Goal: Task Accomplishment & Management: Complete application form

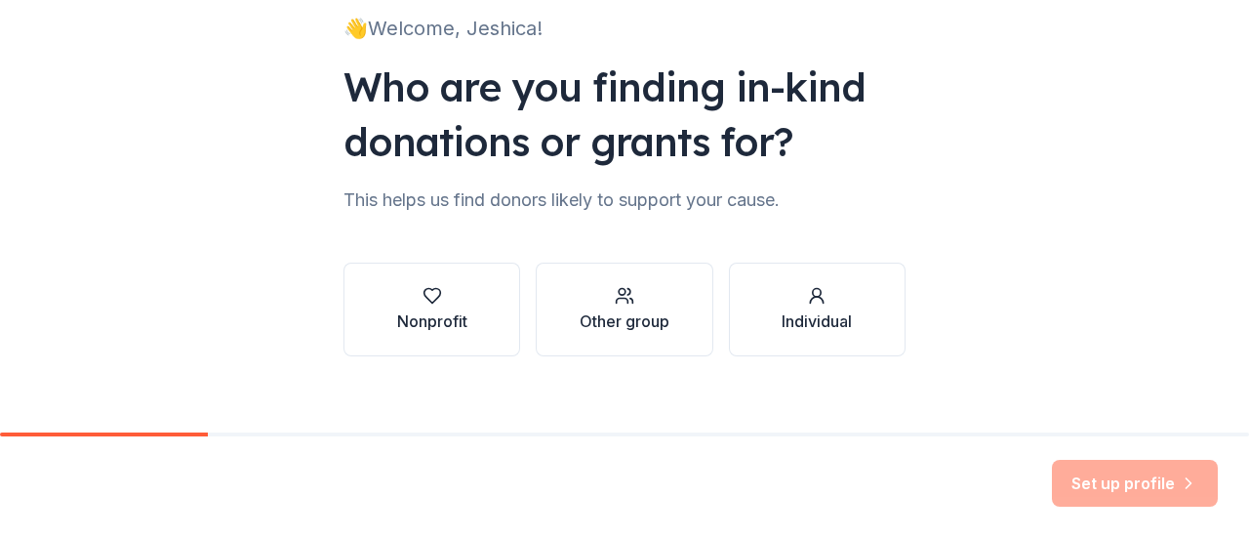
scroll to position [160, 0]
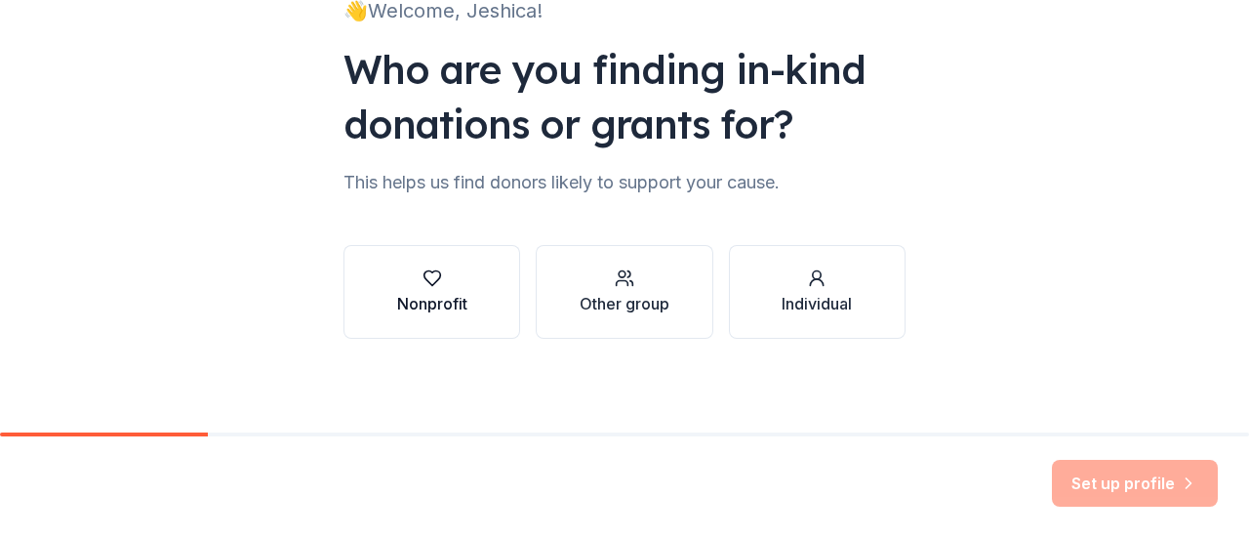
click at [404, 301] on div "Nonprofit" at bounding box center [432, 303] width 70 height 23
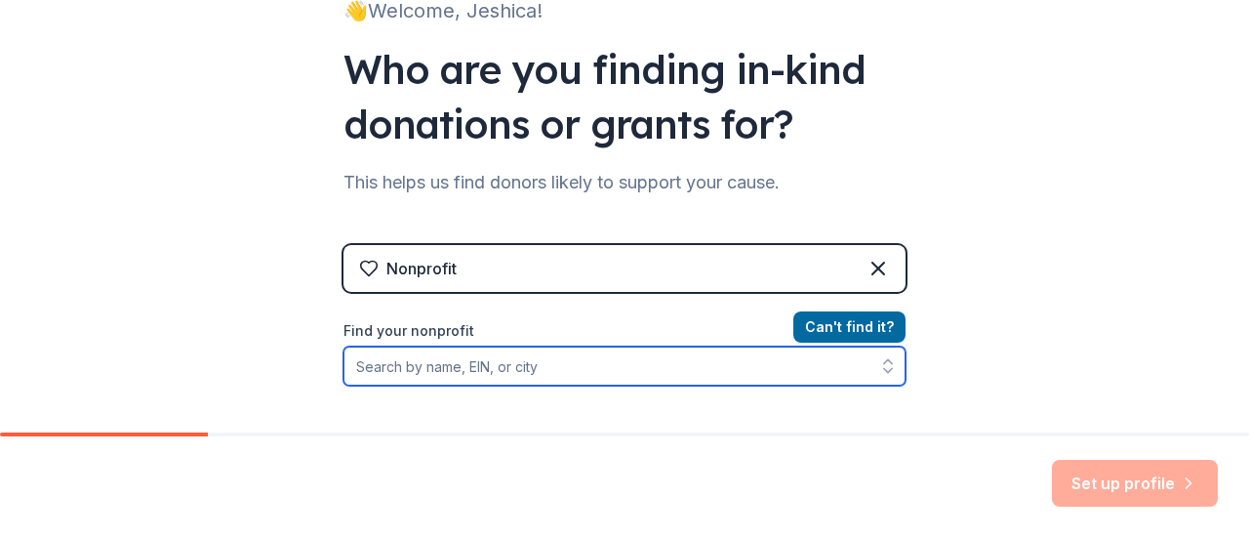
click at [510, 365] on input "Find your nonprofit" at bounding box center [624, 365] width 562 height 39
click at [367, 361] on input "Find your nonprofit" at bounding box center [624, 365] width 562 height 39
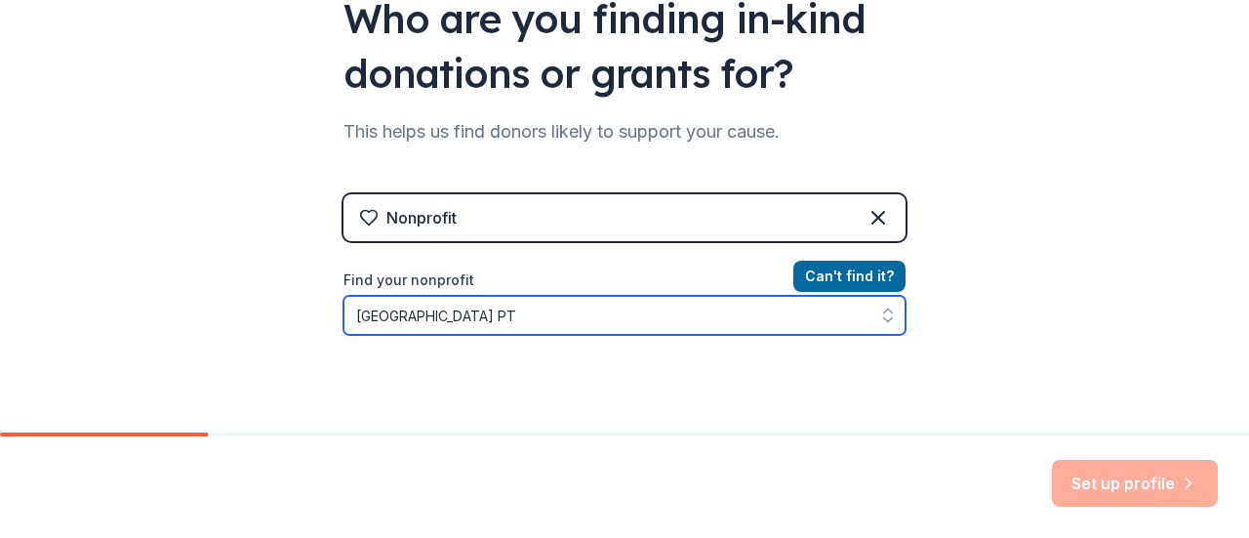
type input "Cottonwood Creek Elementary PTO"
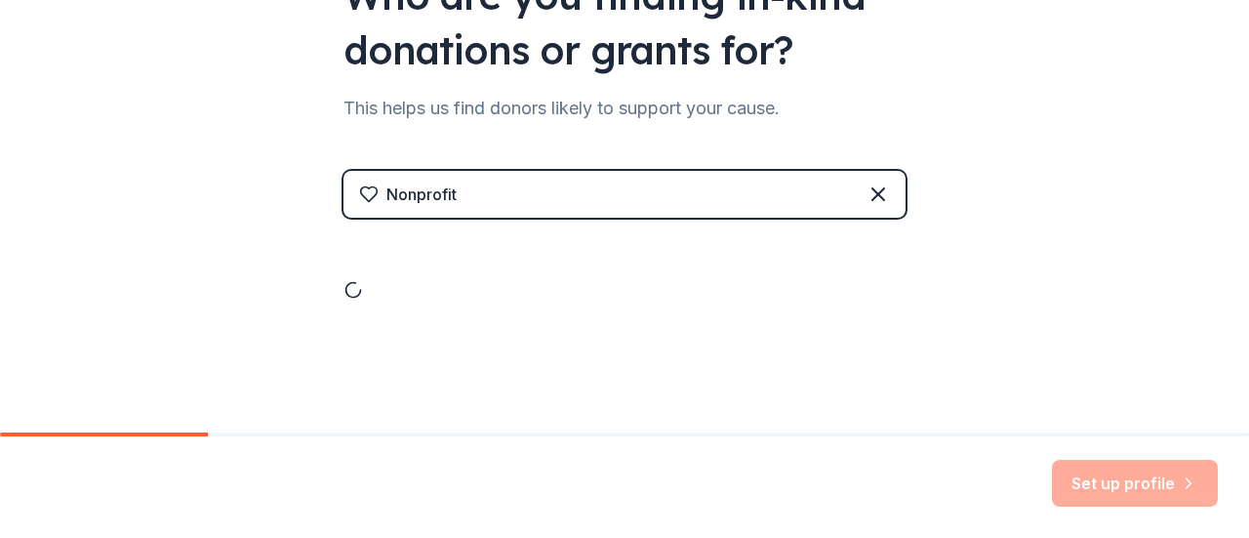
scroll to position [360, 0]
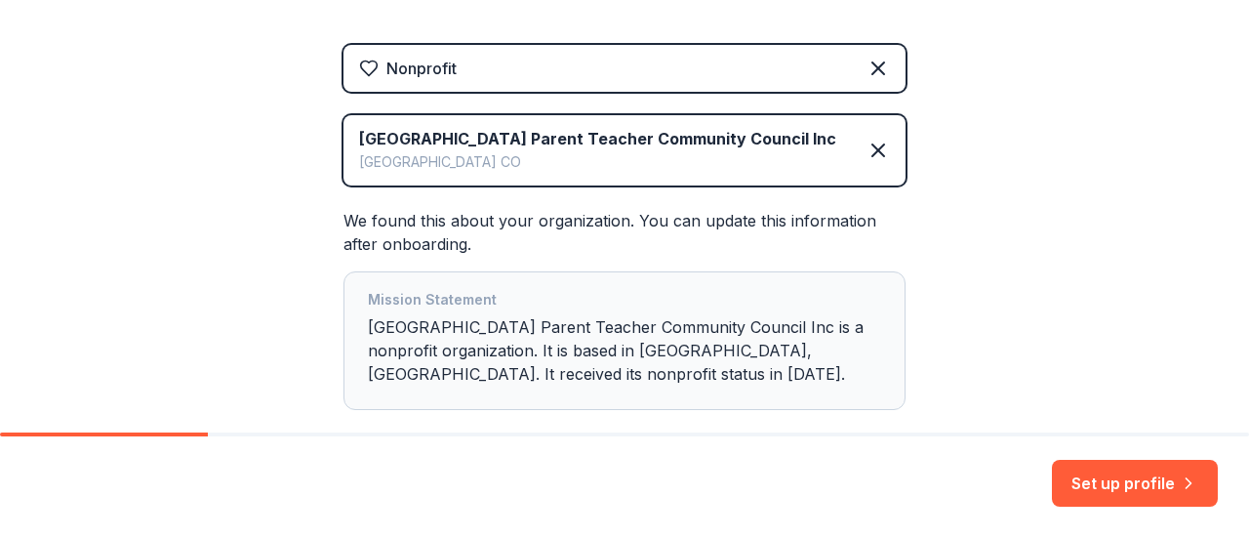
click at [713, 174] on div "Englewood CO" at bounding box center [597, 161] width 477 height 23
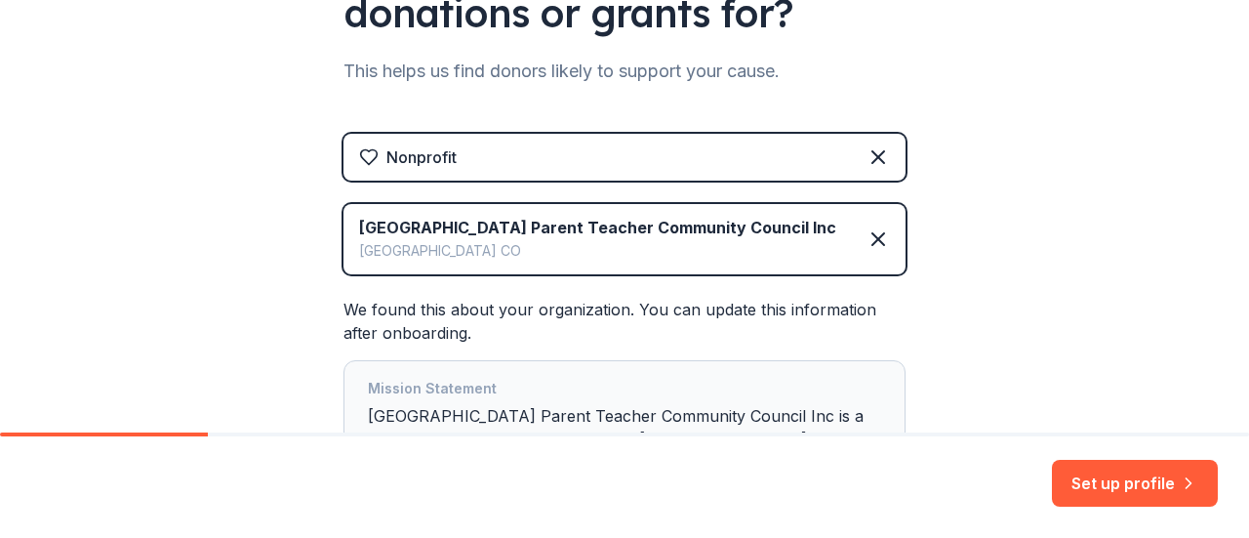
scroll to position [269, 0]
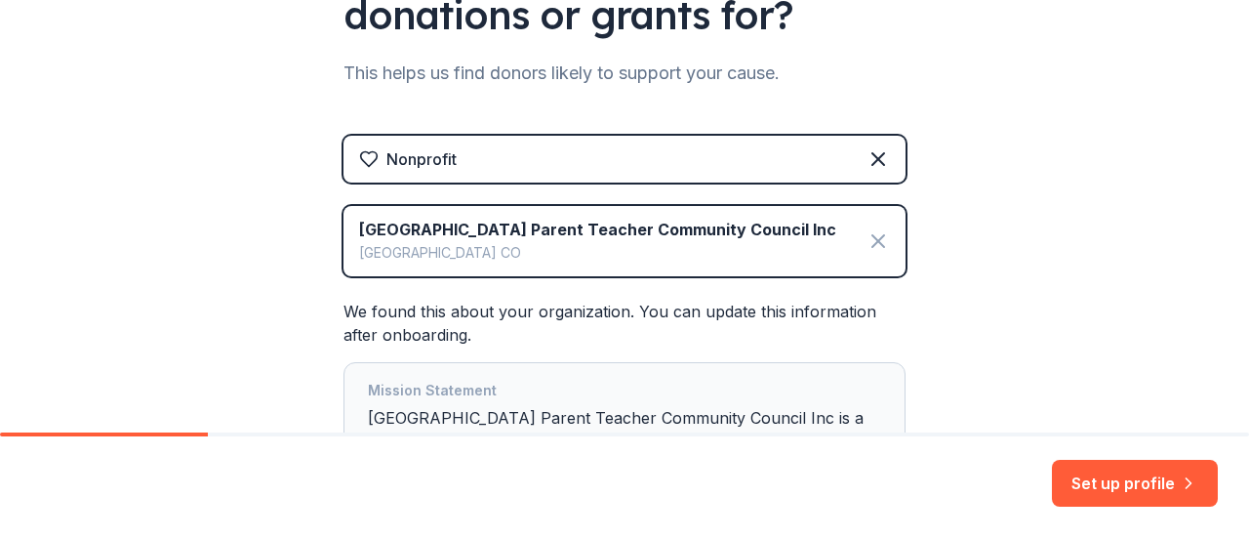
click at [872, 247] on icon at bounding box center [878, 241] width 12 height 12
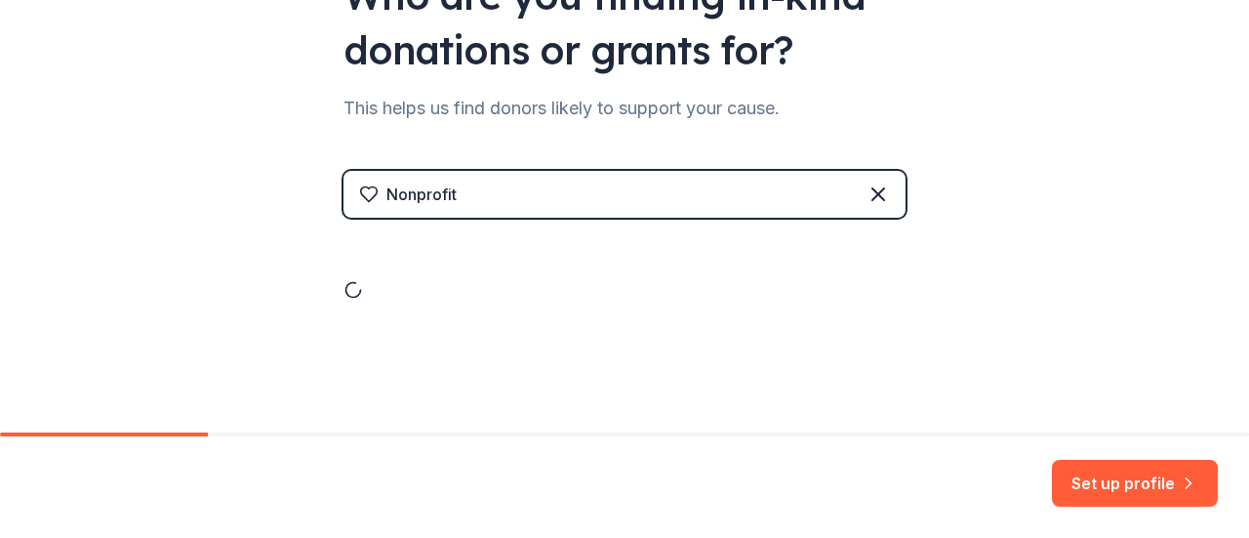
scroll to position [160, 0]
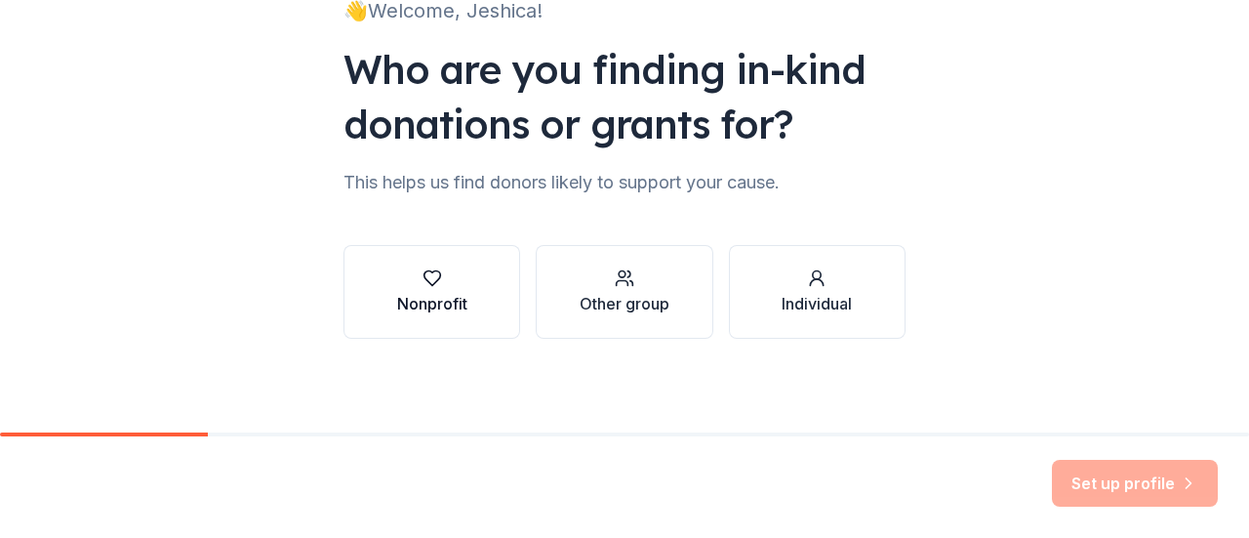
click at [405, 305] on div "Nonprofit" at bounding box center [432, 303] width 70 height 23
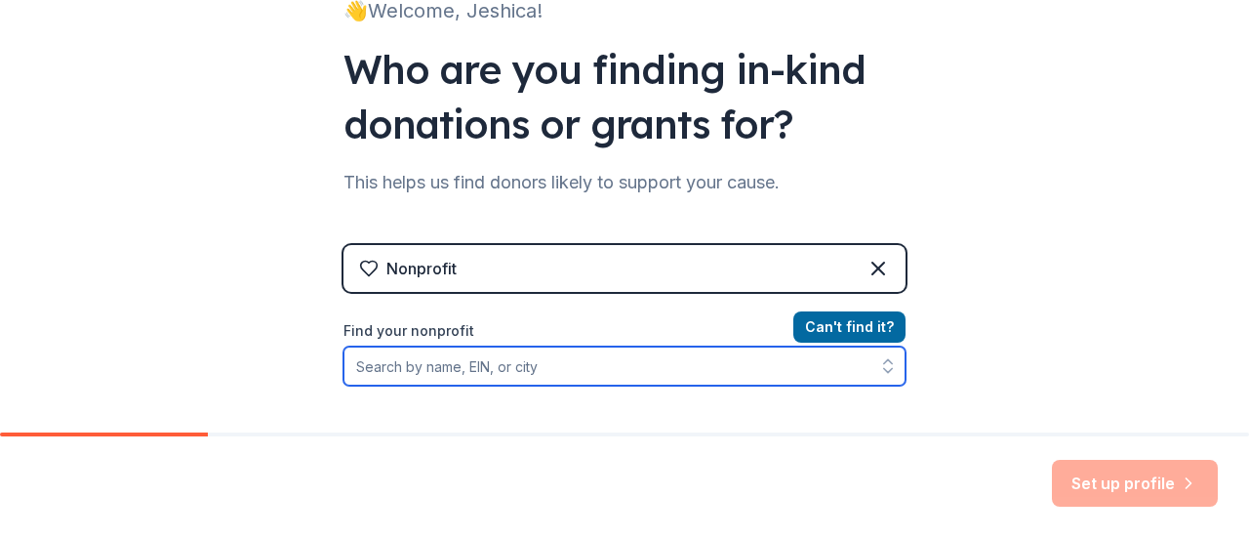
click at [523, 372] on input "Find your nonprofit" at bounding box center [624, 365] width 562 height 39
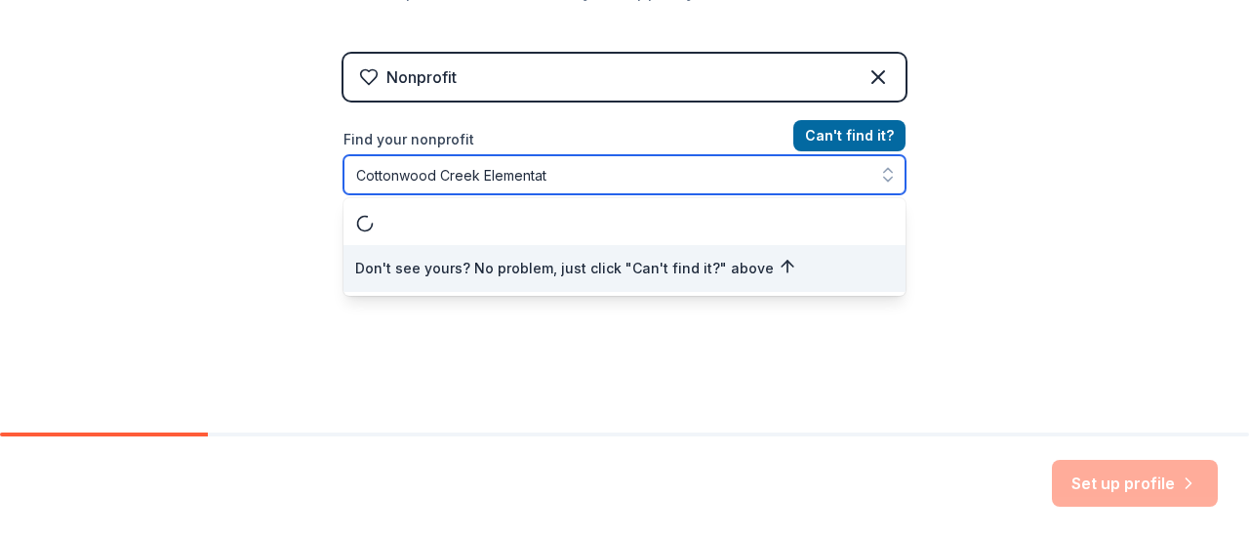
scroll to position [0, 0]
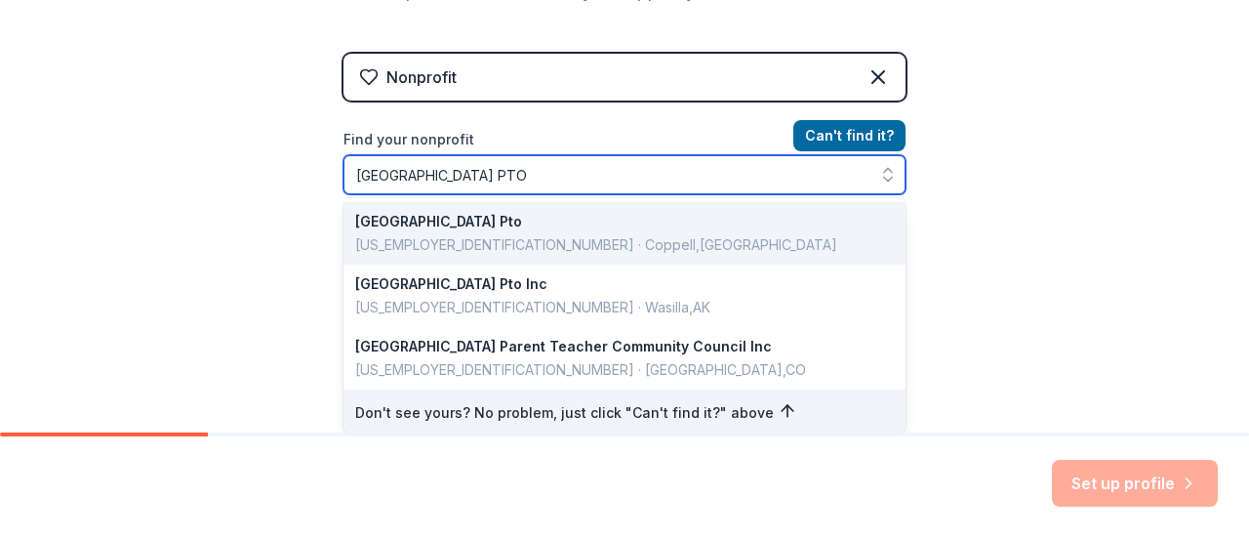
type input "Cottonwood Creek Elementary PTO"
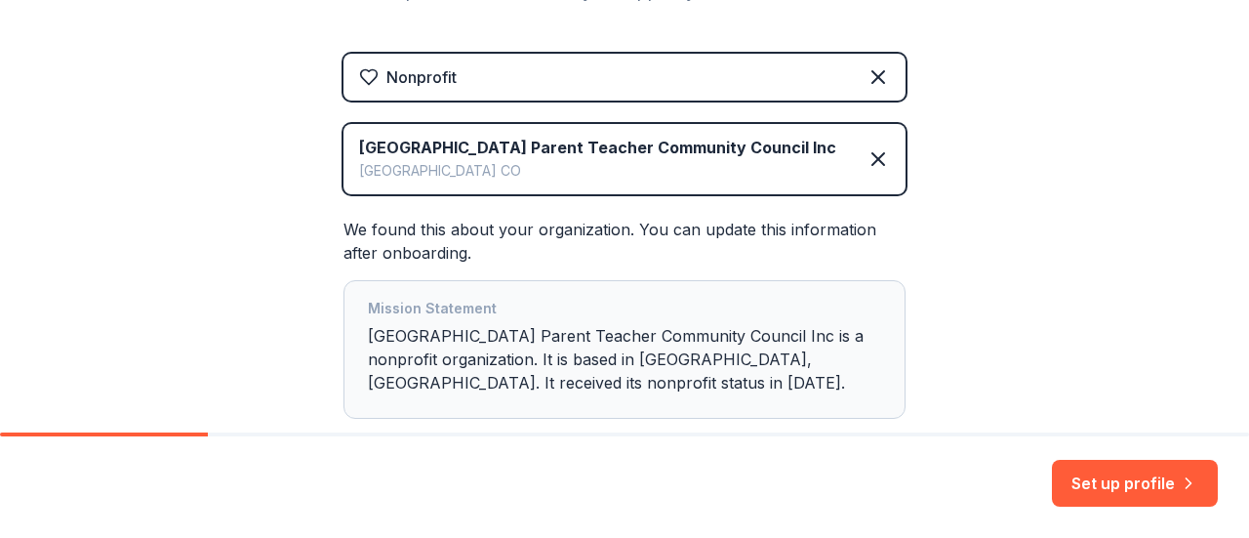
scroll to position [493, 0]
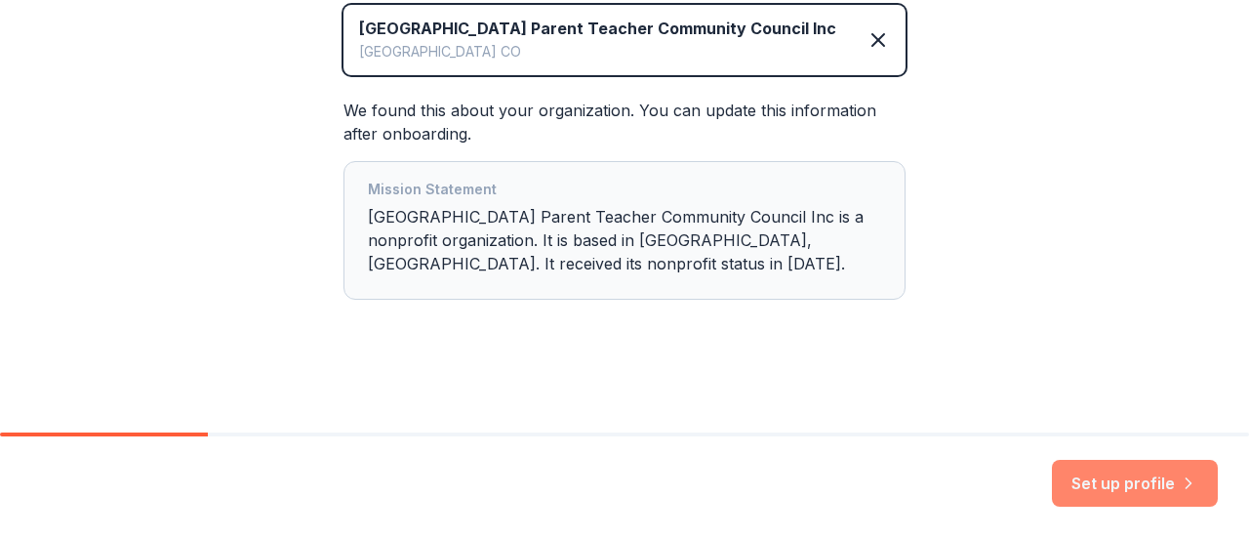
click at [1146, 475] on button "Set up profile" at bounding box center [1135, 483] width 166 height 47
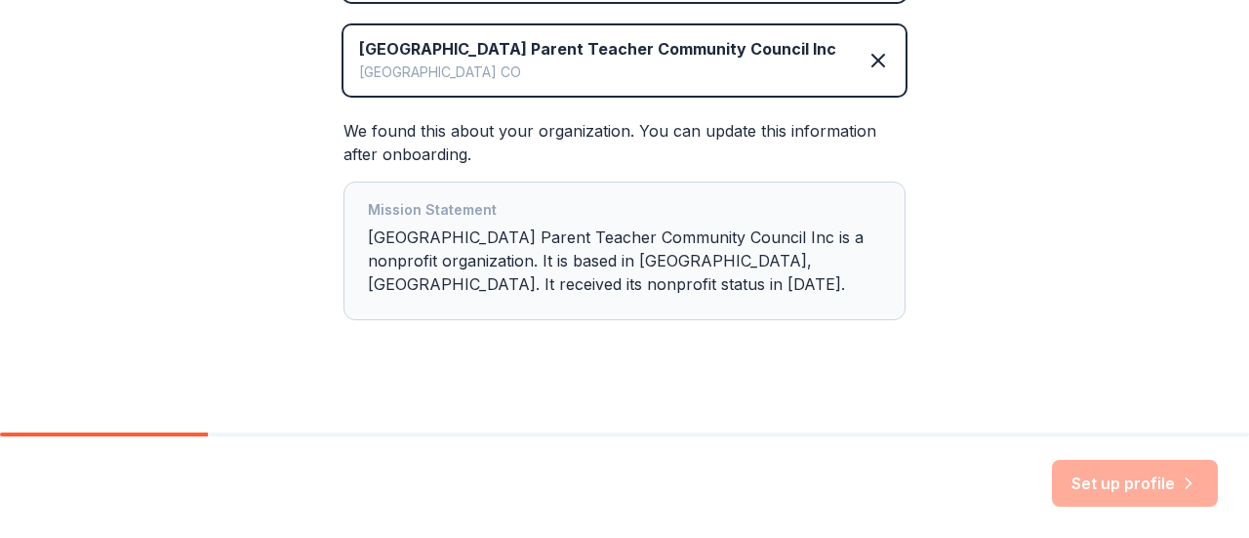
scroll to position [455, 0]
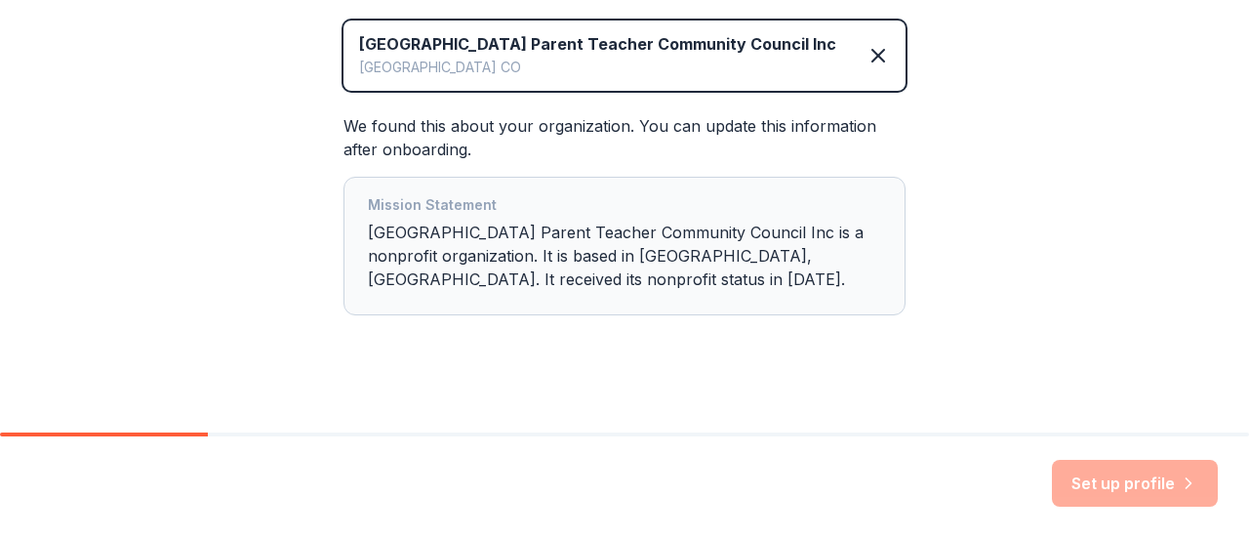
click at [636, 276] on div "Mission Statement Cherry Creek School District Parent Teacher Community Council…" at bounding box center [624, 245] width 513 height 105
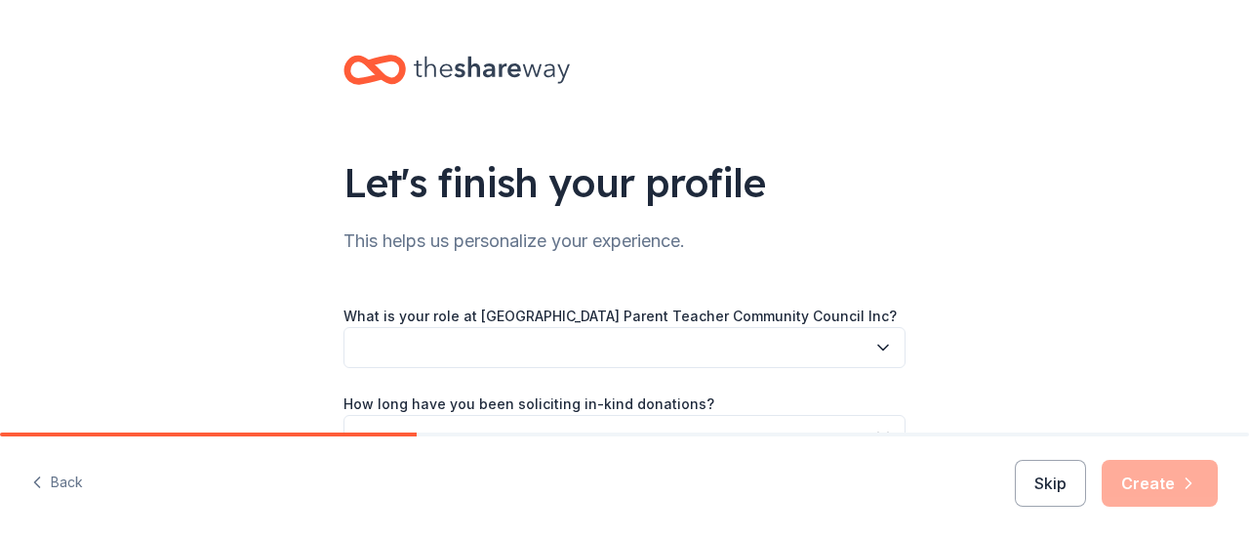
click at [529, 354] on button "button" at bounding box center [624, 347] width 562 height 41
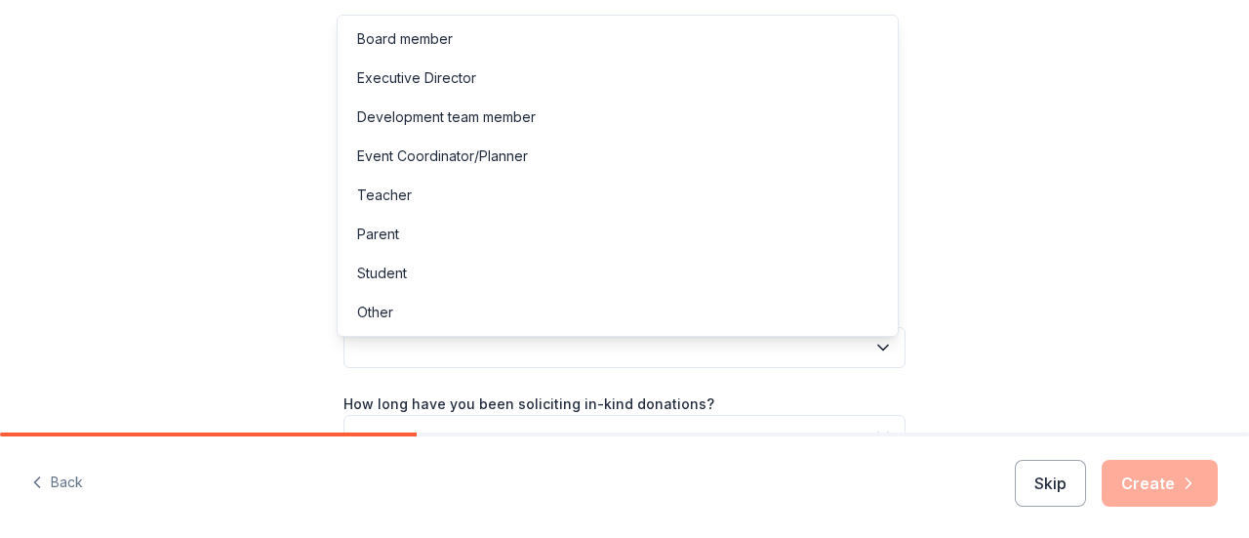
click at [529, 354] on button "button" at bounding box center [624, 347] width 562 height 41
click at [487, 137] on div "Event Coordinator/Planner" at bounding box center [618, 156] width 552 height 39
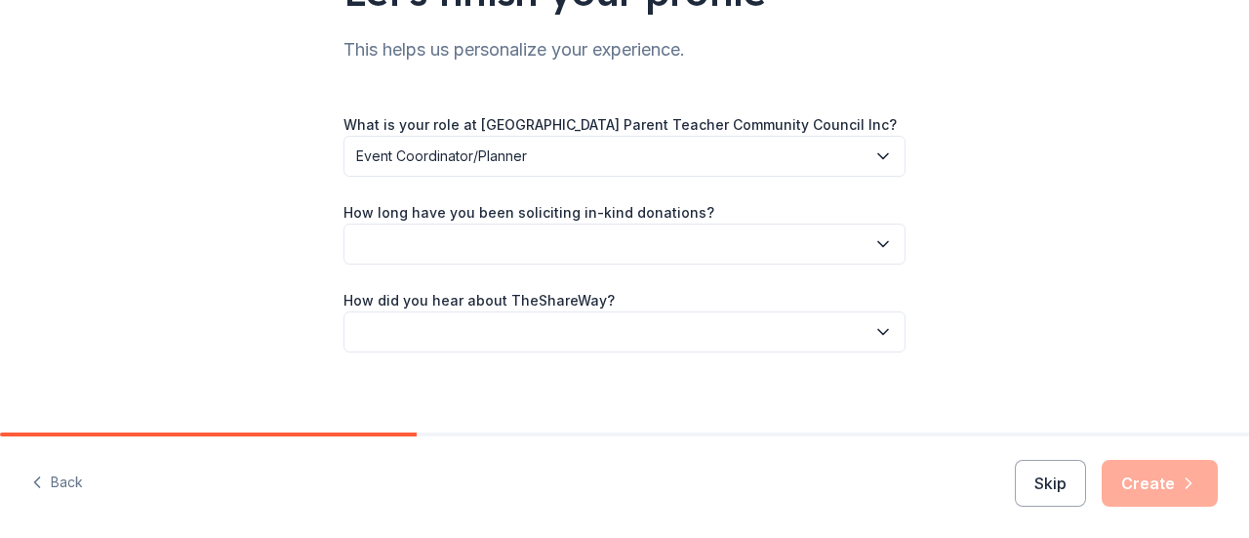
scroll to position [203, 0]
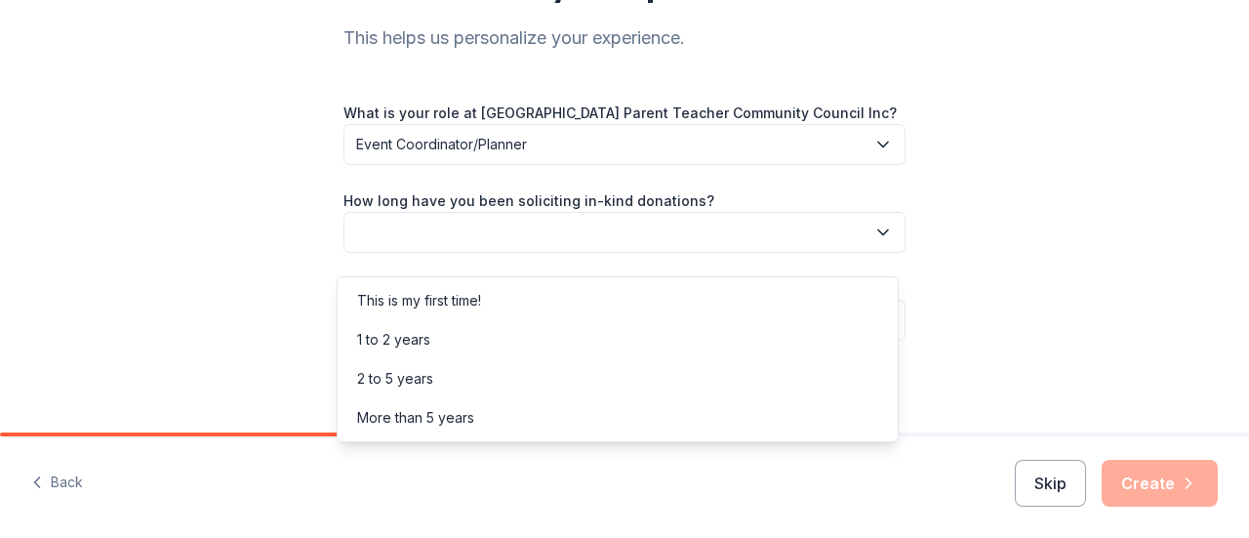
click at [544, 243] on button "button" at bounding box center [624, 232] width 562 height 41
click at [472, 341] on div "1 to 2 years" at bounding box center [618, 339] width 552 height 39
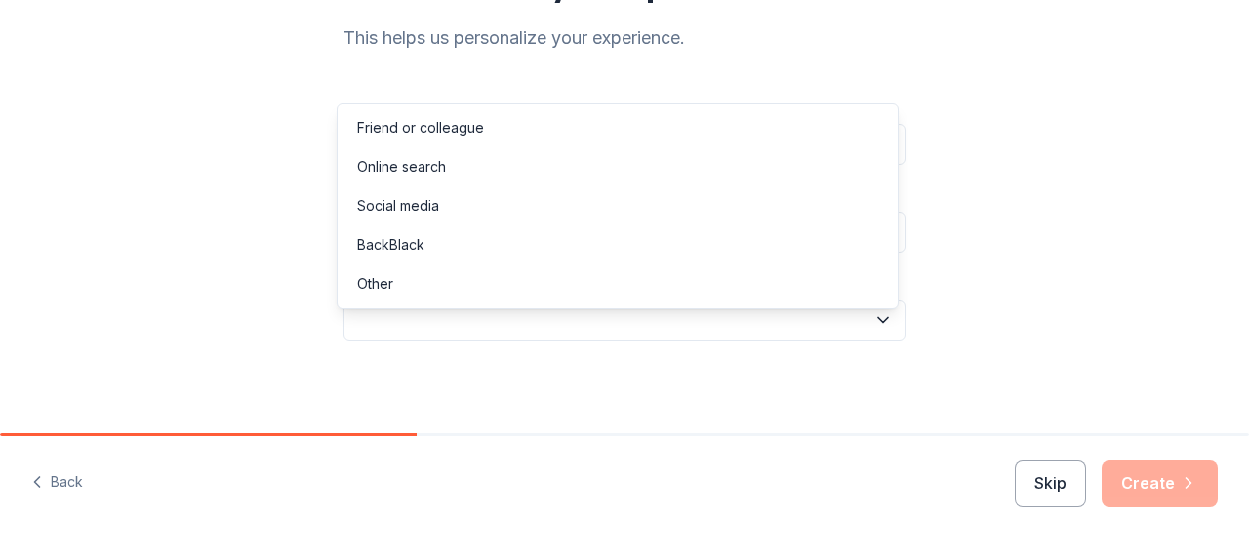
click at [472, 341] on button "button" at bounding box center [624, 320] width 562 height 41
click at [458, 161] on div "Online search" at bounding box center [618, 166] width 552 height 39
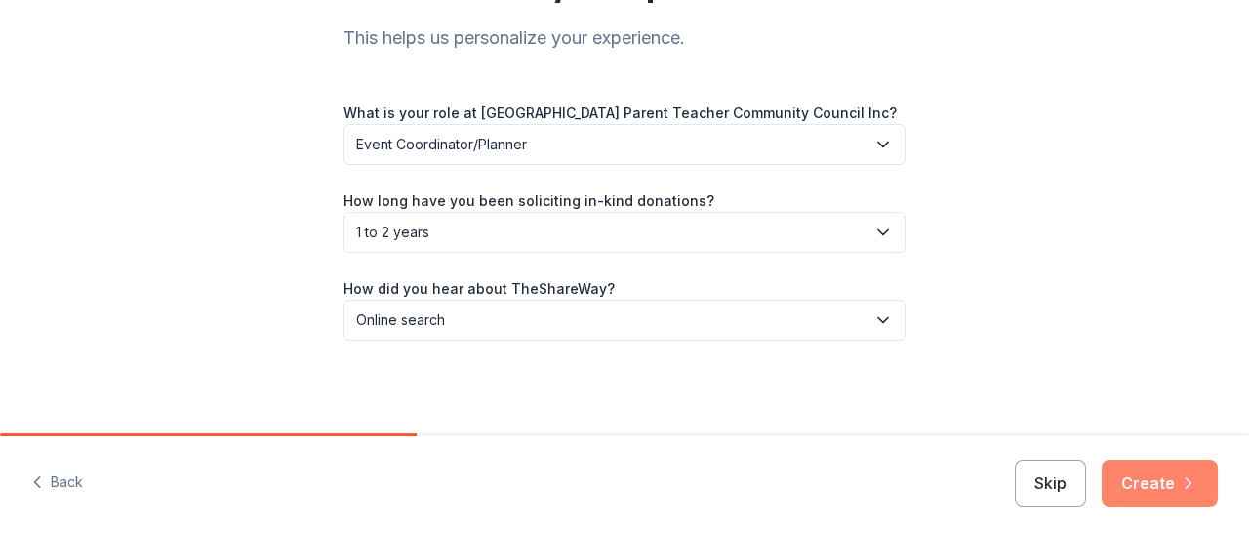
click at [1145, 479] on button "Create" at bounding box center [1160, 483] width 116 height 47
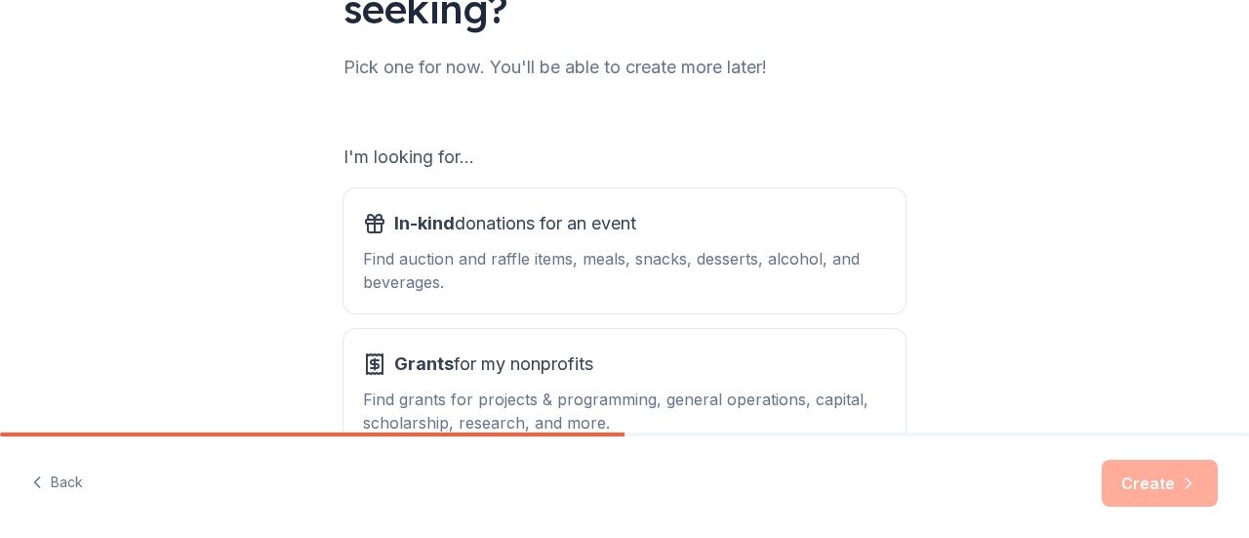
scroll to position [269, 0]
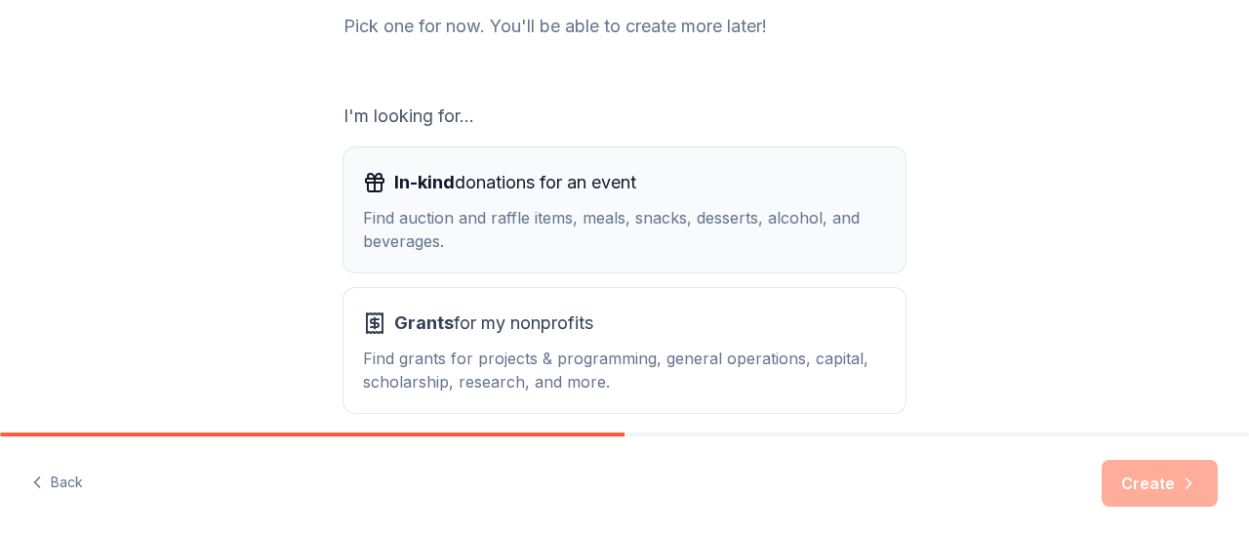
click at [598, 203] on div "In-kind donations for an event Find auction and raffle items, meals, snacks, de…" at bounding box center [624, 210] width 523 height 86
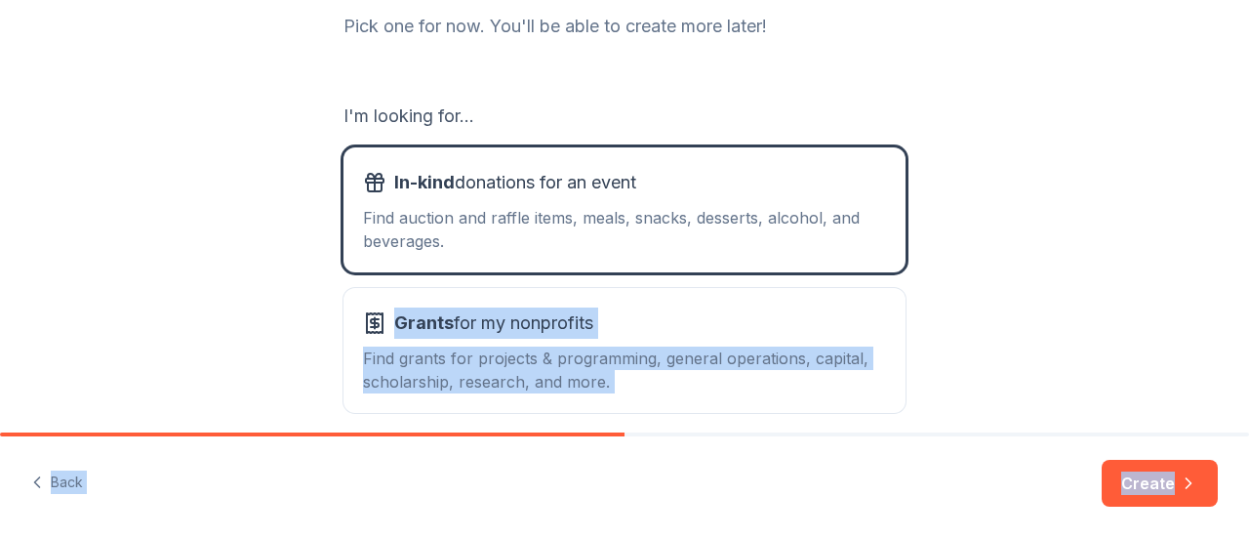
scroll to position [355, 0]
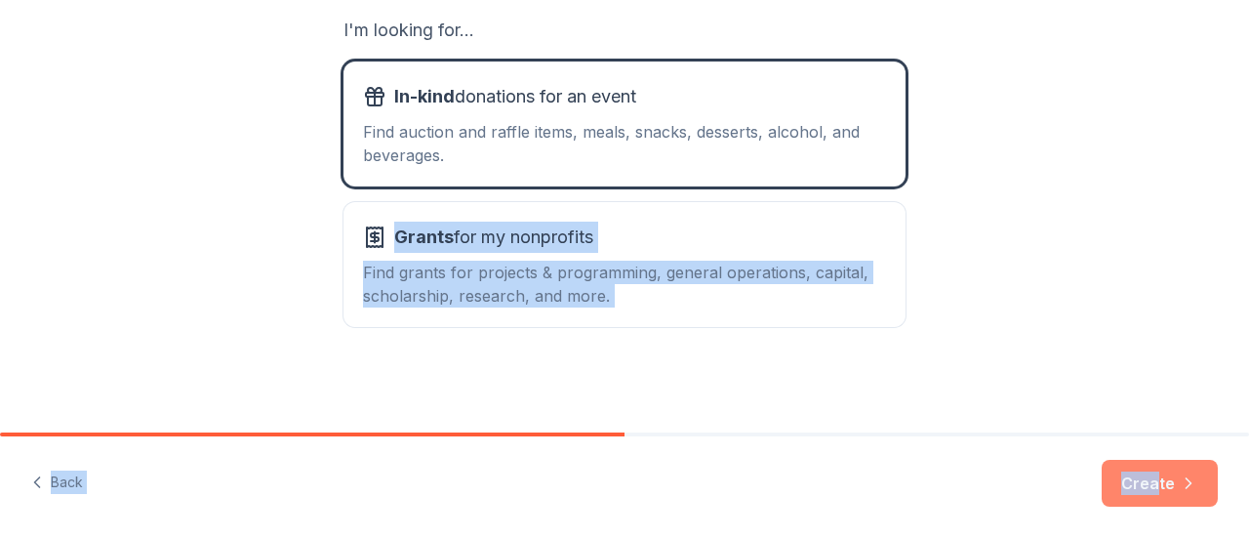
drag, startPoint x: 1232, startPoint y: 206, endPoint x: 1163, endPoint y: 476, distance: 279.0
click at [1163, 476] on div "What type of support are you seeking? Pick one for now. You'll be able to creat…" at bounding box center [624, 269] width 1249 height 538
click at [1163, 476] on button "Create" at bounding box center [1160, 483] width 116 height 47
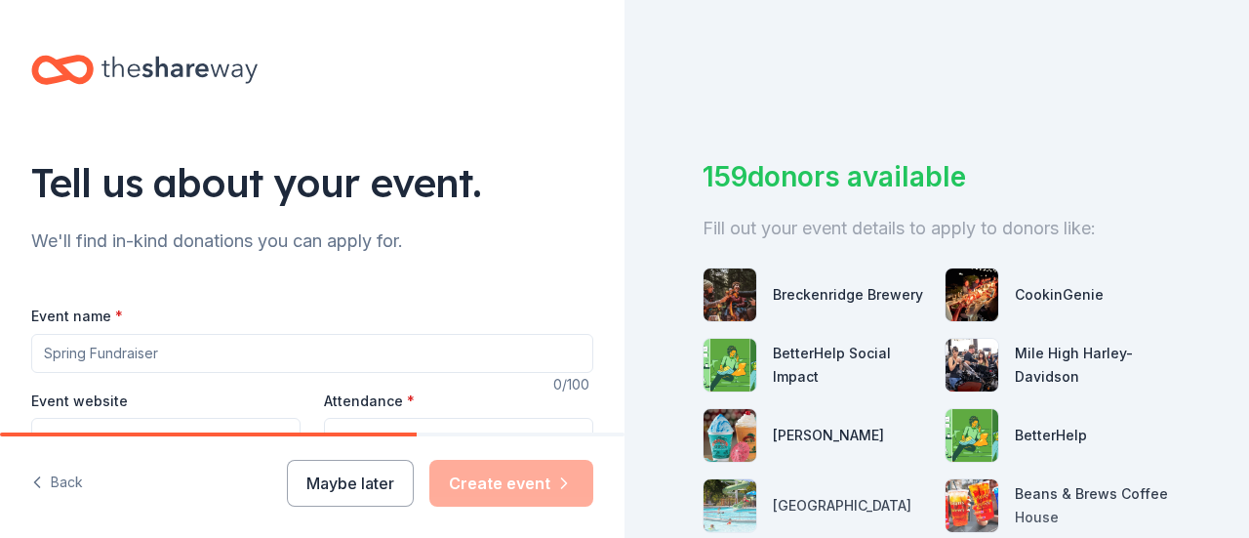
click at [232, 352] on input "Event name *" at bounding box center [312, 353] width 562 height 39
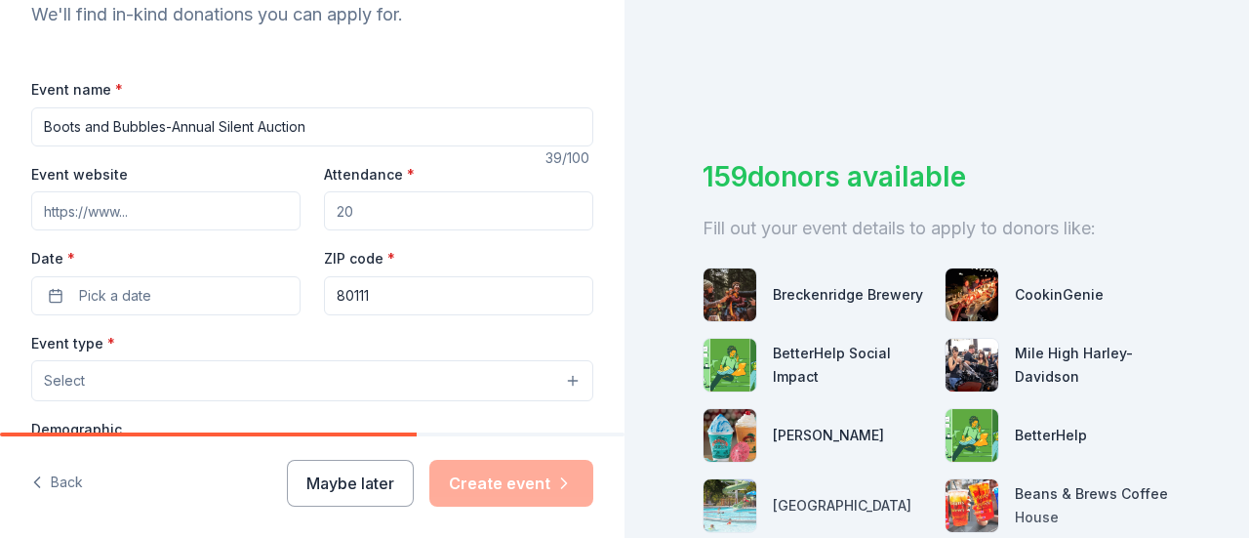
scroll to position [259, 0]
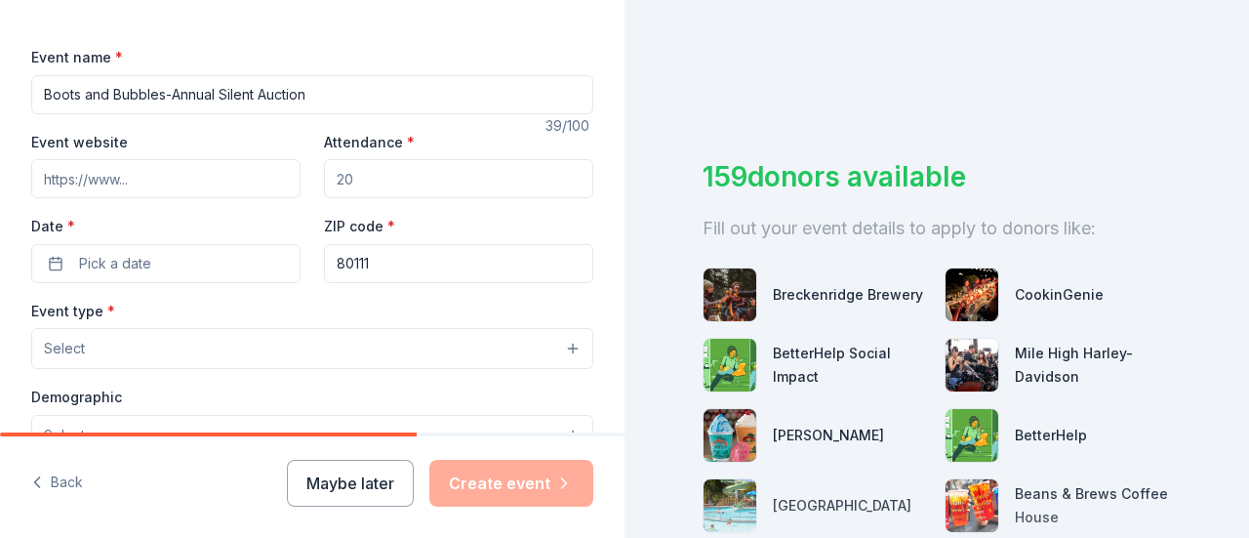
type input "Boots and Bubbles-Annual Silent Auction"
click at [411, 184] on input "Attendance *" at bounding box center [458, 178] width 269 height 39
type input "250"
click at [171, 258] on button "Pick a date" at bounding box center [165, 263] width 269 height 39
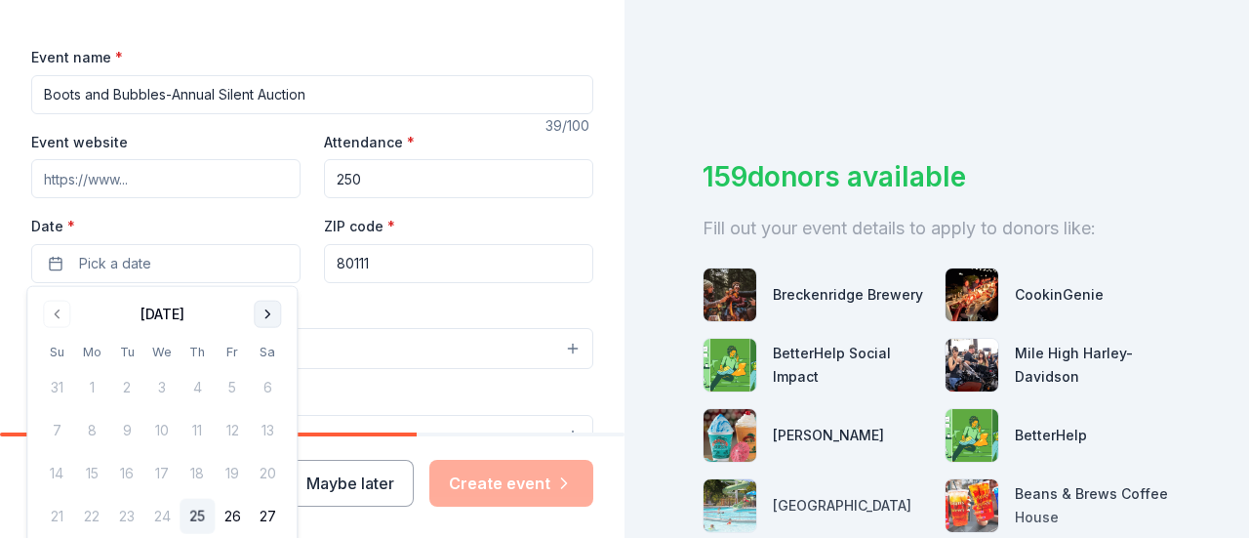
click at [269, 307] on button "Go to next month" at bounding box center [267, 314] width 27 height 27
click at [230, 470] on button "14" at bounding box center [232, 473] width 35 height 35
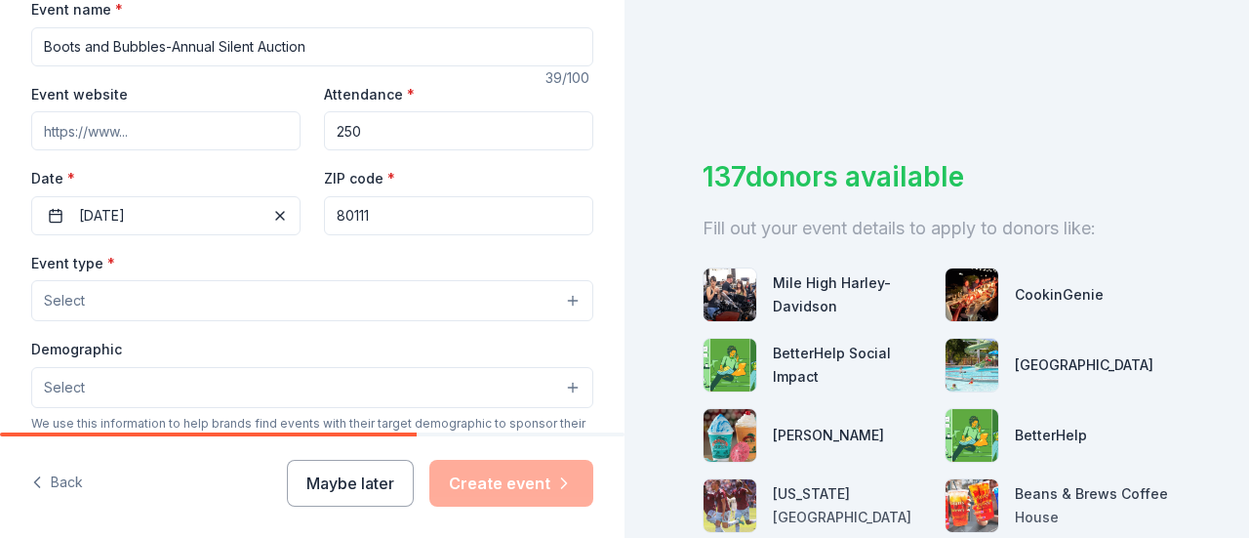
scroll to position [297, 0]
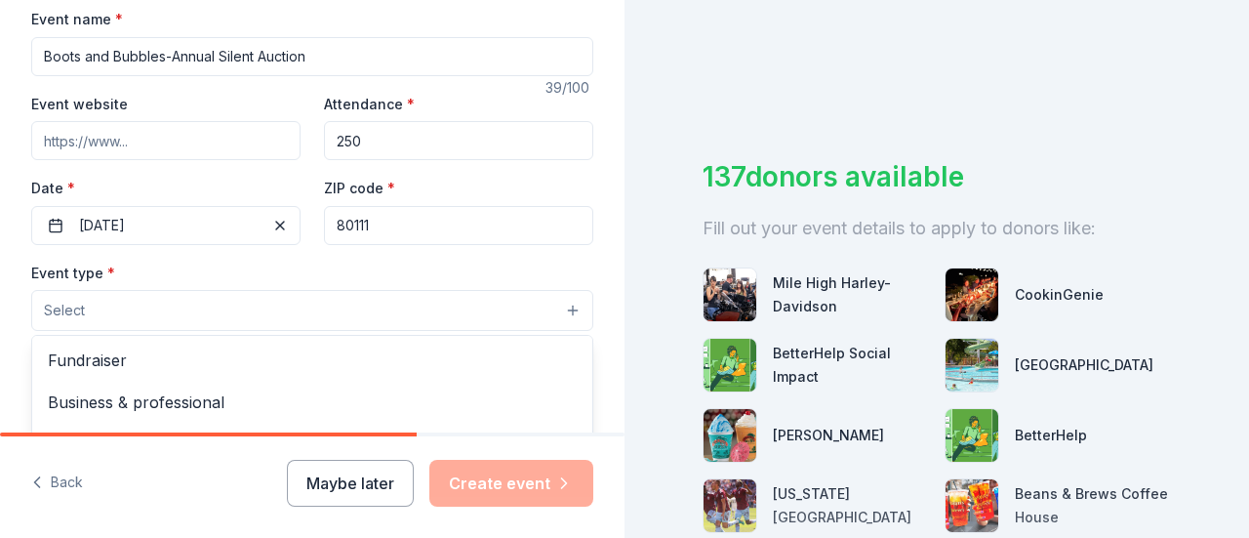
click at [282, 315] on button "Select" at bounding box center [312, 310] width 562 height 41
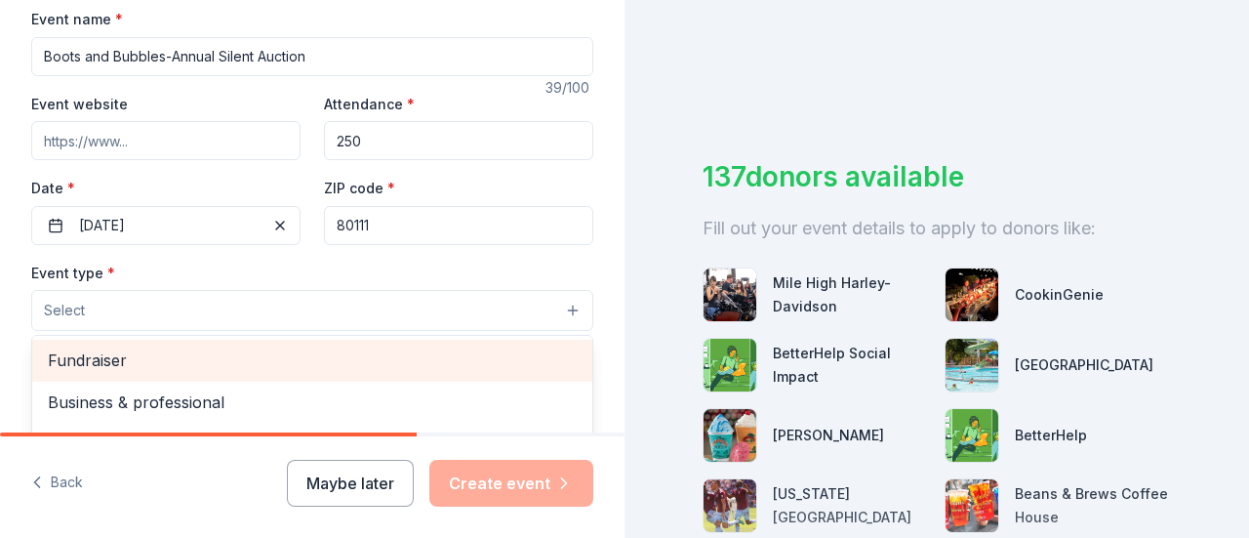
click at [238, 358] on span "Fundraiser" at bounding box center [312, 359] width 529 height 25
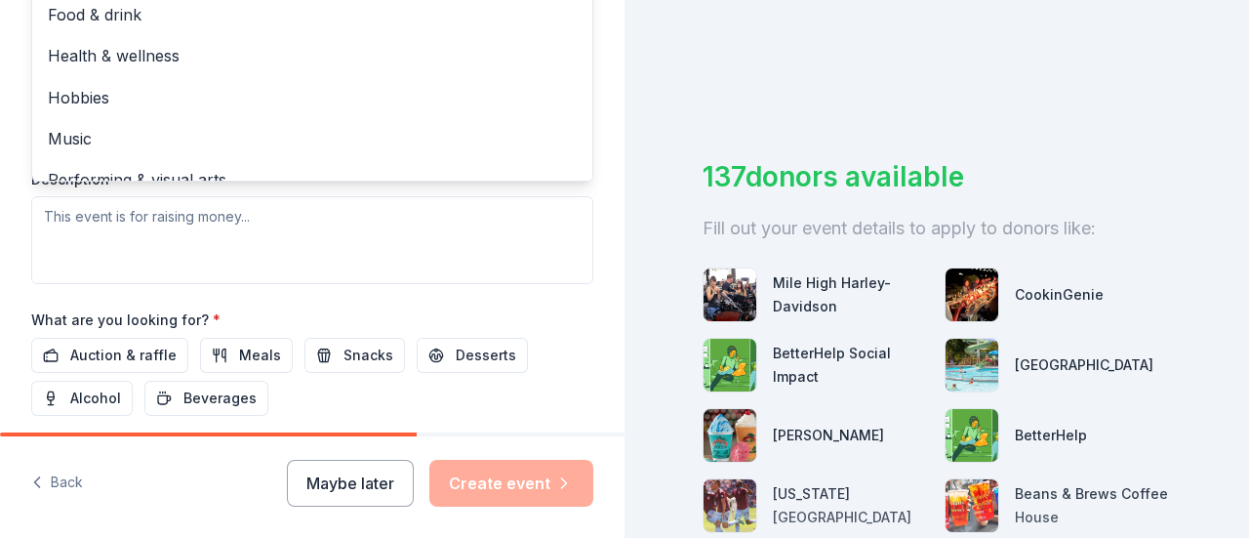
scroll to position [709, 0]
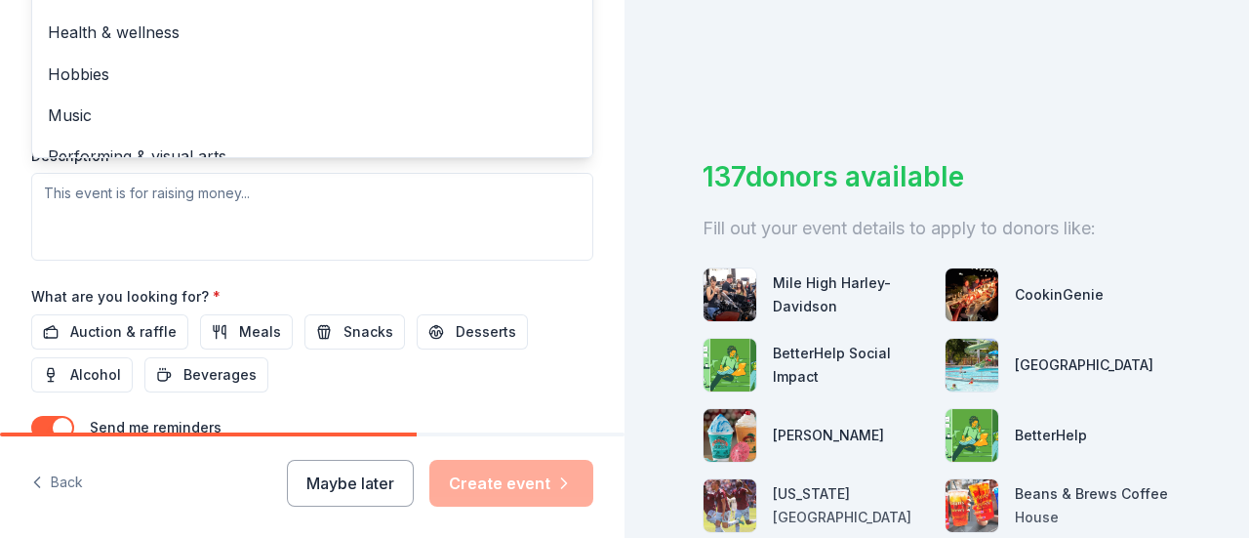
click at [344, 215] on div "Event type * Fundraiser Business & professional Food & drink Health & wellness …" at bounding box center [312, 54] width 562 height 413
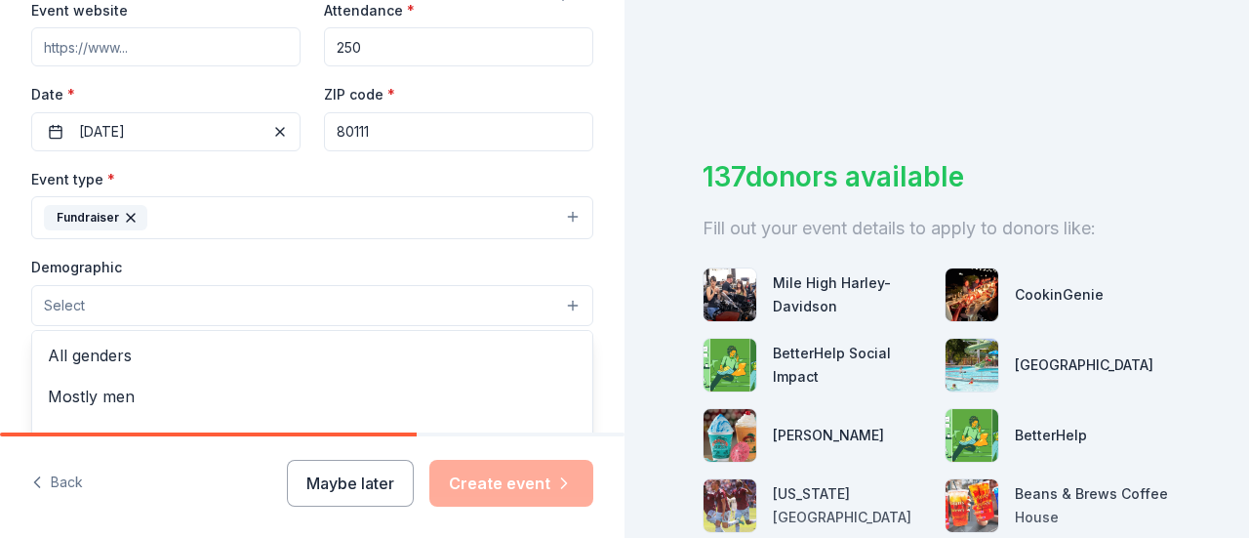
click at [193, 300] on button "Select" at bounding box center [312, 305] width 562 height 41
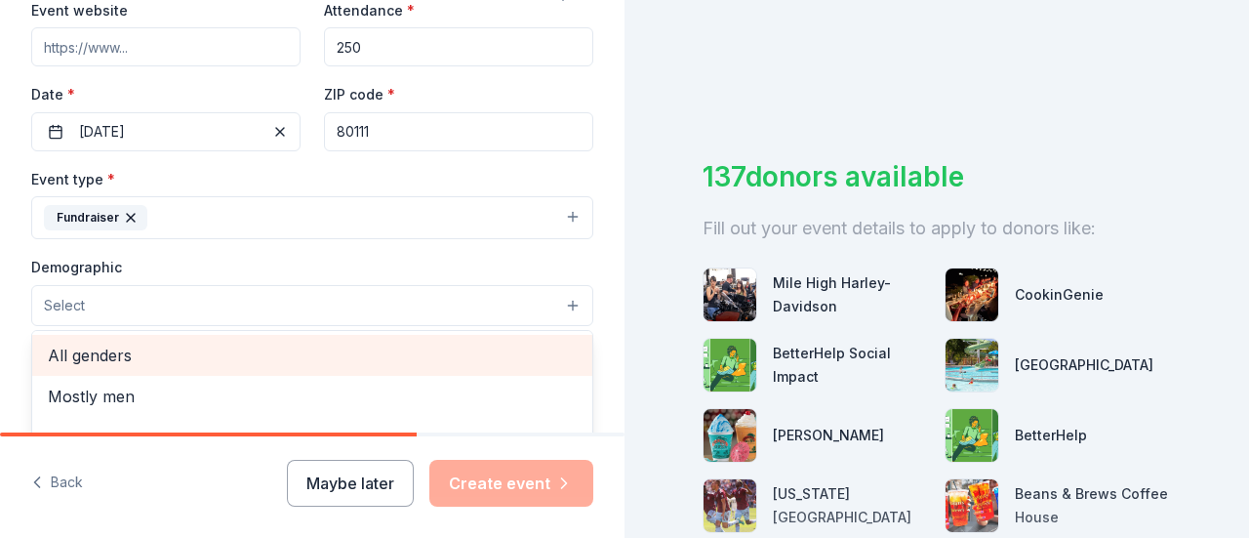
click at [157, 356] on span "All genders" at bounding box center [312, 355] width 529 height 25
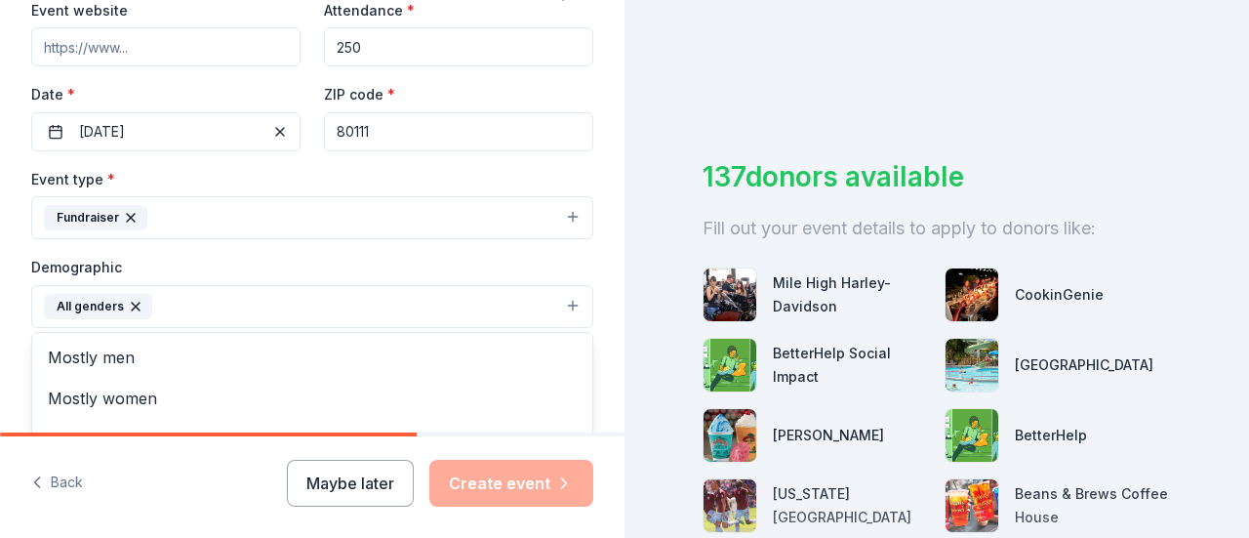
drag, startPoint x: 625, startPoint y: 203, endPoint x: 625, endPoint y: 245, distance: 42.0
click at [625, 245] on div "Tell us about your event. We'll find in-kind donations you can apply for. Event…" at bounding box center [624, 269] width 1249 height 538
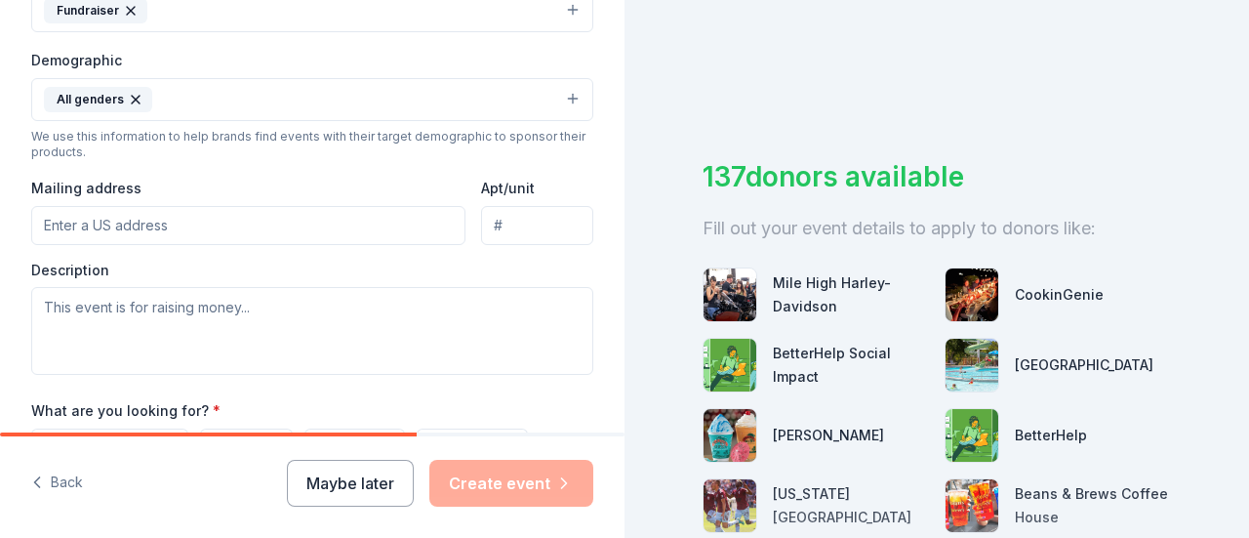
scroll to position [618, 0]
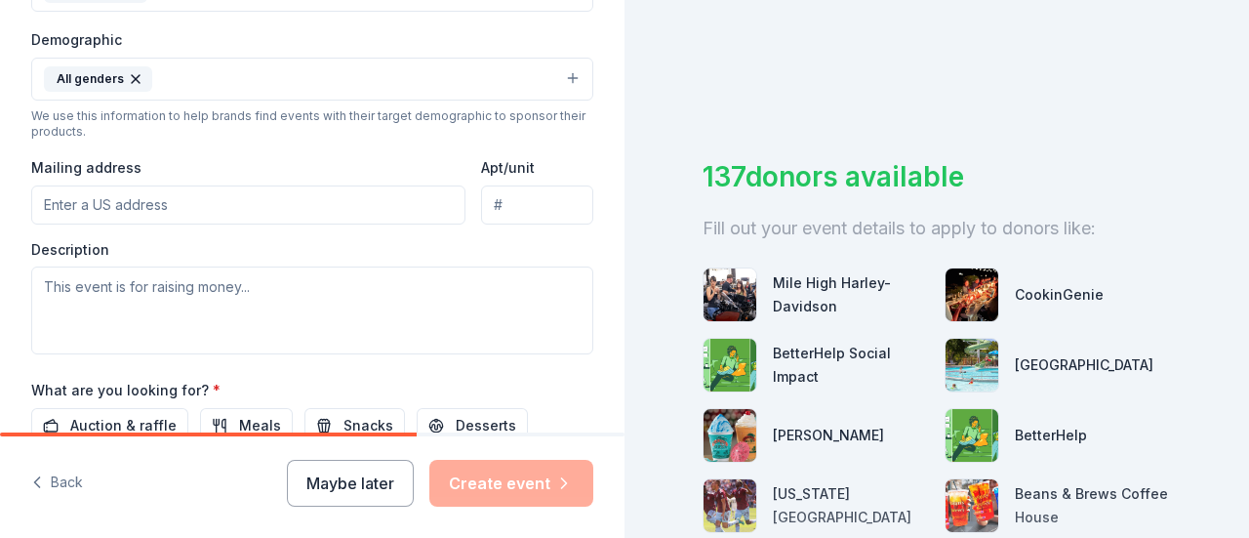
click at [295, 214] on input "Mailing address" at bounding box center [248, 204] width 434 height 39
click at [87, 190] on input "Mailing address" at bounding box center [248, 204] width 434 height 39
paste input "11200 E Orchard Rd, Greenwood Village, CO 80111"
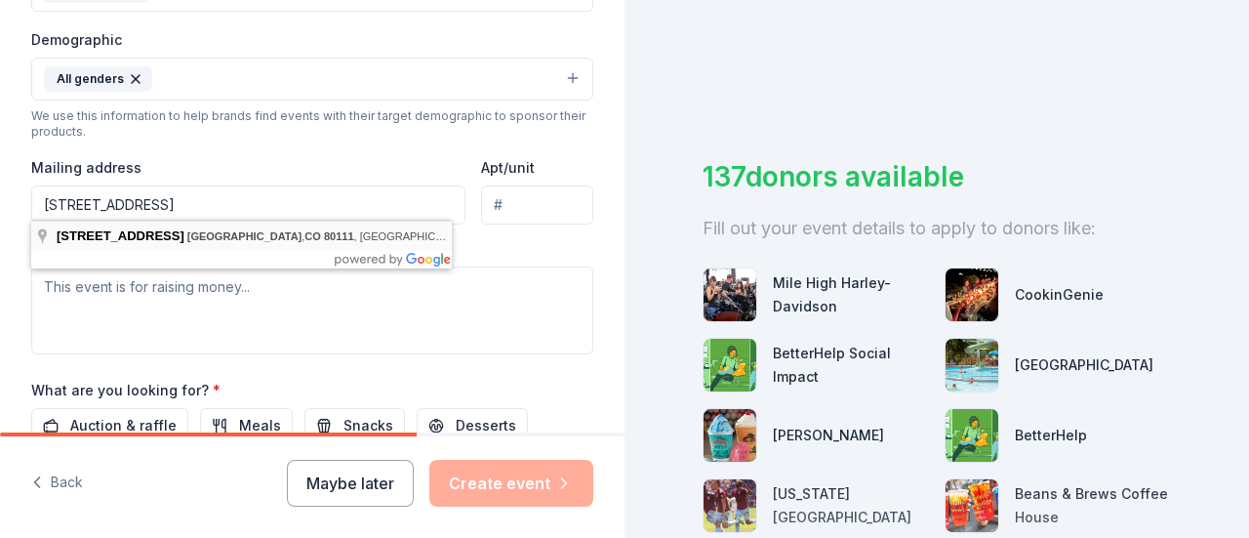
type input "11200 East Orchard Road, Greenwood Village, CO, 80111"
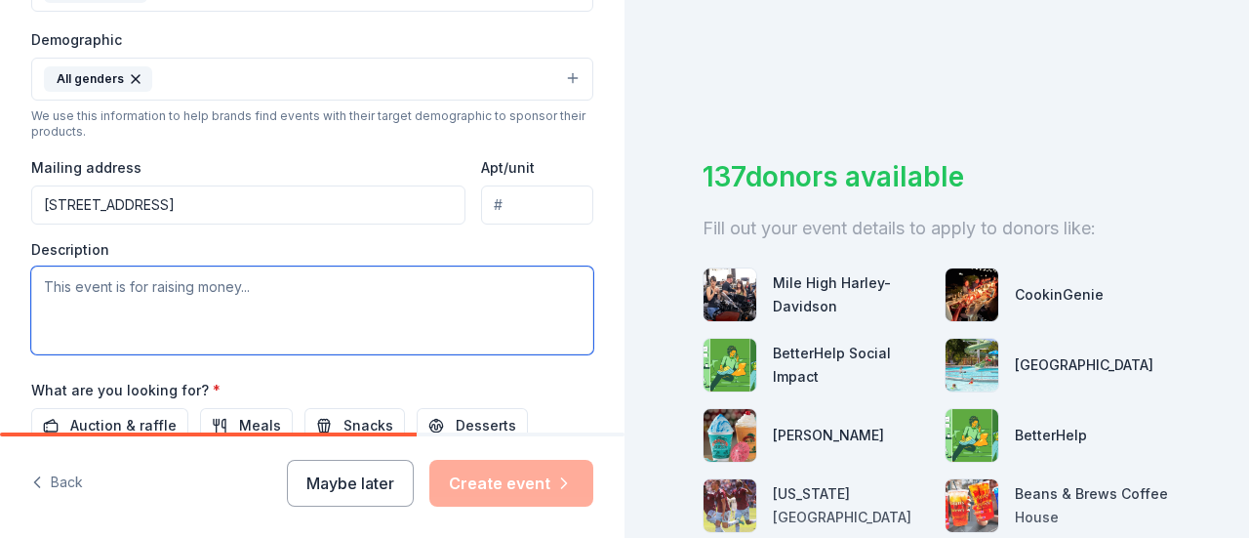
click at [43, 284] on textarea at bounding box center [312, 310] width 562 height 88
paste textarea "The auction enables Cottonwood Creek Elementary’s PTO to enhance the school exp…"
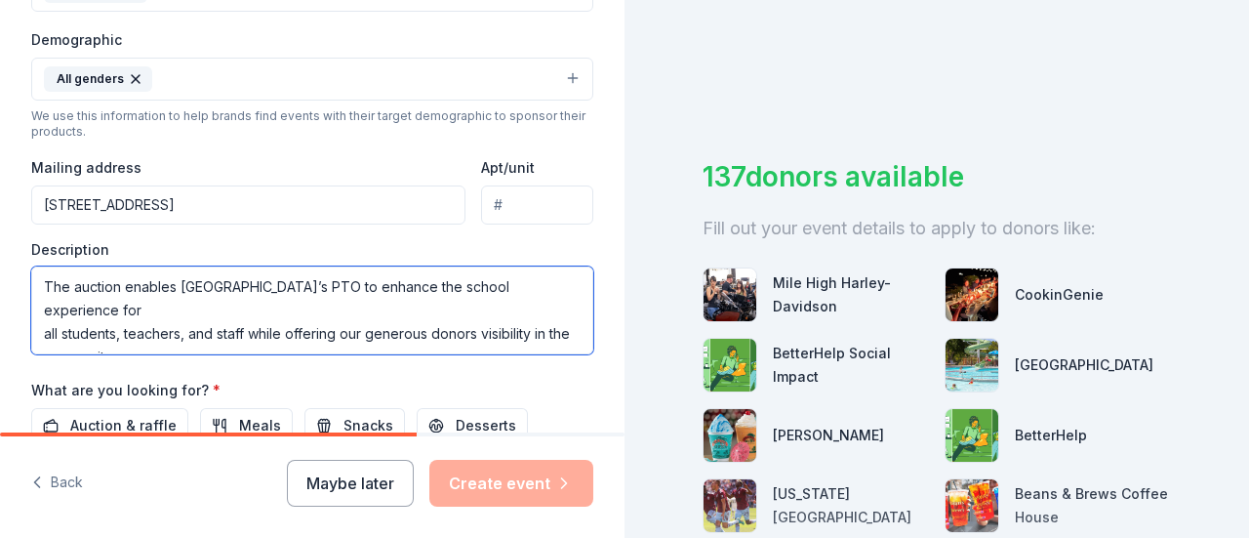
scroll to position [12, 0]
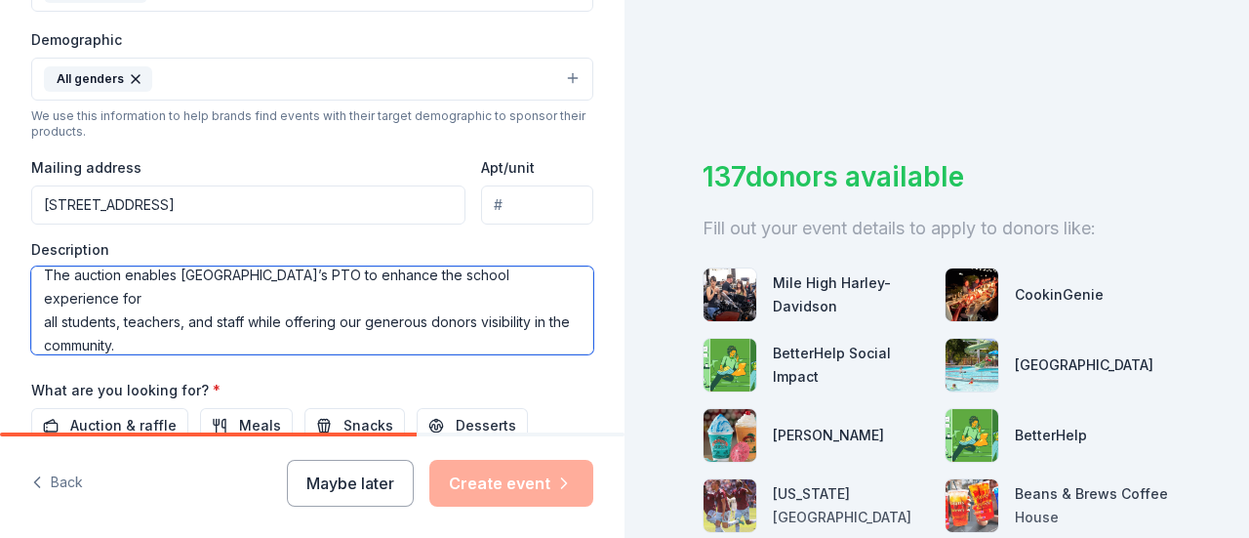
click at [244, 285] on textarea "The auction enables Cottonwood Creek Elementary’s PTO to enhance the school exp…" at bounding box center [312, 310] width 562 height 88
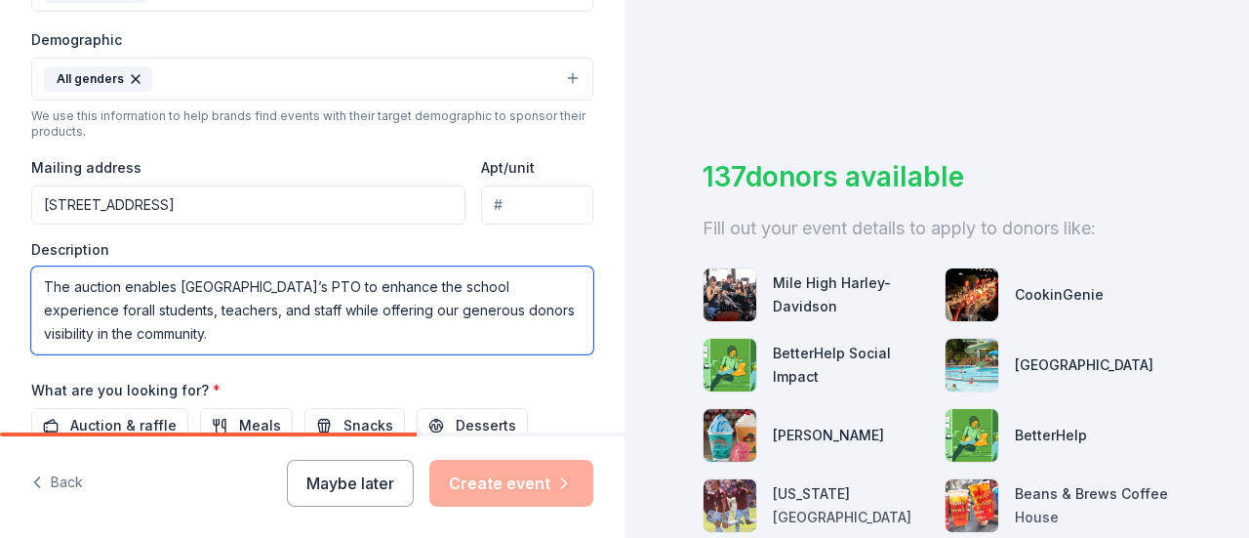
scroll to position [0, 0]
click at [357, 332] on textarea "The auction enables Cottonwood Creek Elementary’s PTO to enhance the school exp…" at bounding box center [312, 310] width 562 height 88
paste textarea "Your donation supports public education. All auction proceeds go directly towar…"
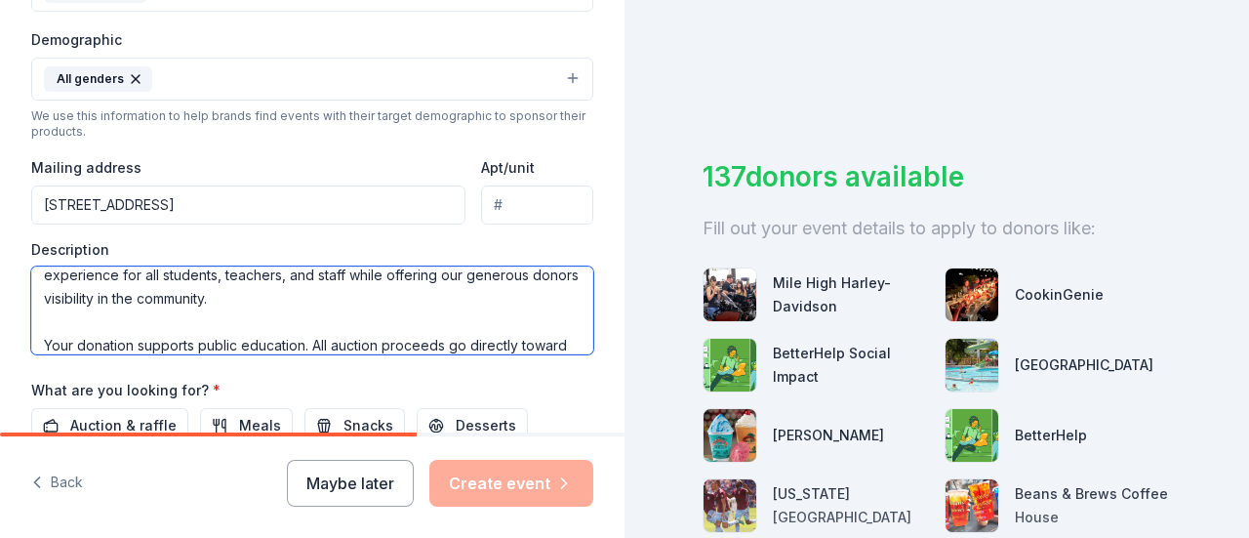
scroll to position [176, 0]
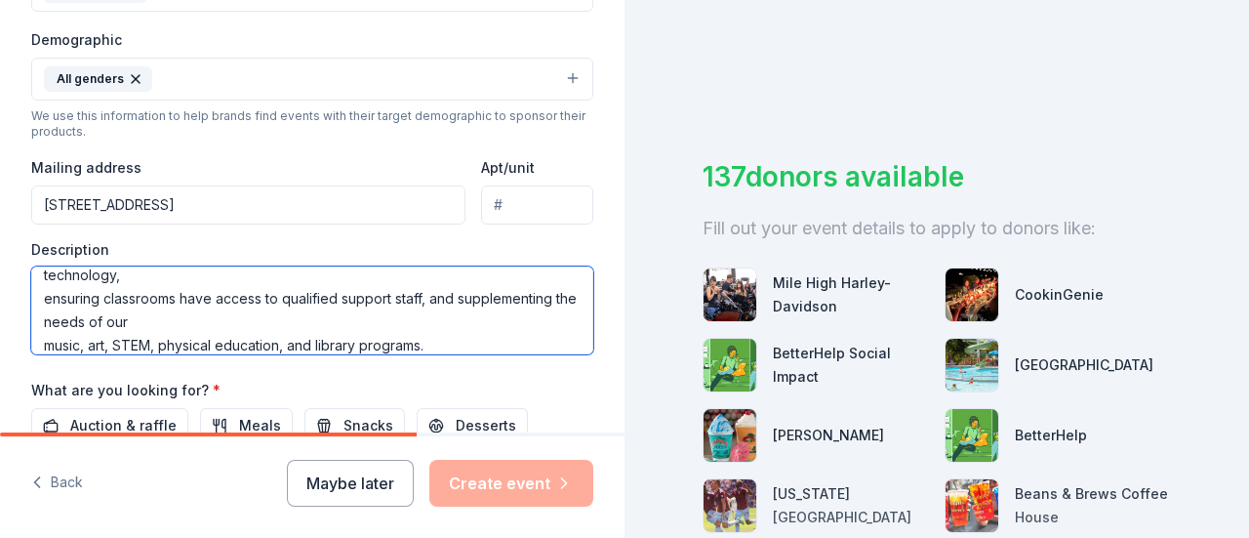
click at [296, 316] on textarea "The auction enables Cottonwood Creek Elementary’s PTO to enhance the school exp…" at bounding box center [312, 310] width 562 height 88
click at [160, 268] on textarea "The auction enables Cottonwood Creek Elementary’s PTO to enhance the school exp…" at bounding box center [312, 310] width 562 height 88
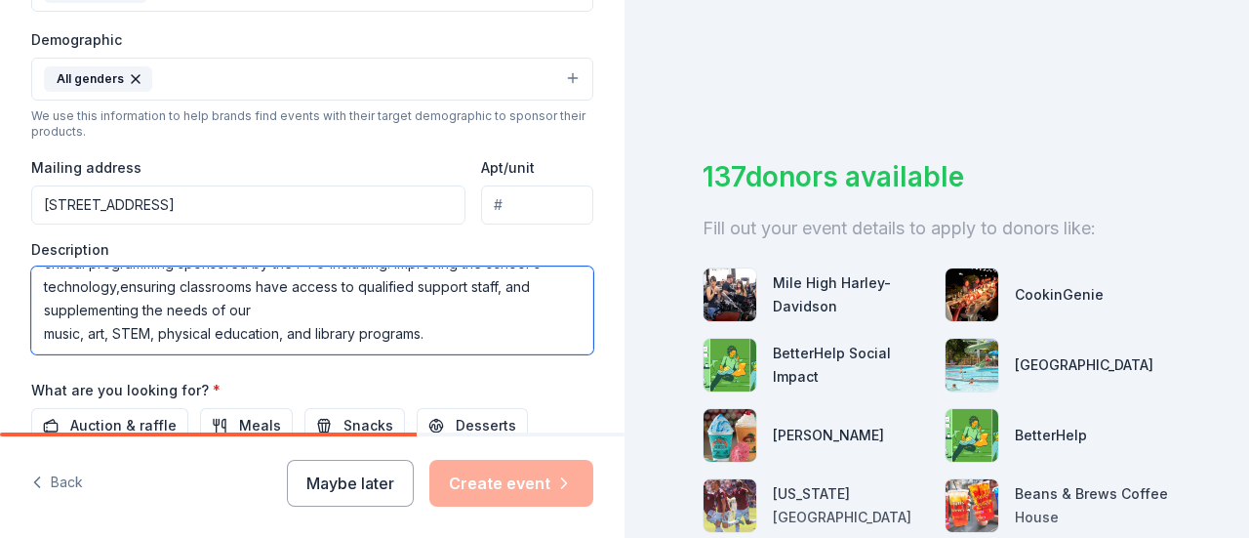
scroll to position [152, 0]
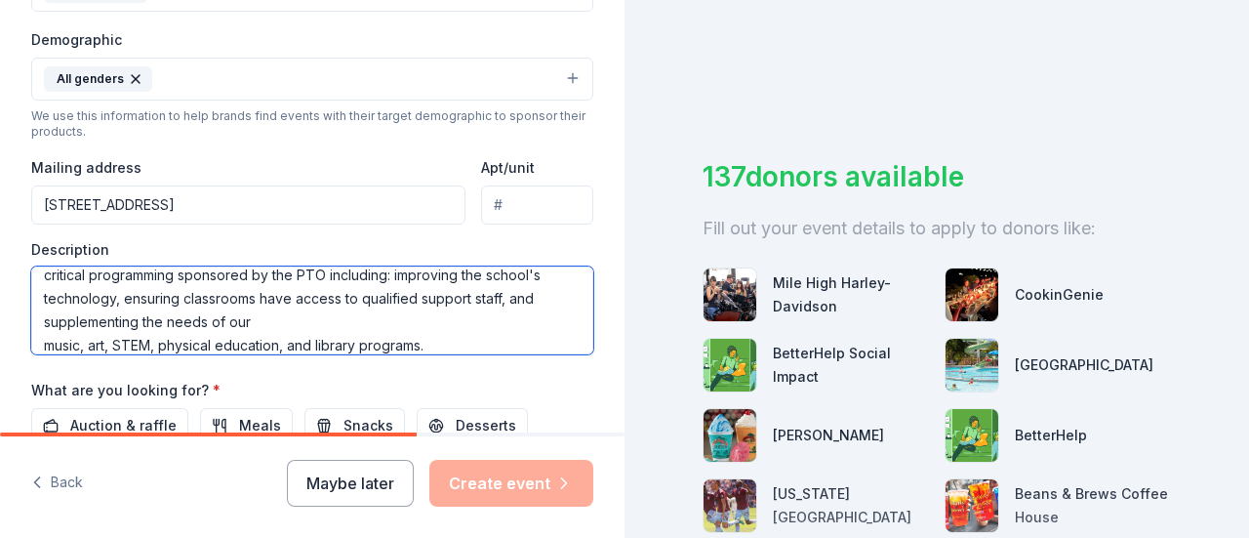
click at [287, 311] on textarea "The auction enables Cottonwood Creek Elementary’s PTO to enhance the school exp…" at bounding box center [312, 310] width 562 height 88
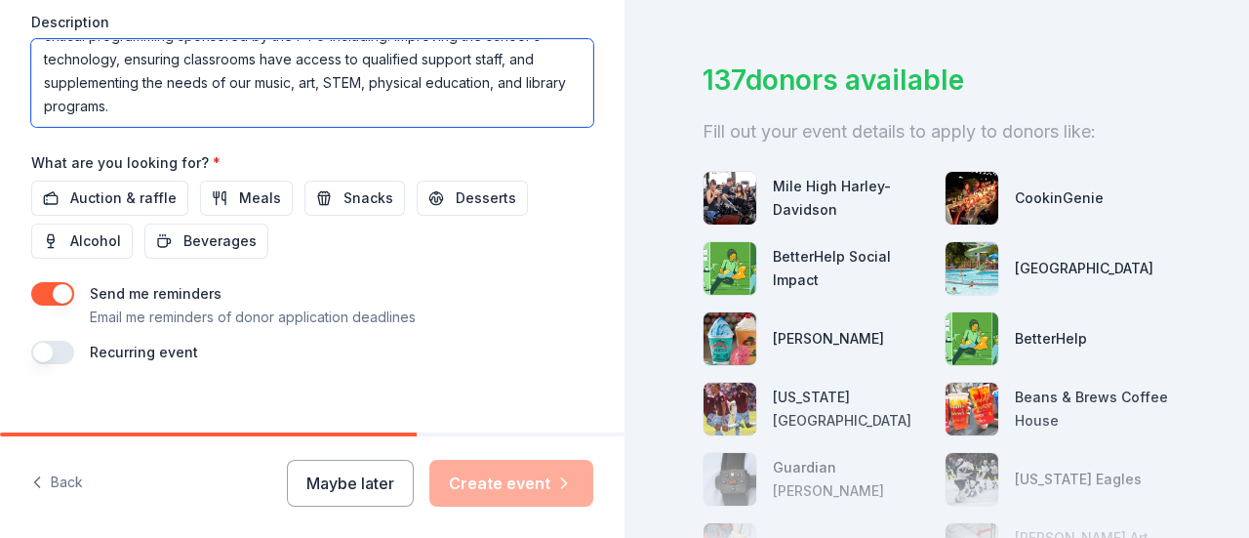
scroll to position [865, 0]
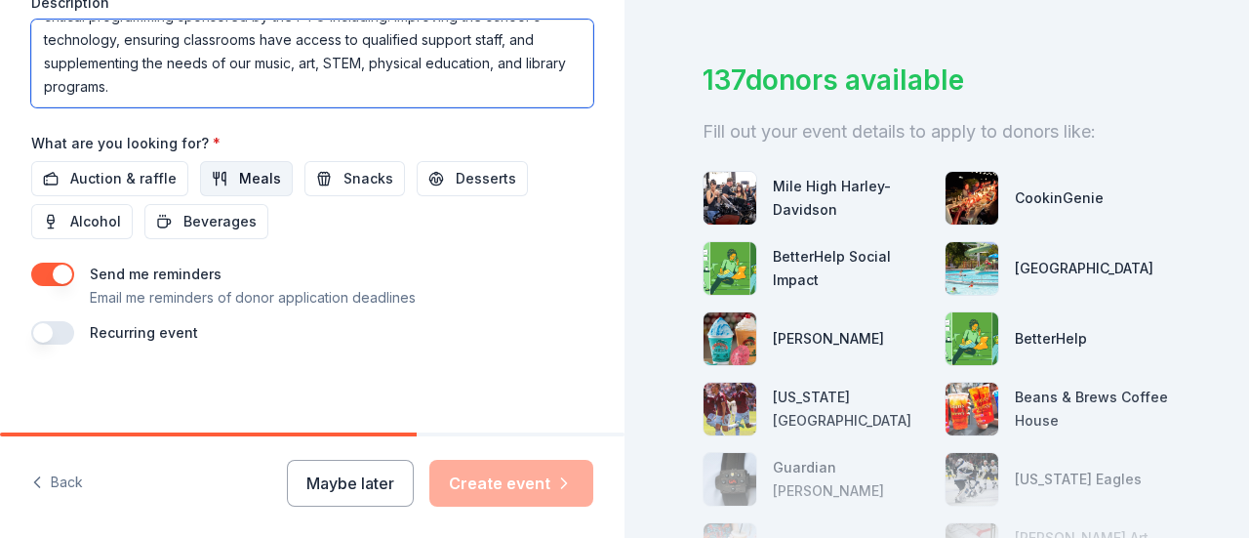
type textarea "The auction enables [GEOGRAPHIC_DATA]’s PTO to enhance the school experience fo…"
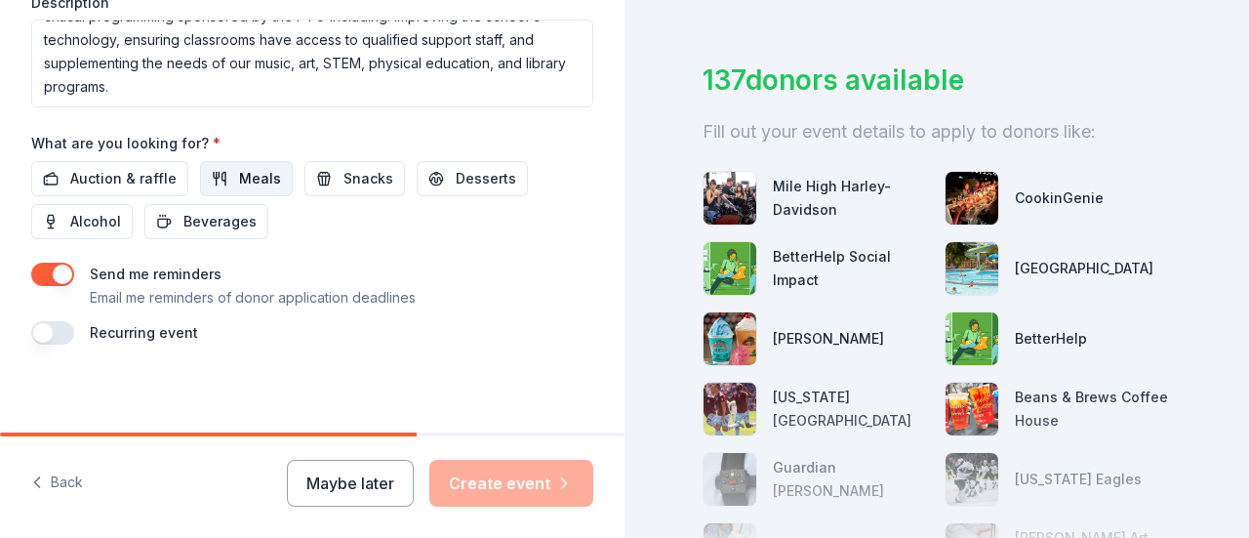
click at [246, 167] on span "Meals" at bounding box center [260, 178] width 42 height 23
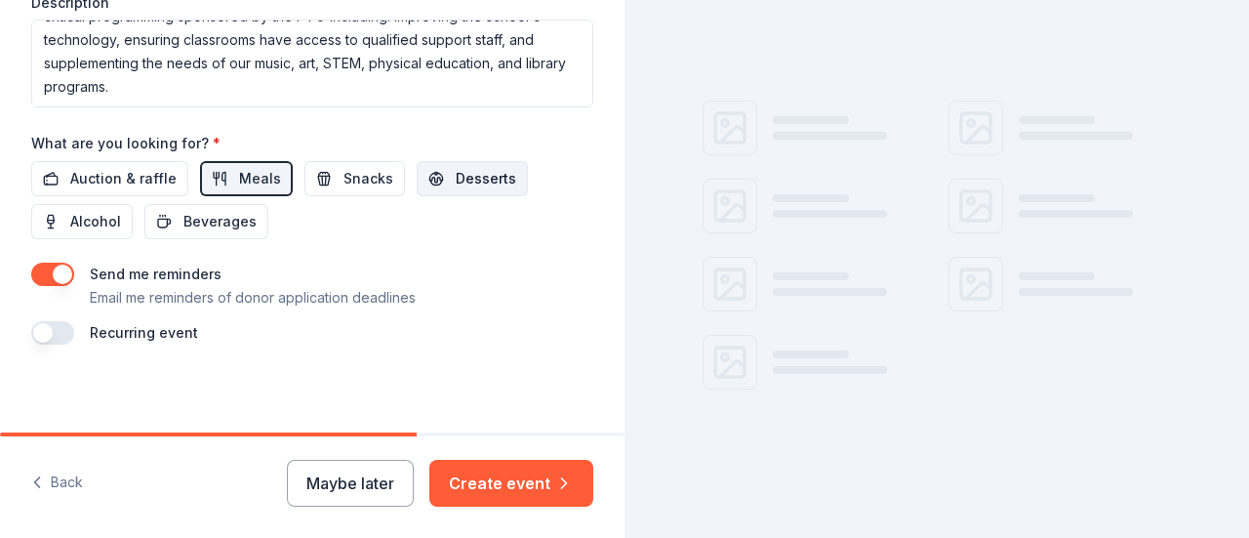
click at [484, 167] on span "Desserts" at bounding box center [486, 178] width 61 height 23
click at [334, 179] on button "Snacks" at bounding box center [354, 178] width 101 height 35
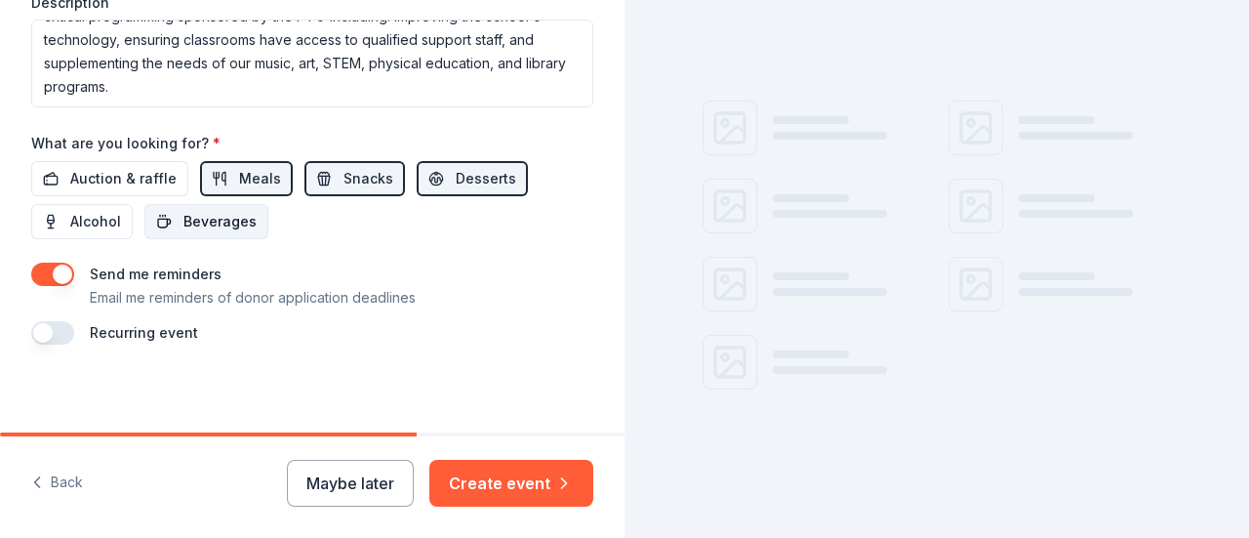
click at [195, 222] on span "Beverages" at bounding box center [219, 221] width 73 height 23
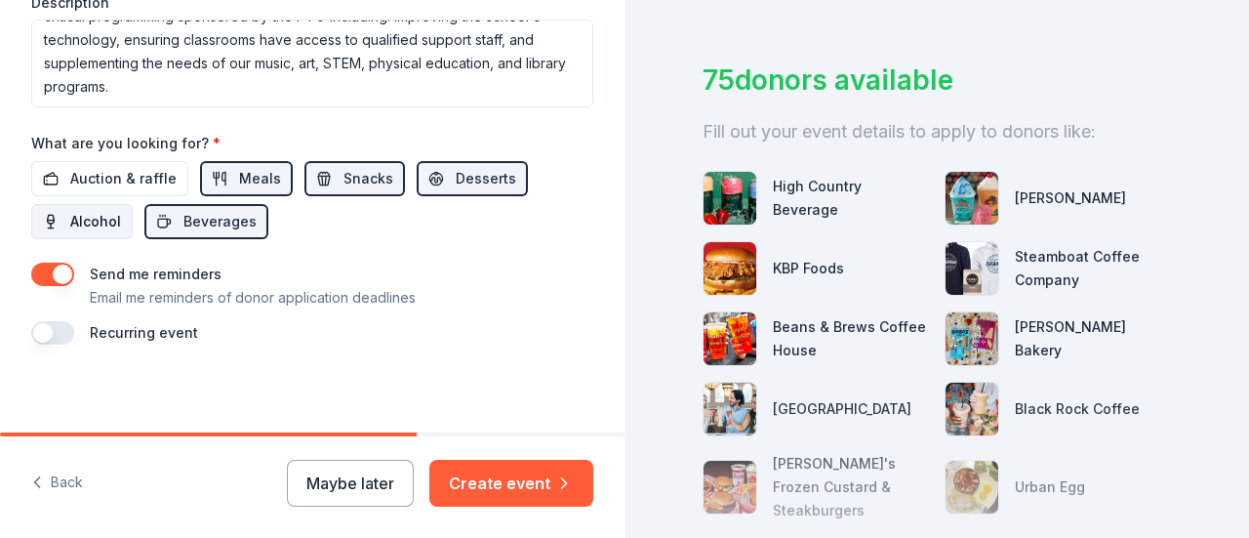
click at [97, 218] on span "Alcohol" at bounding box center [95, 221] width 51 height 23
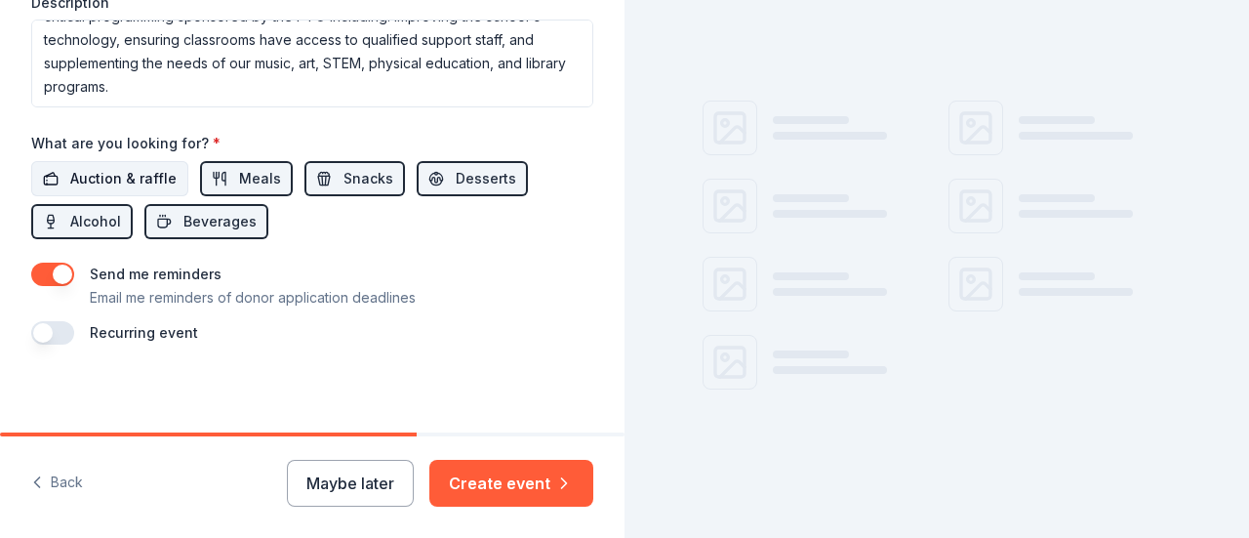
click at [130, 172] on span "Auction & raffle" at bounding box center [123, 178] width 106 height 23
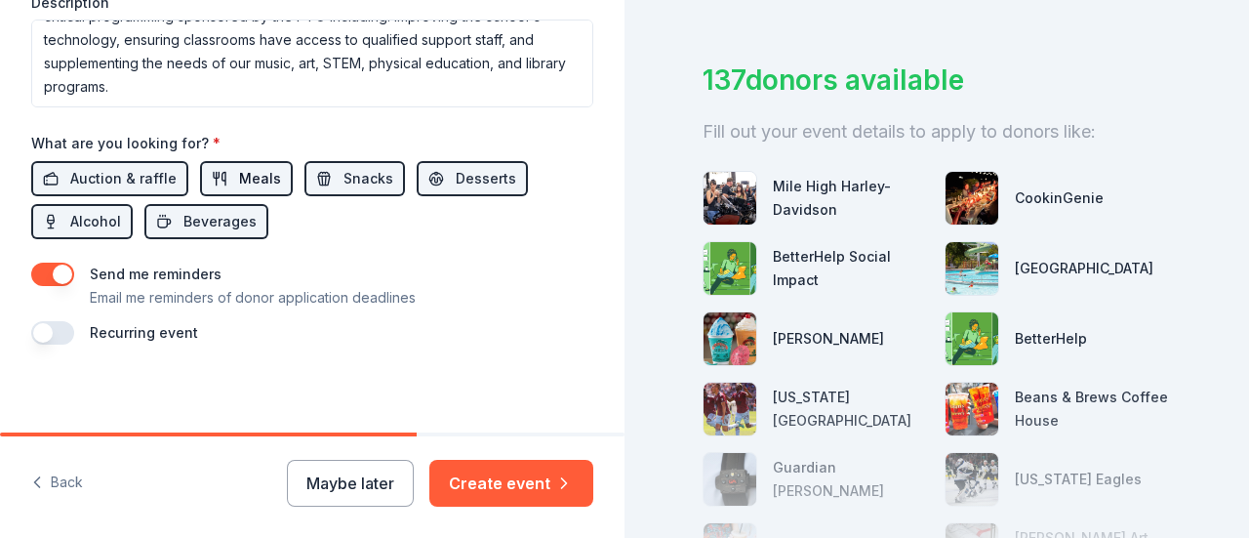
click at [242, 172] on span "Meals" at bounding box center [260, 178] width 42 height 23
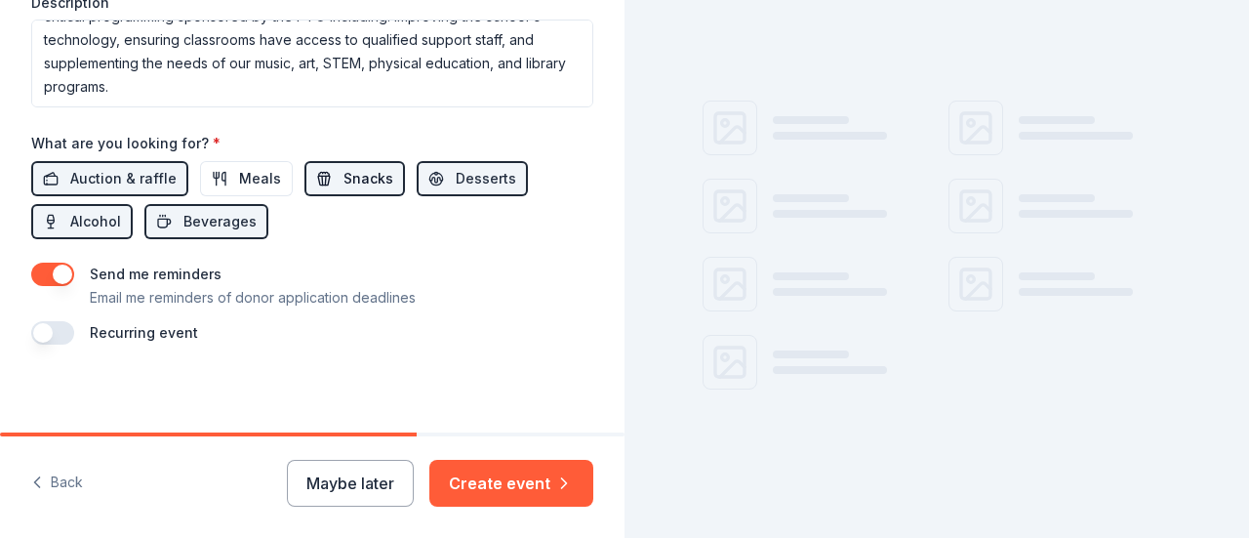
click at [343, 173] on span "Snacks" at bounding box center [368, 178] width 50 height 23
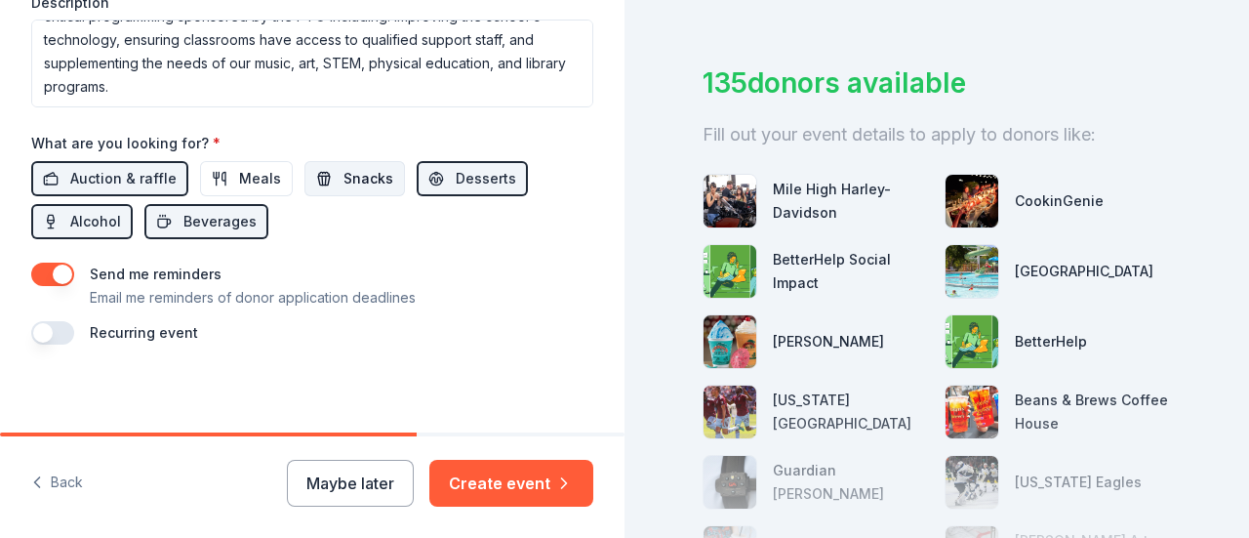
scroll to position [97, 0]
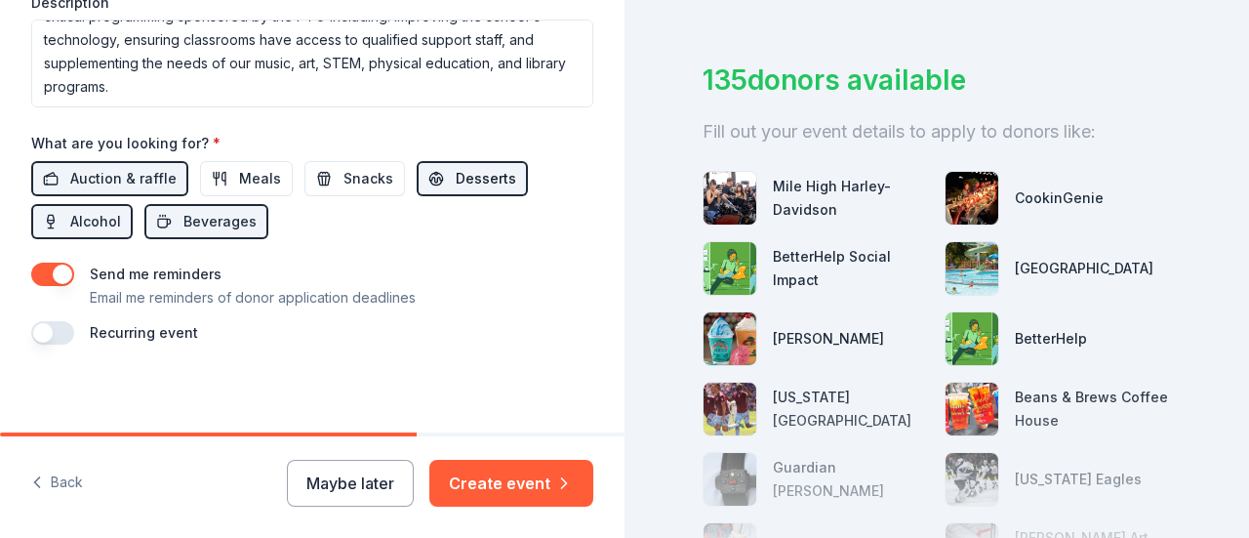
click at [456, 167] on span "Desserts" at bounding box center [486, 178] width 61 height 23
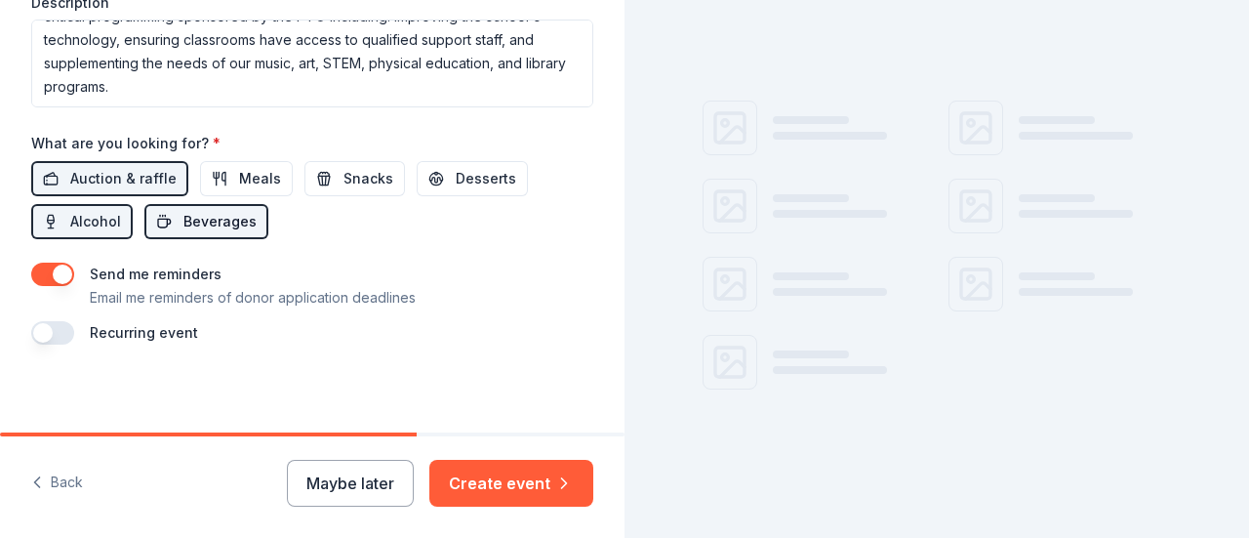
click at [236, 217] on span "Beverages" at bounding box center [219, 221] width 73 height 23
click at [119, 222] on span "Alcohol" at bounding box center [95, 221] width 51 height 23
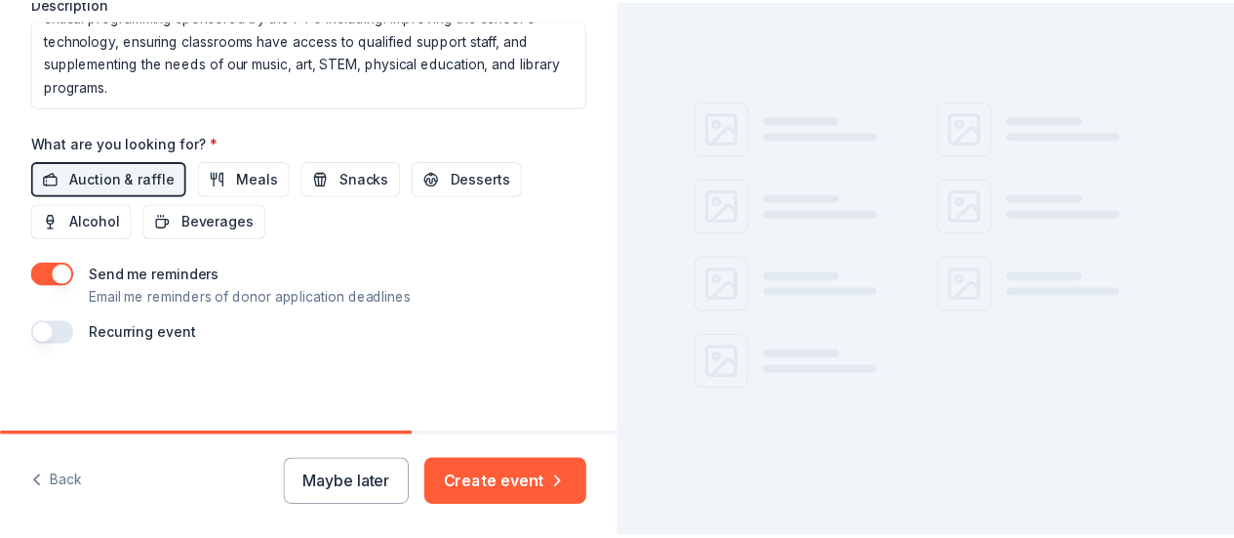
scroll to position [97, 0]
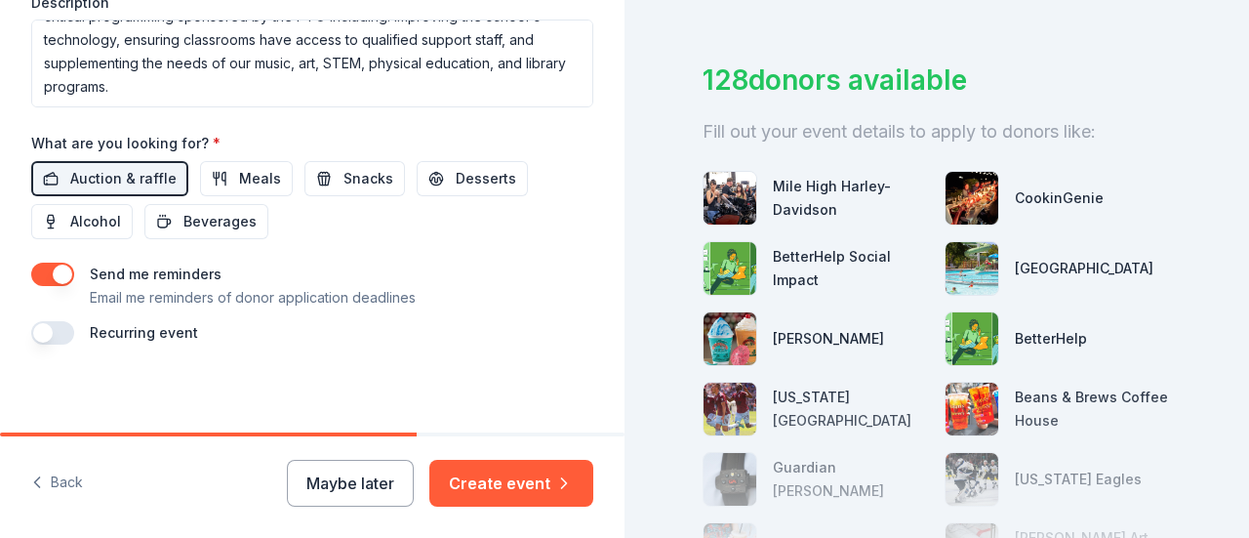
click at [56, 266] on button "button" at bounding box center [52, 273] width 43 height 23
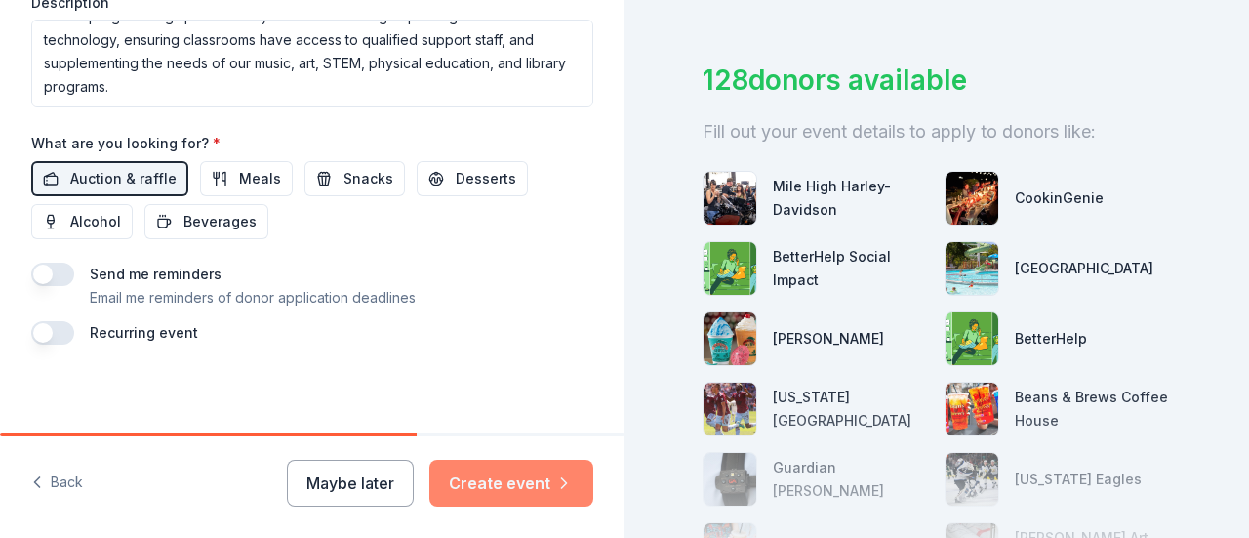
click at [545, 477] on button "Create event" at bounding box center [511, 483] width 164 height 47
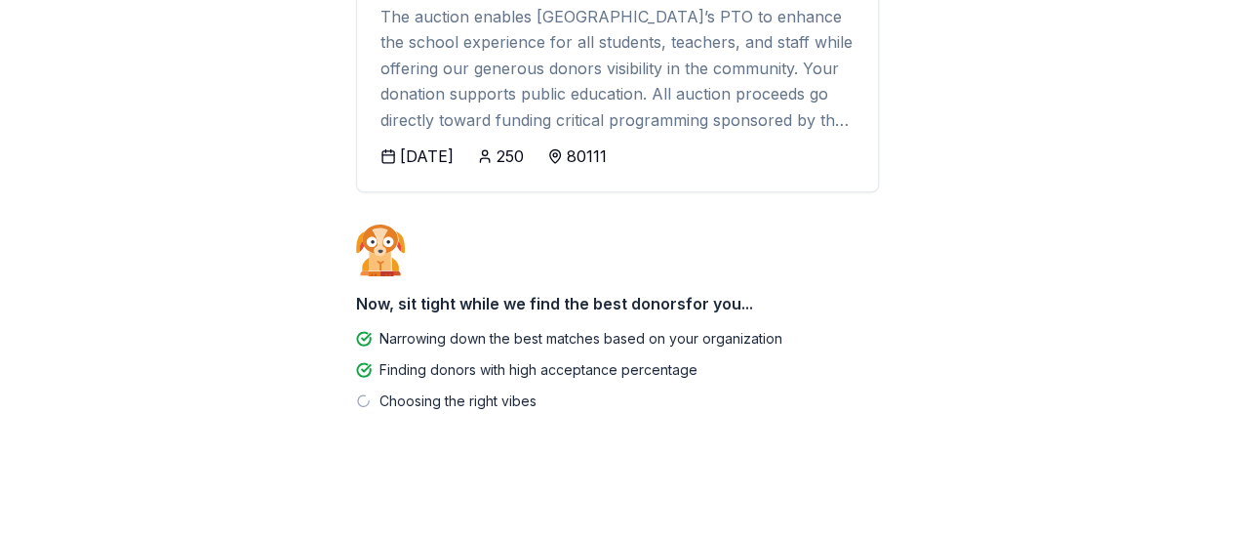
scroll to position [366, 0]
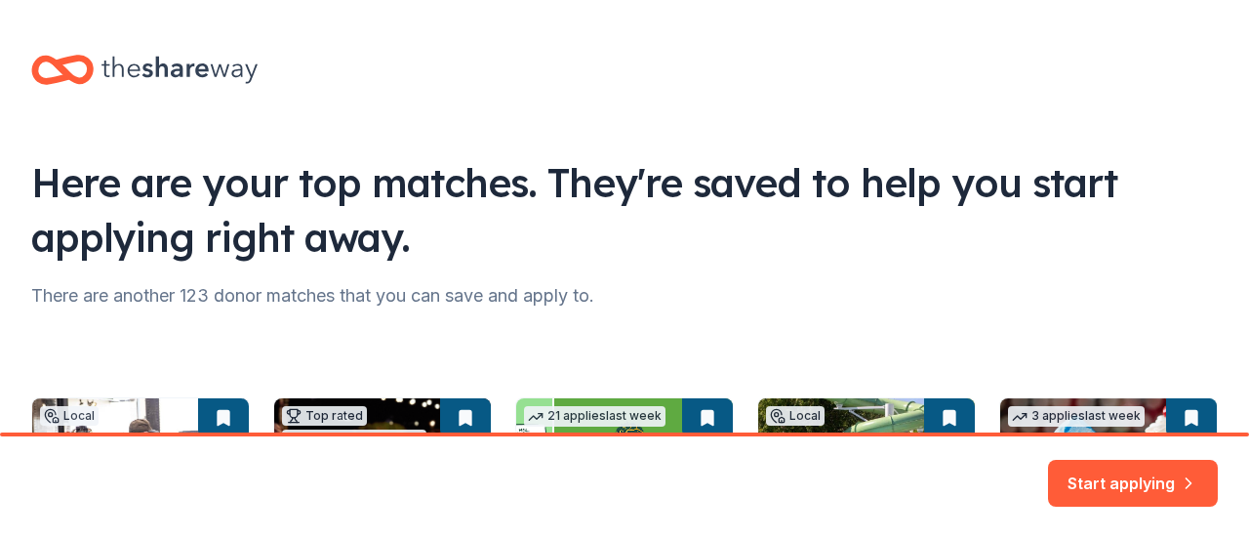
click at [1237, 290] on html "Here are your top matches. They're saved to help you start applying right away.…" at bounding box center [624, 269] width 1249 height 538
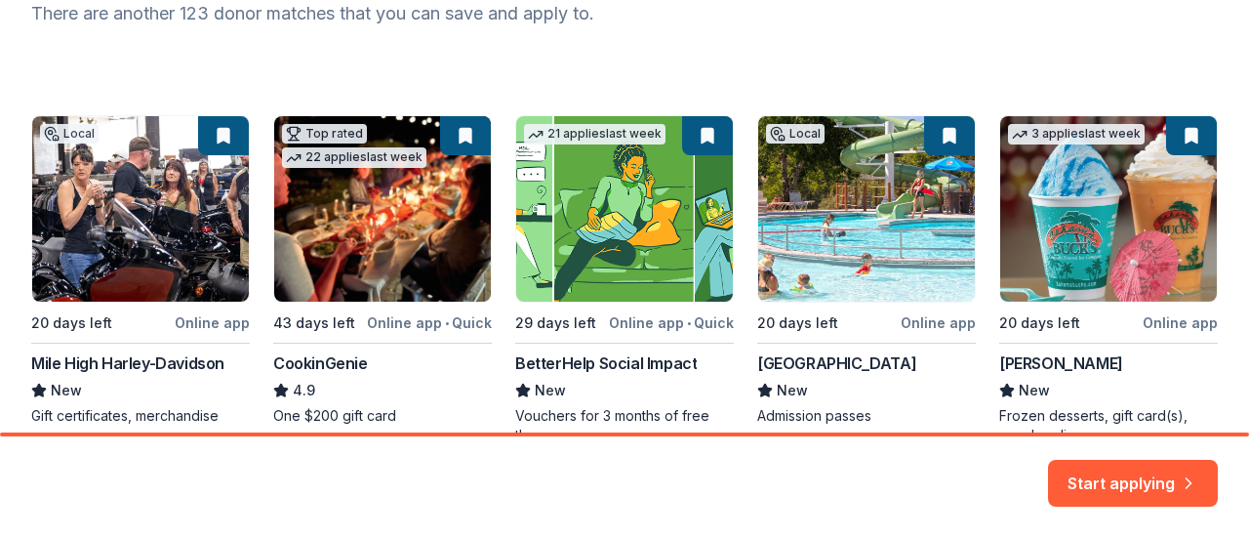
scroll to position [283, 0]
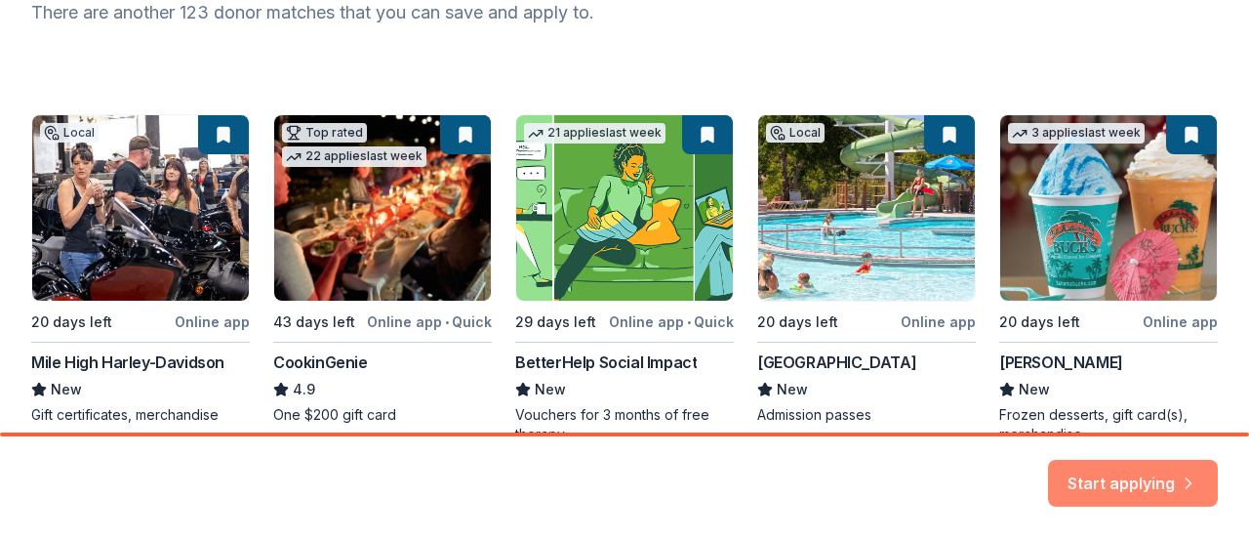
click at [1147, 469] on button "Start applying" at bounding box center [1133, 471] width 170 height 47
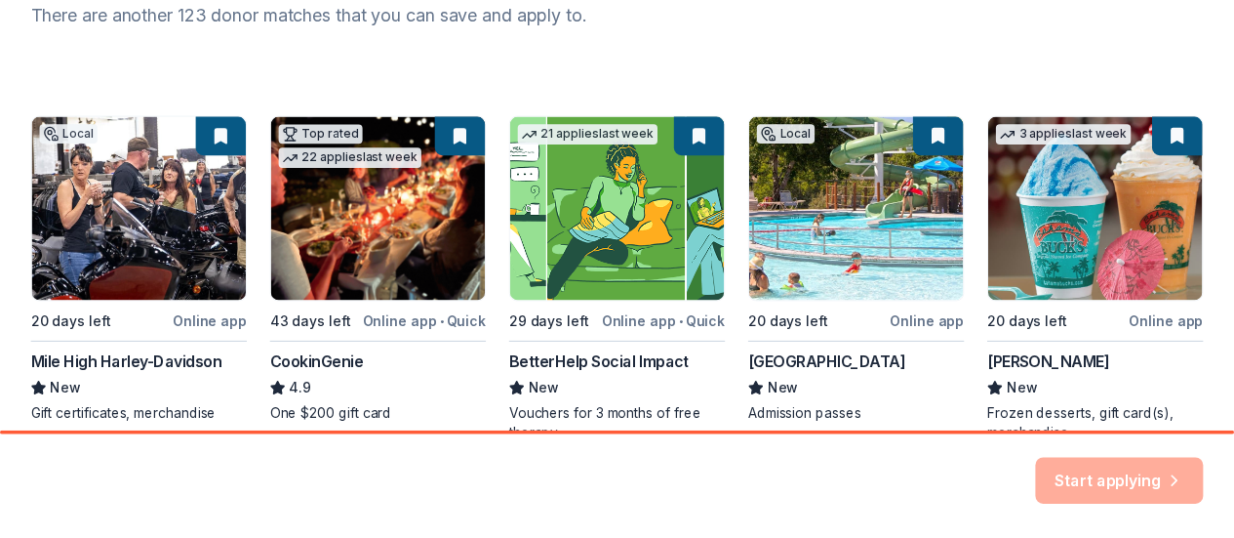
scroll to position [387, 0]
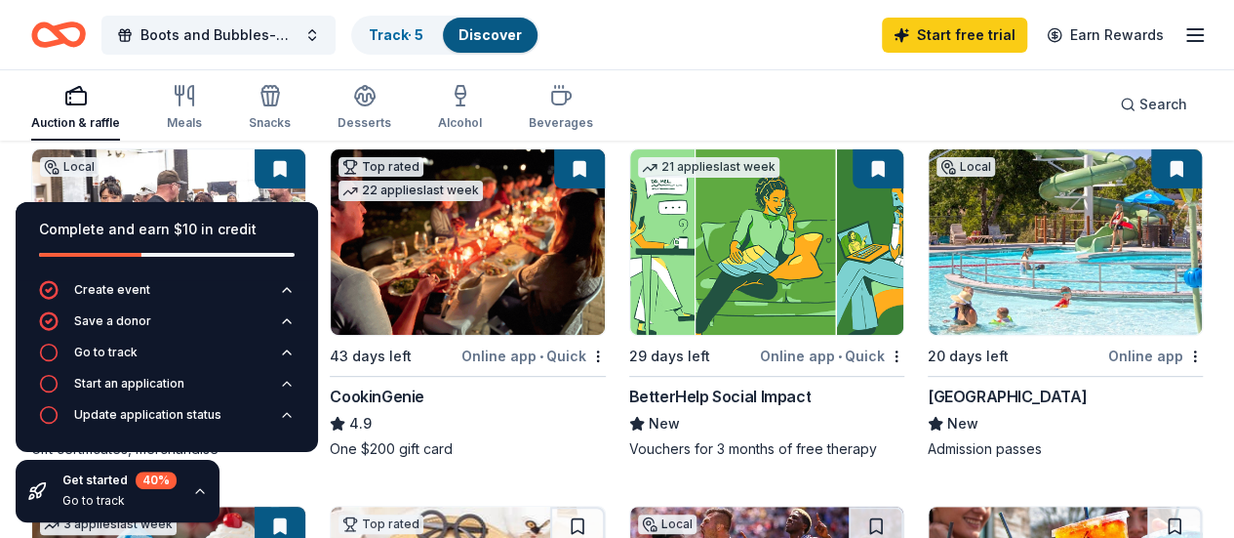
scroll to position [217, 0]
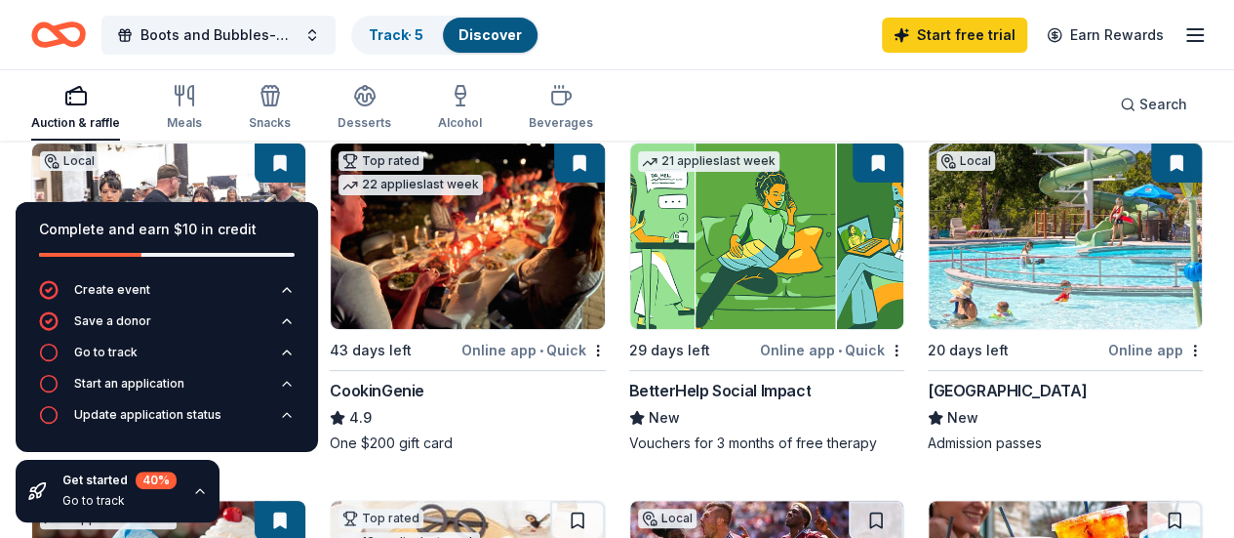
click at [408, 261] on img at bounding box center [467, 235] width 273 height 185
click at [929, 231] on img at bounding box center [1065, 235] width 273 height 185
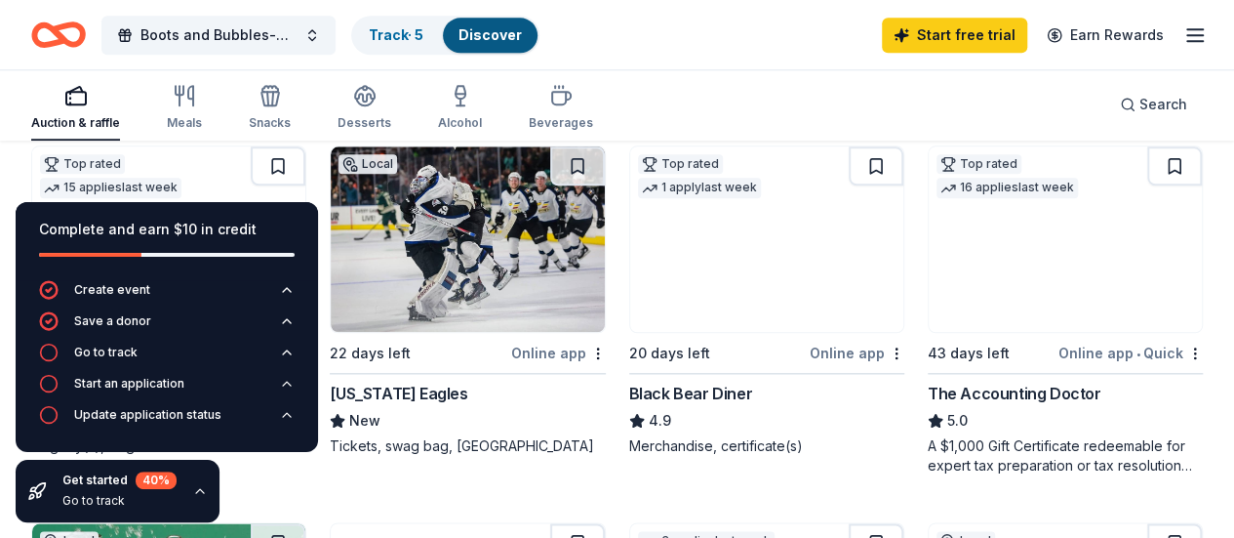
scroll to position [951, 0]
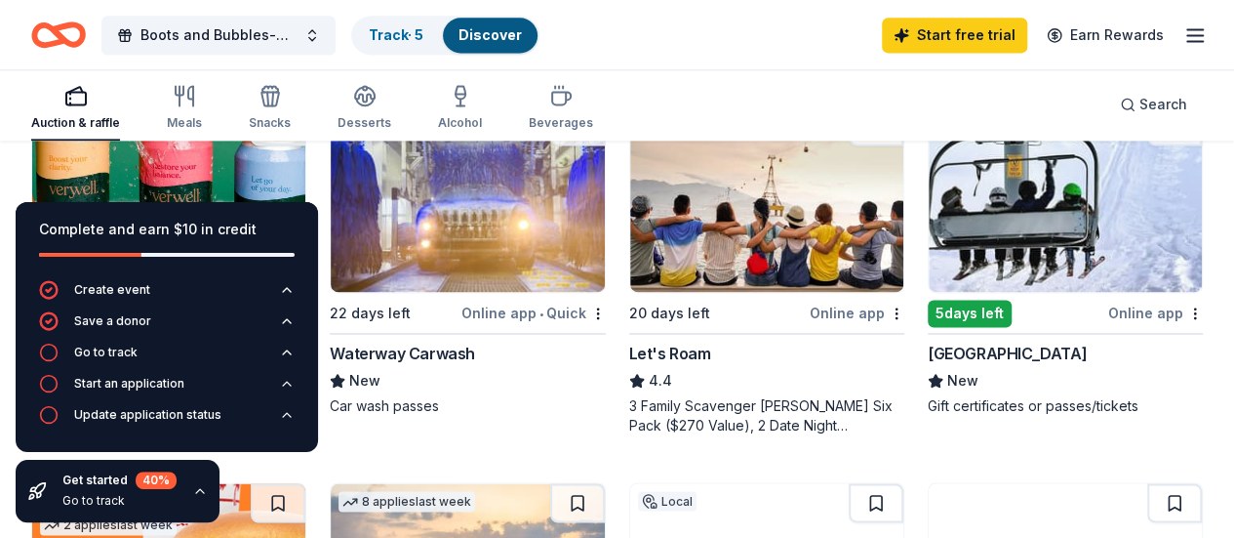
scroll to position [1384, 0]
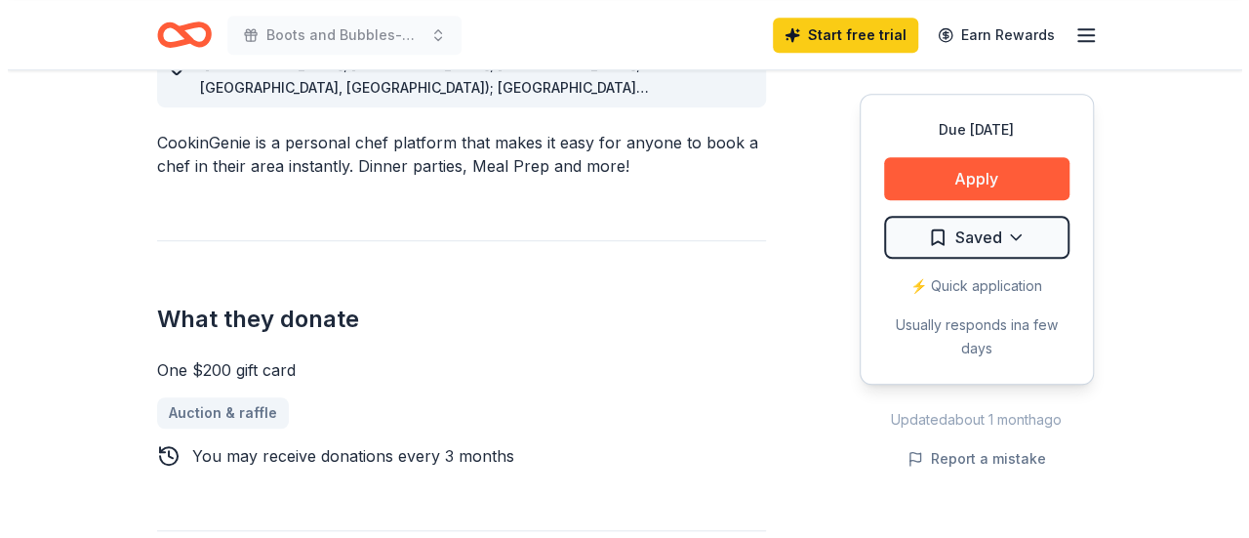
scroll to position [627, 0]
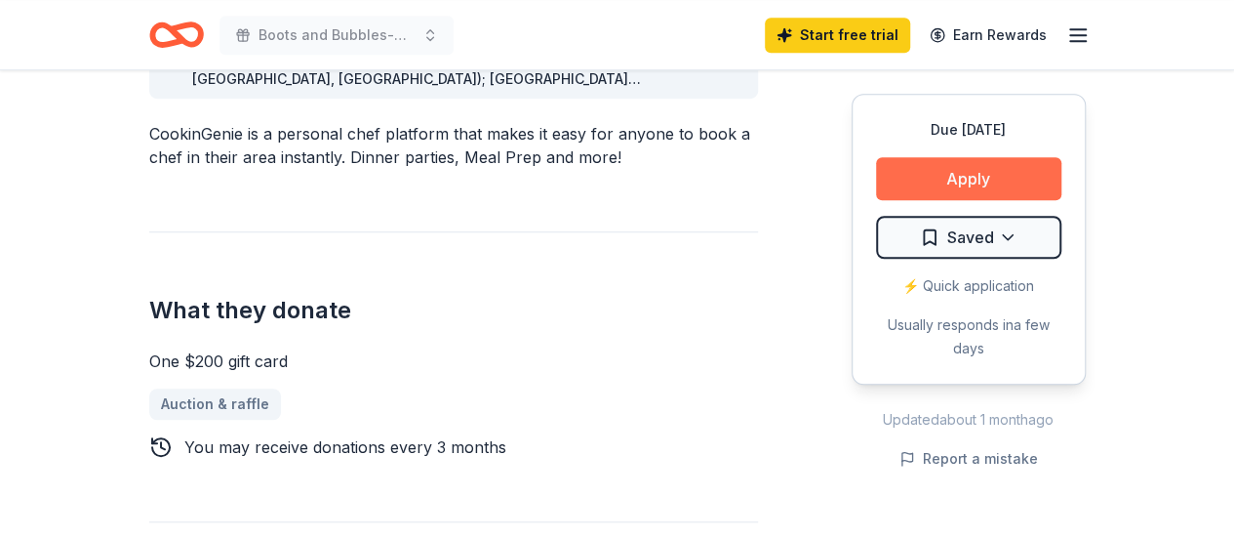
click at [947, 188] on button "Apply" at bounding box center [968, 178] width 185 height 43
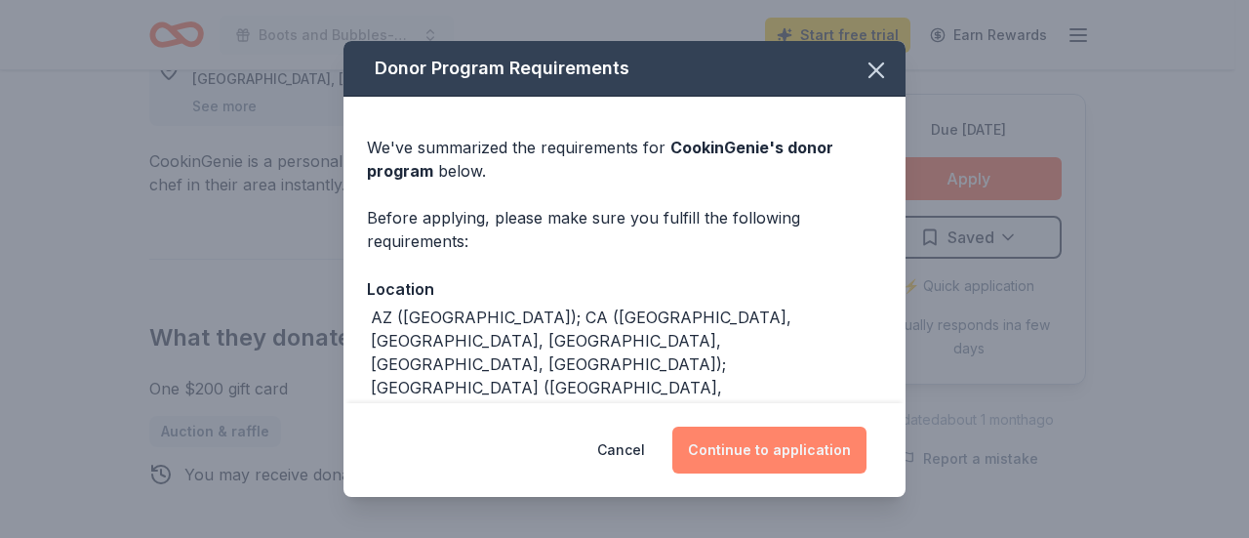
click at [765, 458] on button "Continue to application" at bounding box center [769, 449] width 194 height 47
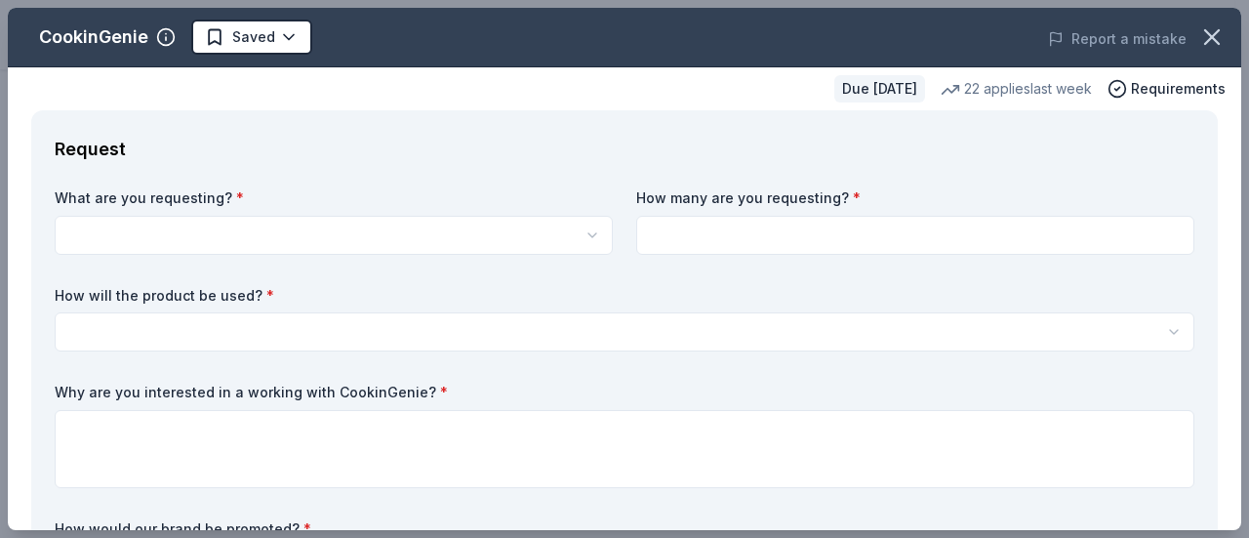
scroll to position [0, 0]
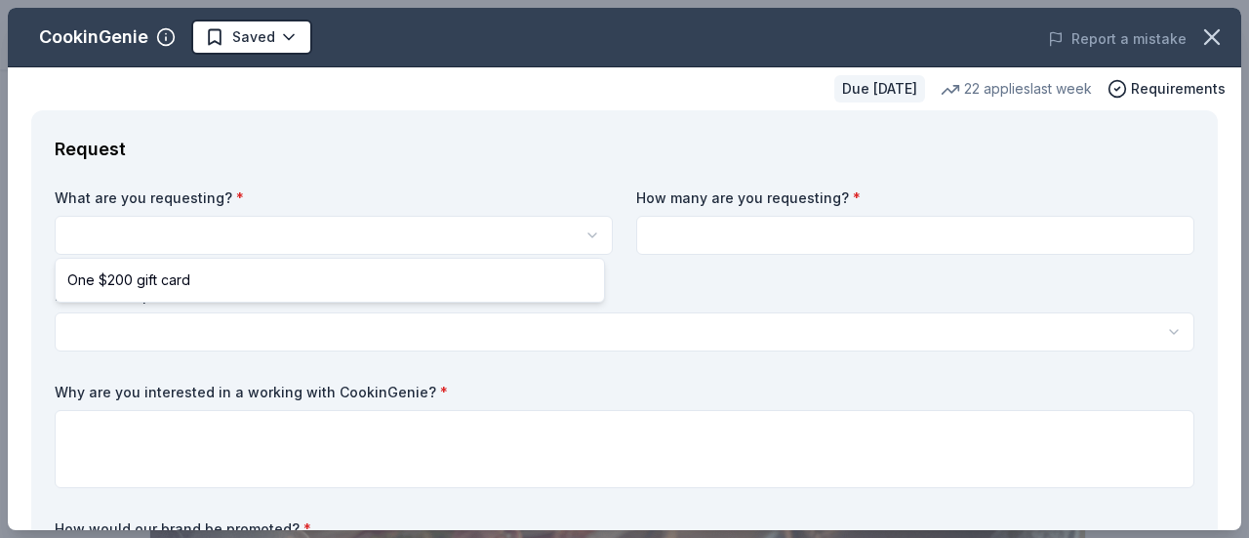
click at [248, 221] on html "Boots and Bubbles-Annual Silent Auction Saved Apply Due [DATE] Share CookinGeni…" at bounding box center [624, 269] width 1249 height 538
select select "One $200 gift card"
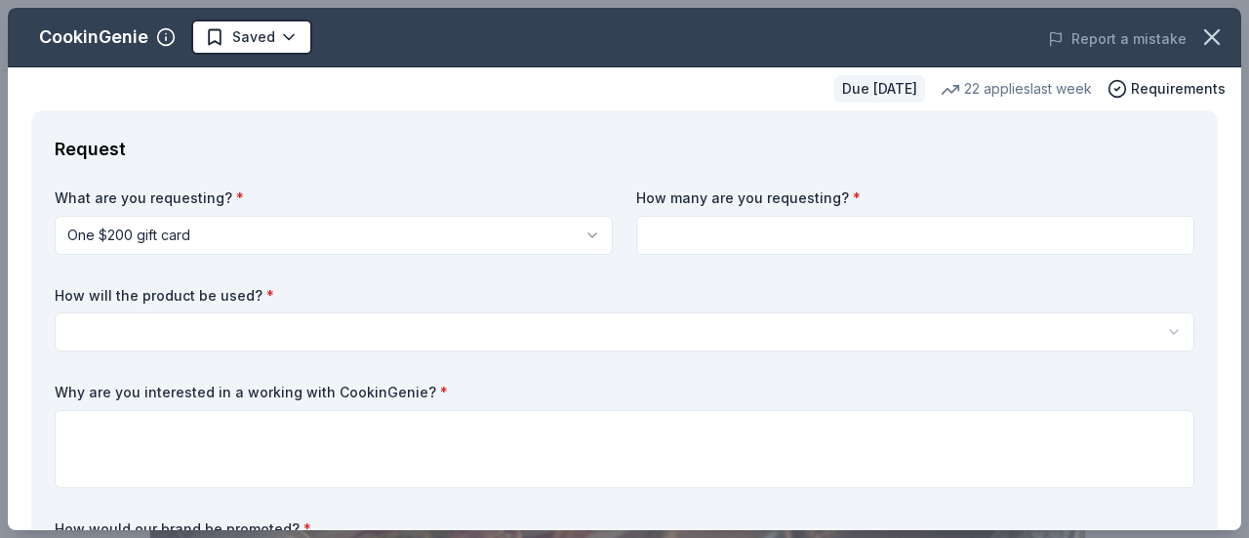
click at [776, 237] on input at bounding box center [915, 235] width 558 height 39
type input "1"
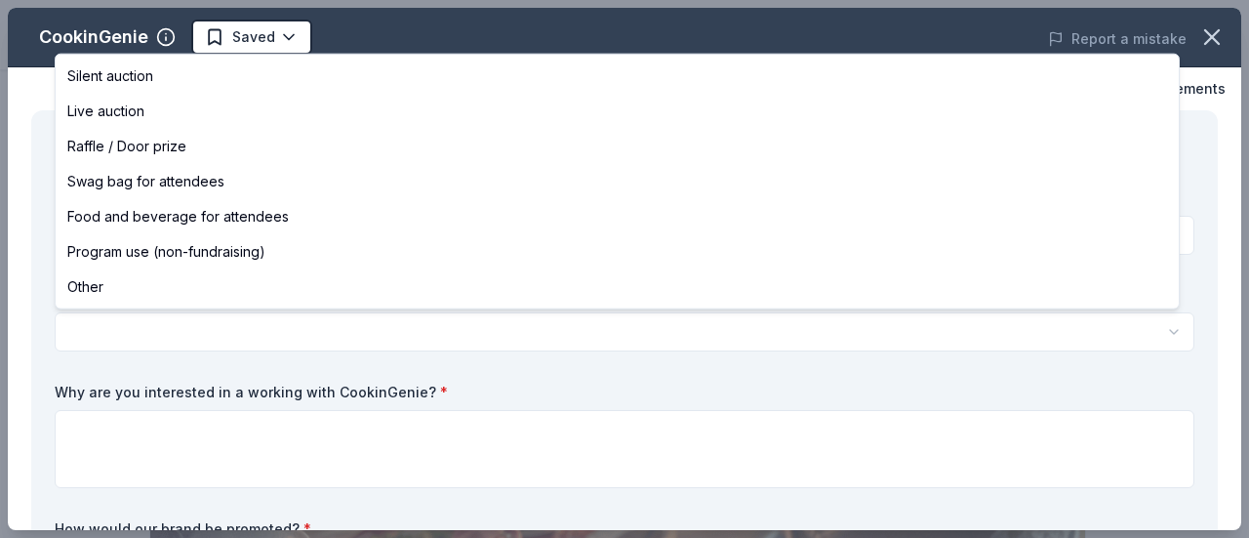
click at [303, 331] on html "Boots and Bubbles-Annual Silent Auction Saved Apply Due [DATE] Share CookinGeni…" at bounding box center [624, 269] width 1249 height 538
select select "silentAuction"
drag, startPoint x: 202, startPoint y: 102, endPoint x: 224, endPoint y: 66, distance: 42.5
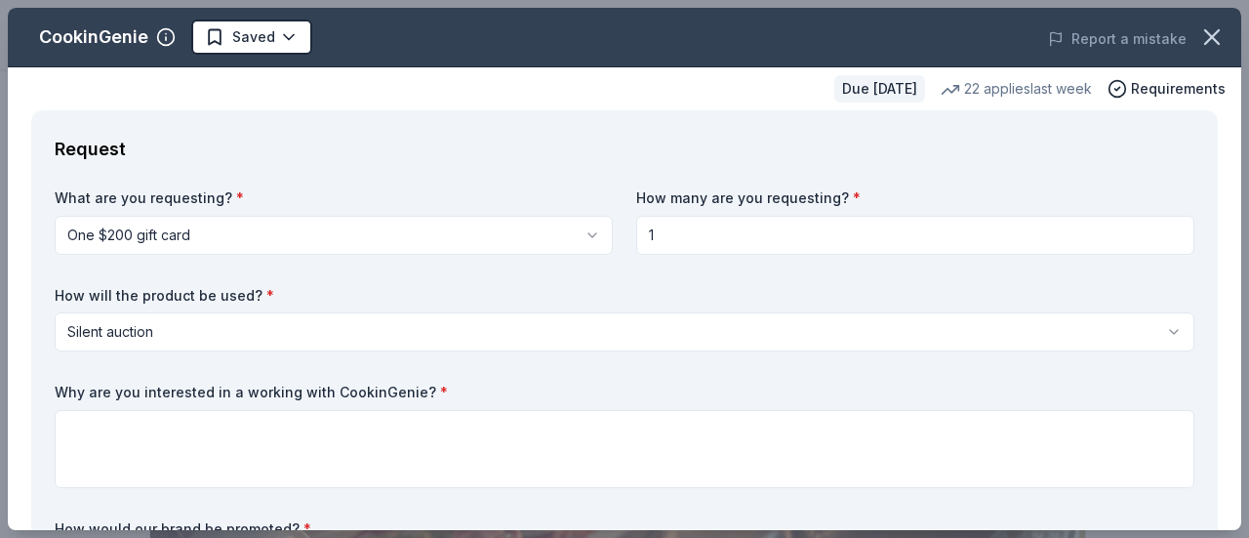
click at [224, 67] on div "Due in 43 days 22 applies last week Requirements" at bounding box center [624, 88] width 1233 height 43
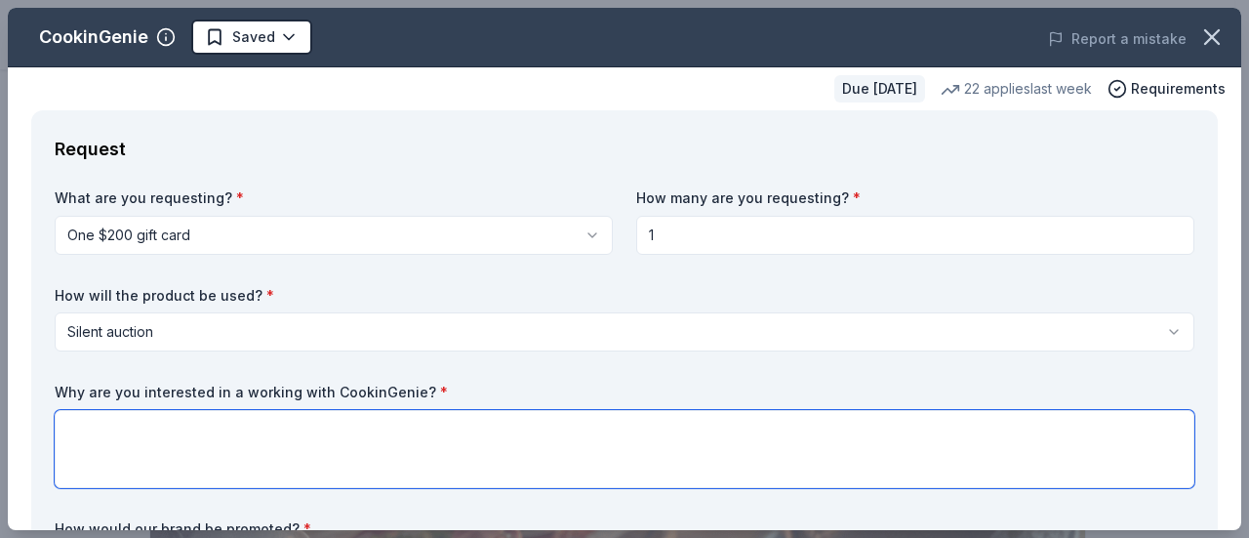
click at [259, 448] on textarea at bounding box center [625, 449] width 1140 height 78
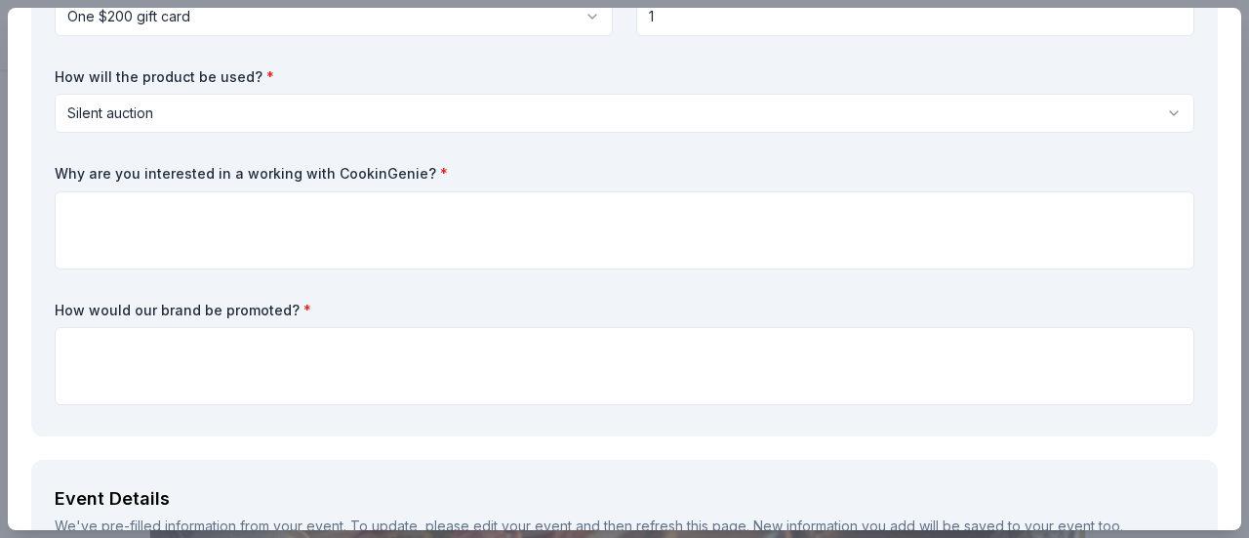
scroll to position [230, 0]
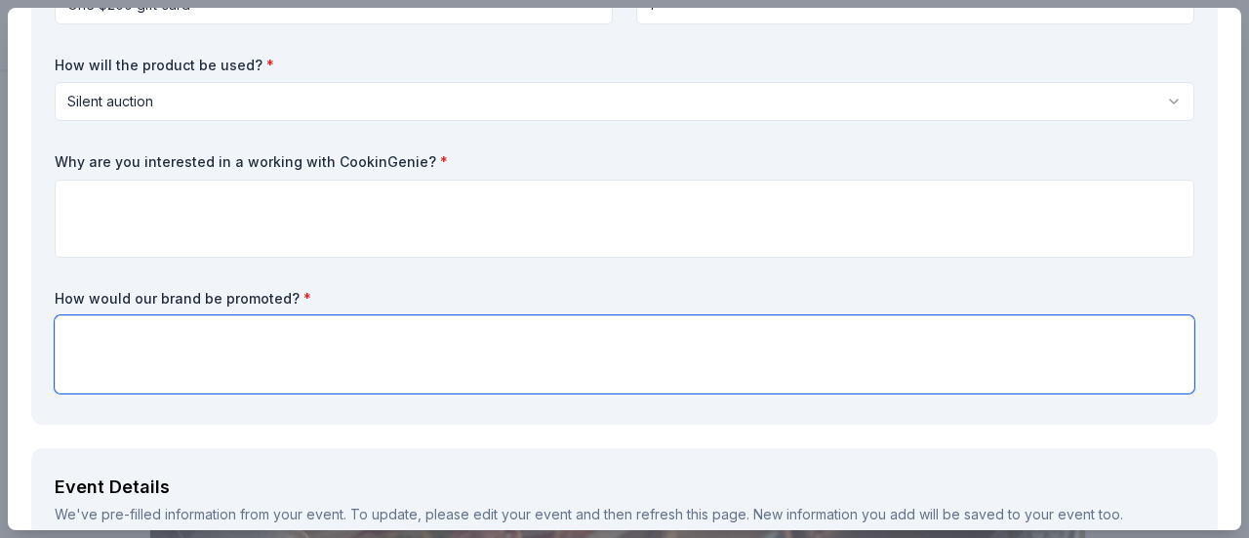
click at [267, 364] on textarea at bounding box center [625, 354] width 1140 height 78
paste textarea "Your donation is an effective way to promote your business and brand to approxi…"
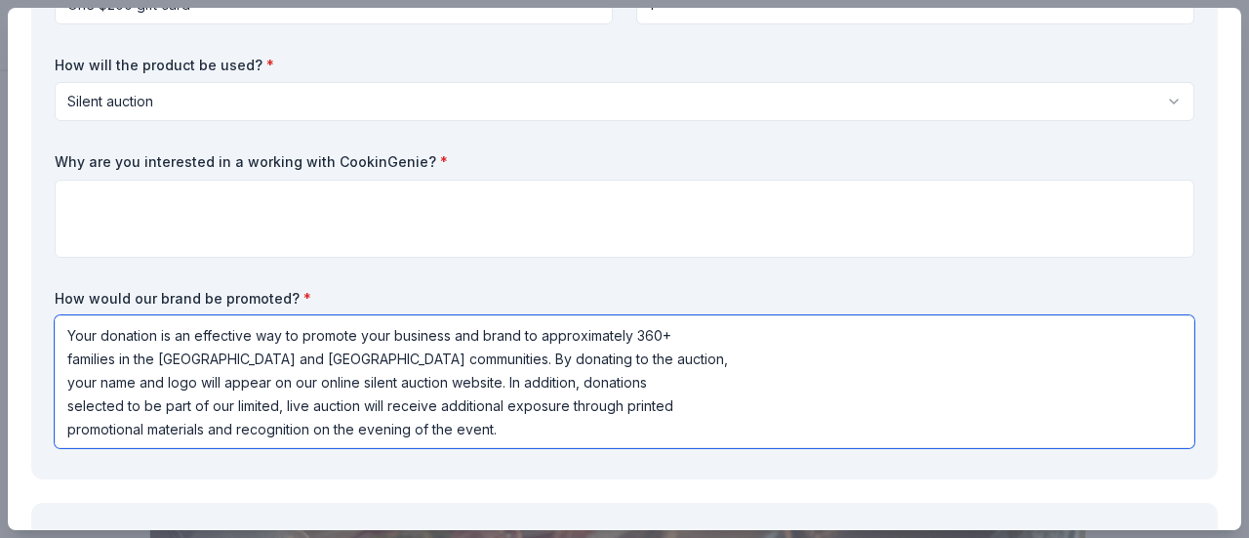
type textarea "Your donation is an effective way to promote your business and brand to approxi…"
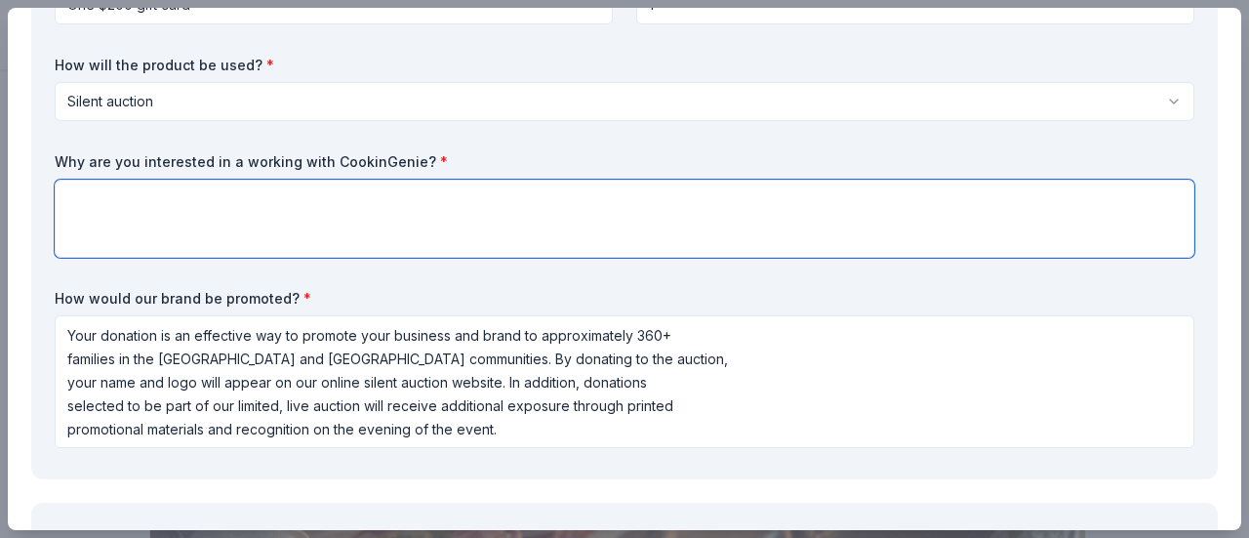
click at [360, 222] on textarea at bounding box center [625, 219] width 1140 height 78
type textarea "T"
type textarea "R"
click at [395, 201] on textarea "The community that this auction is targeting is" at bounding box center [625, 219] width 1140 height 78
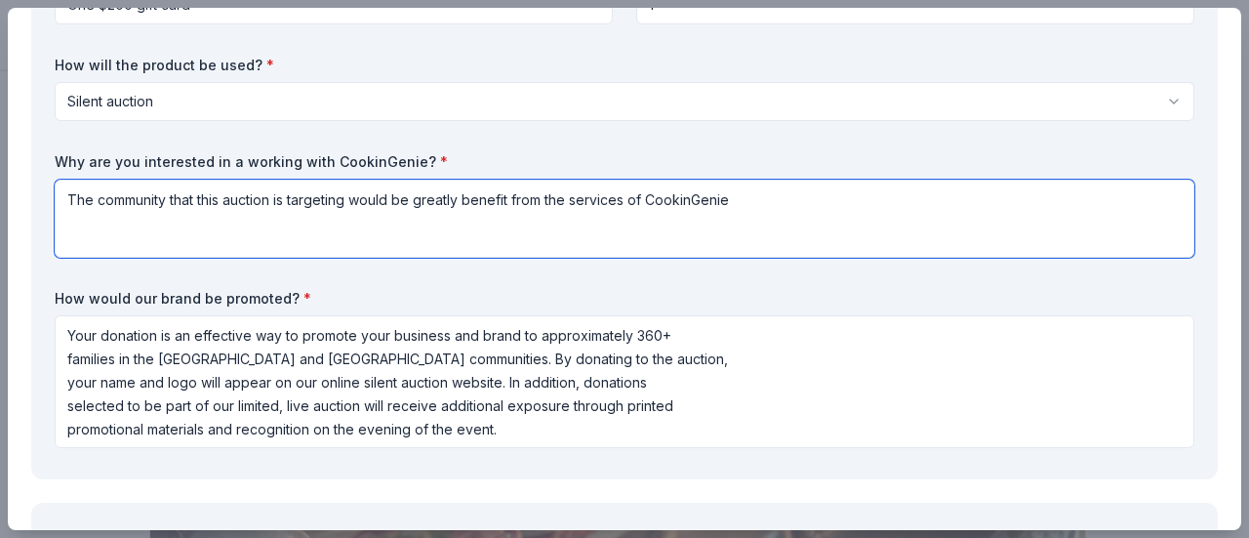
click at [751, 202] on textarea "The community that this auction is targeting would be greatly benefit from the …" at bounding box center [625, 219] width 1140 height 78
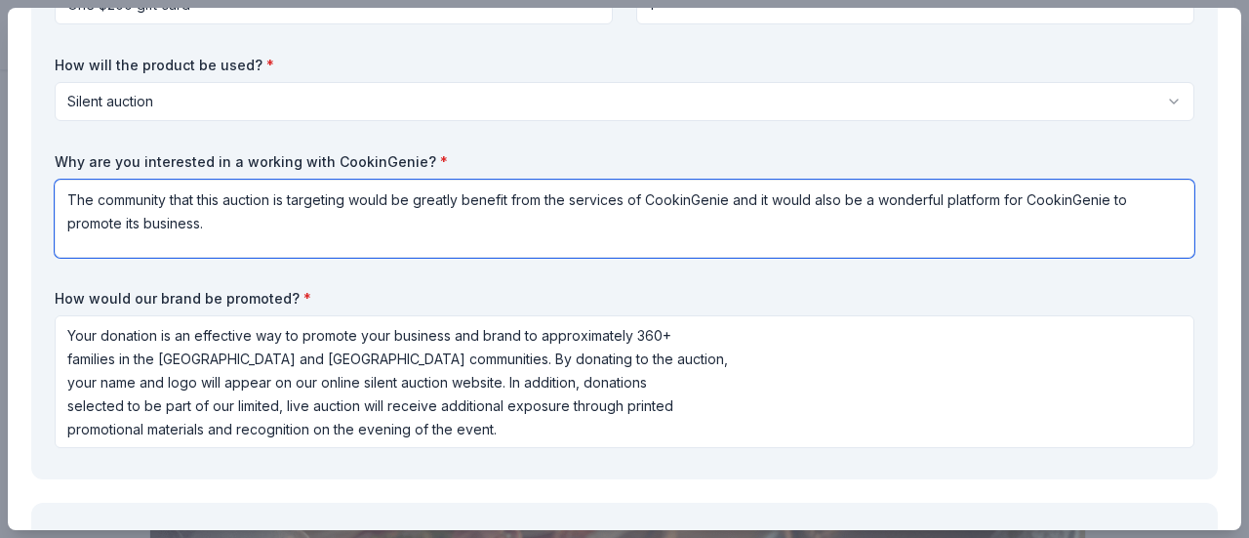
type textarea "The community that this auction is targeting would be greatly benefit from the …"
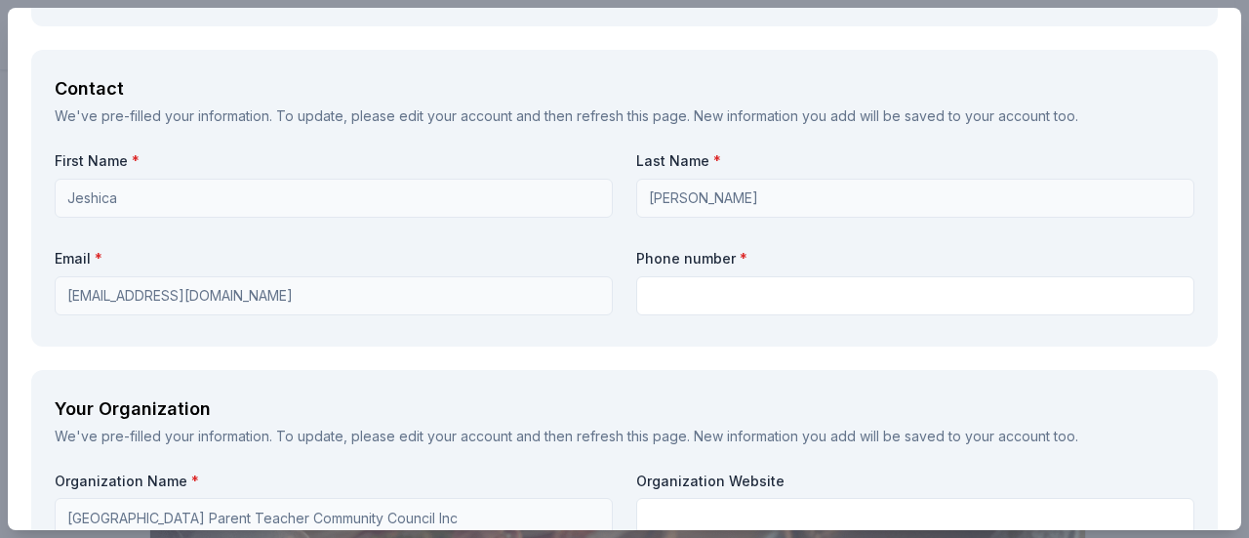
scroll to position [1431, 0]
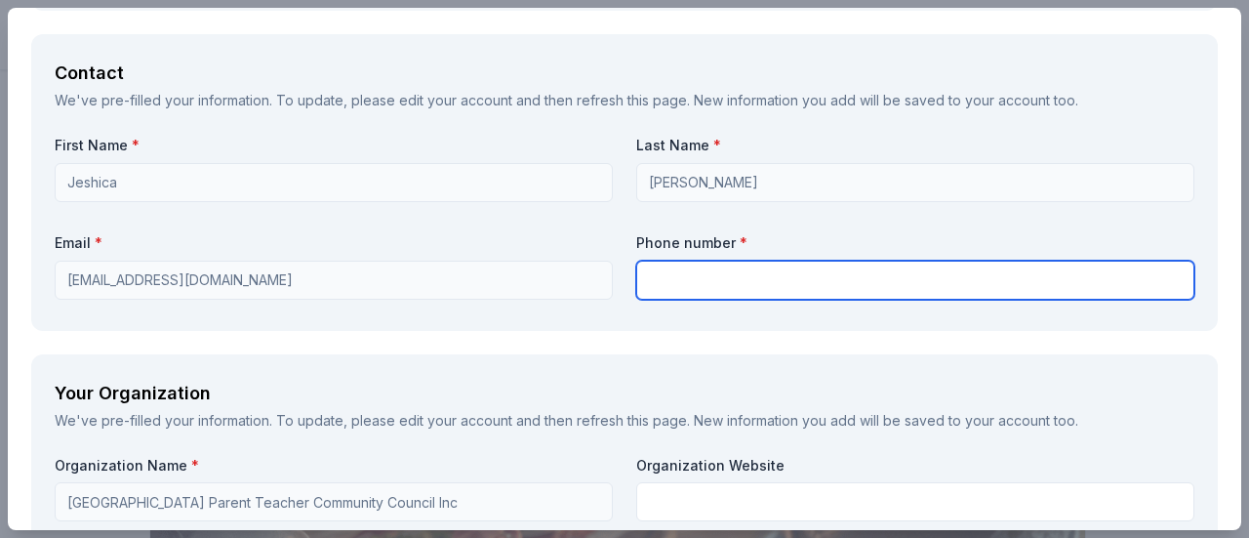
click at [704, 279] on input "text" at bounding box center [915, 280] width 558 height 39
type input "3193319548"
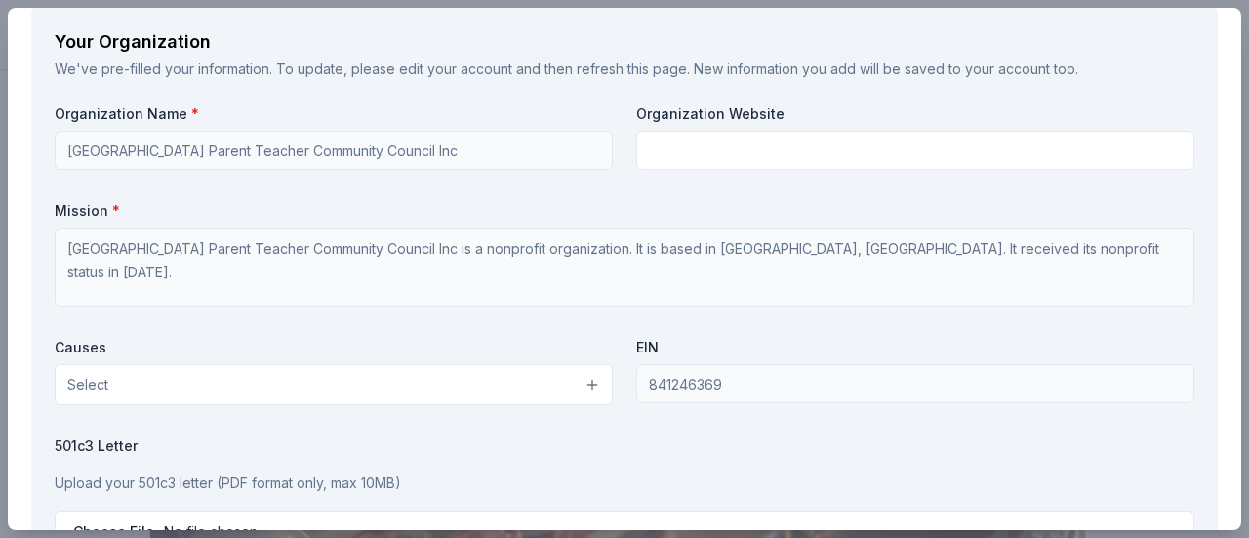
scroll to position [1790, 0]
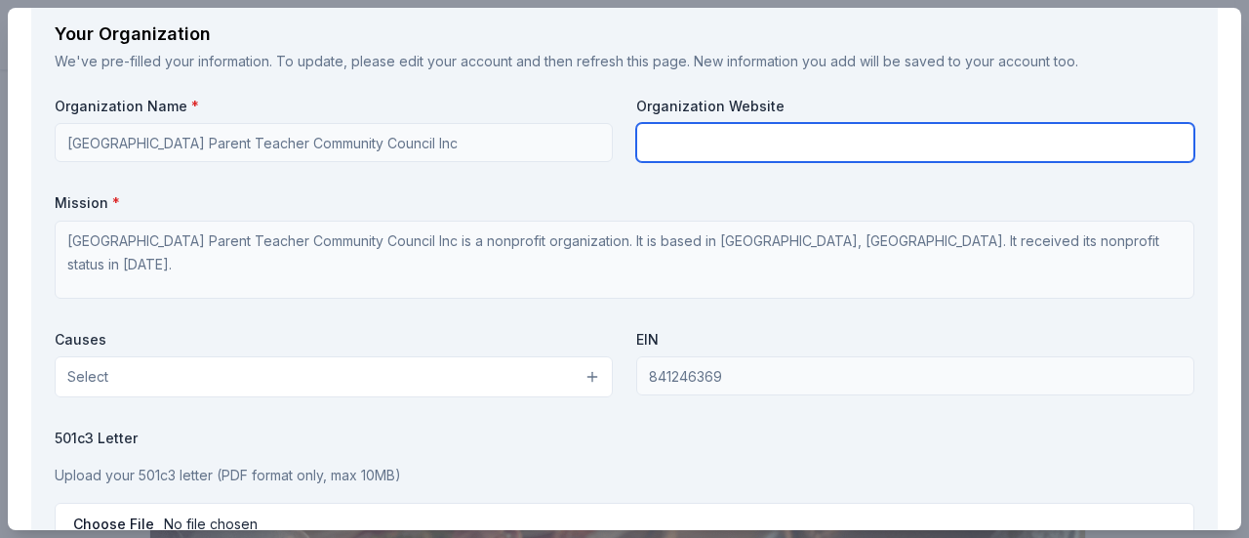
click at [751, 147] on input "text" at bounding box center [915, 142] width 558 height 39
click at [685, 139] on input "text" at bounding box center [915, 142] width 558 height 39
paste input "[URL][DOMAIN_NAME]"
type input "[URL][DOMAIN_NAME]"
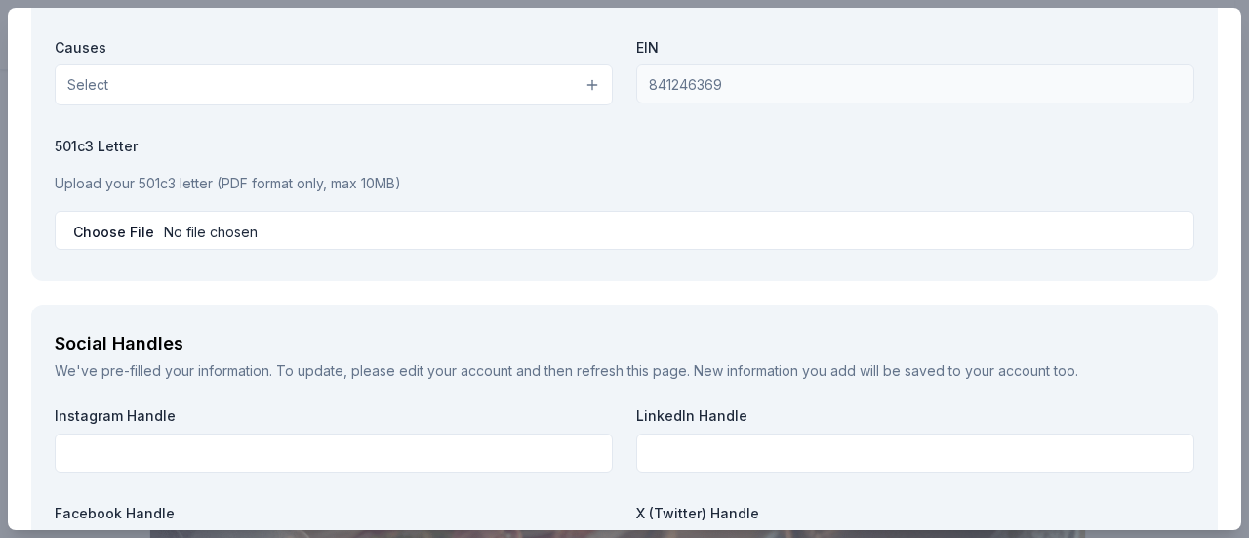
scroll to position [2085, 0]
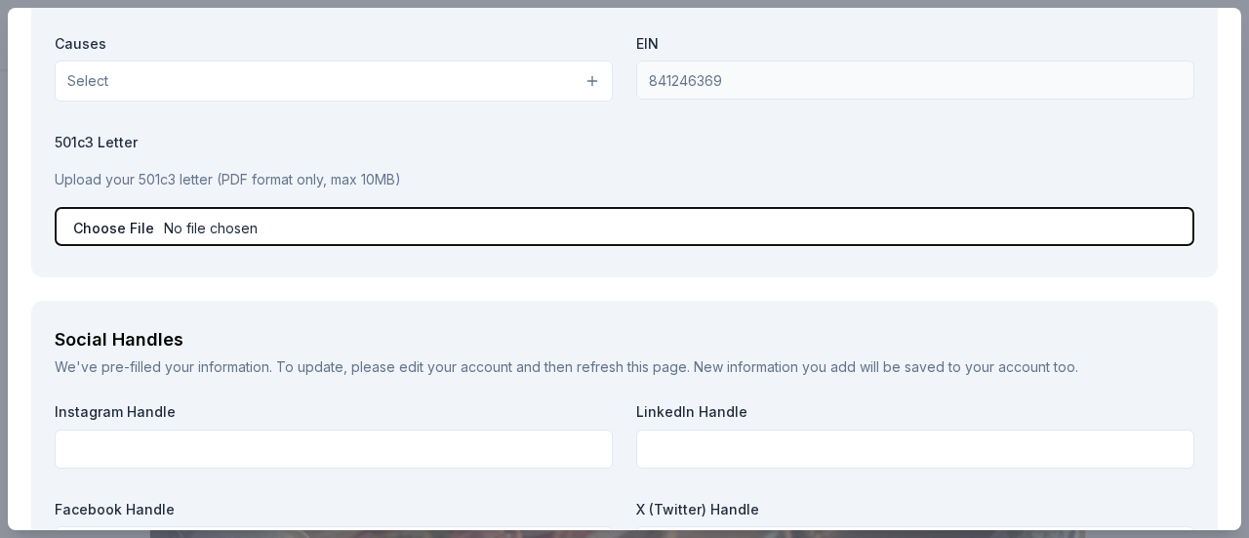
click at [254, 216] on input "file" at bounding box center [625, 226] width 1140 height 39
type input "C:\fakepath\Affiliation Letter.pdf"
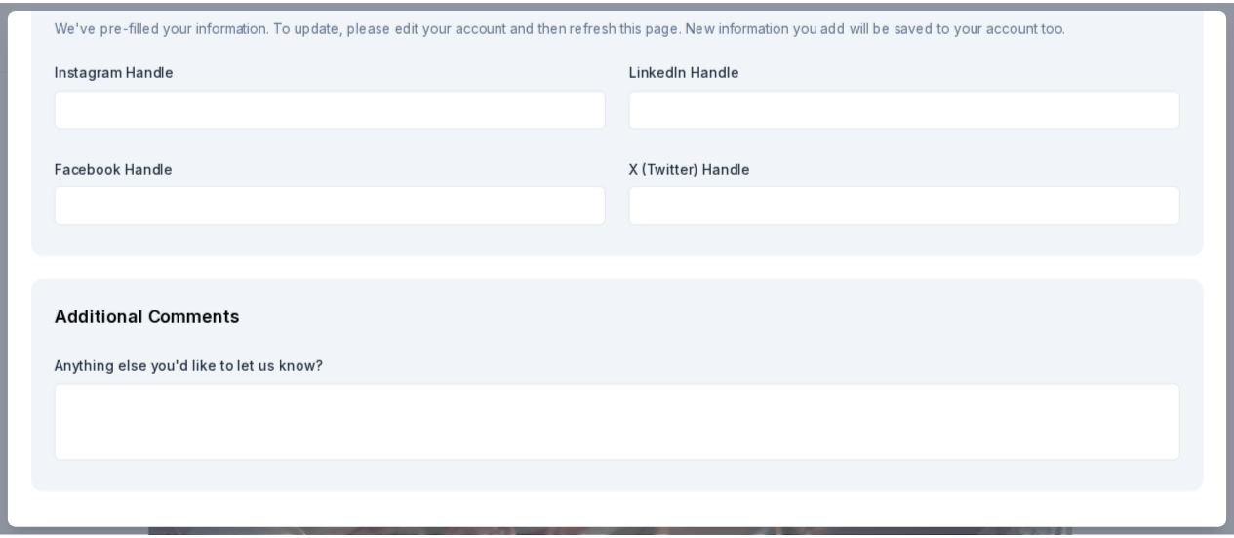
scroll to position [2488, 0]
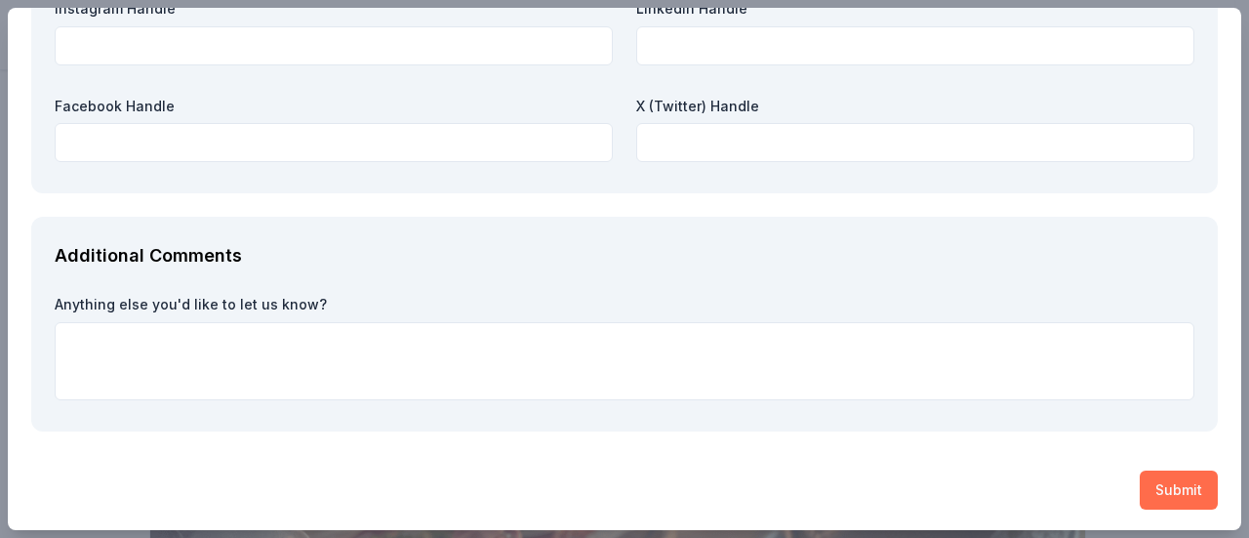
click at [1161, 491] on button "Submit" at bounding box center [1179, 489] width 78 height 39
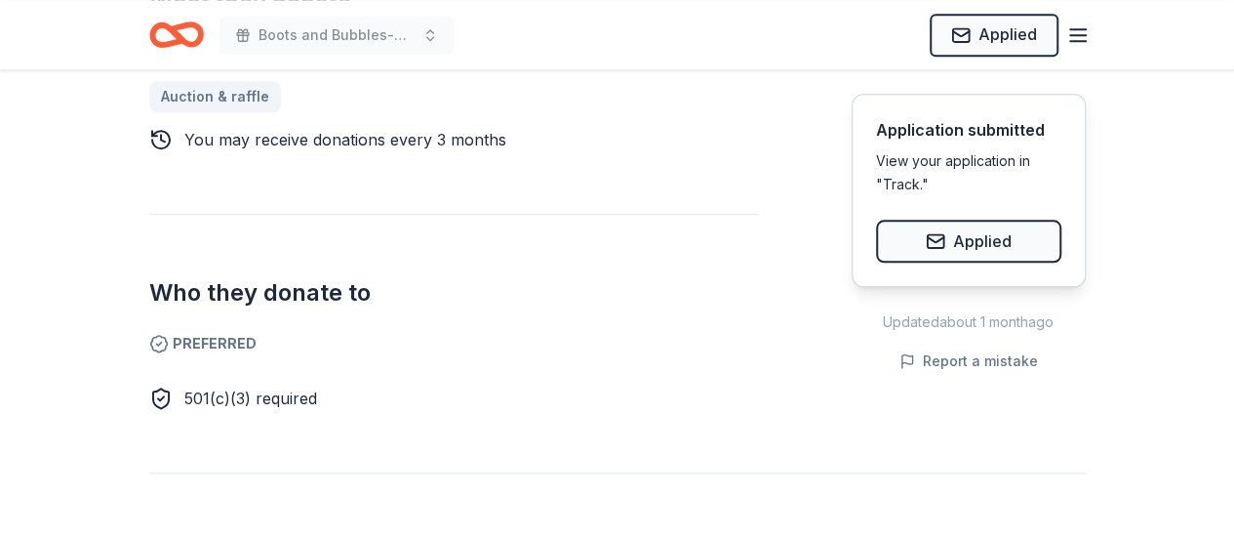
scroll to position [0, 0]
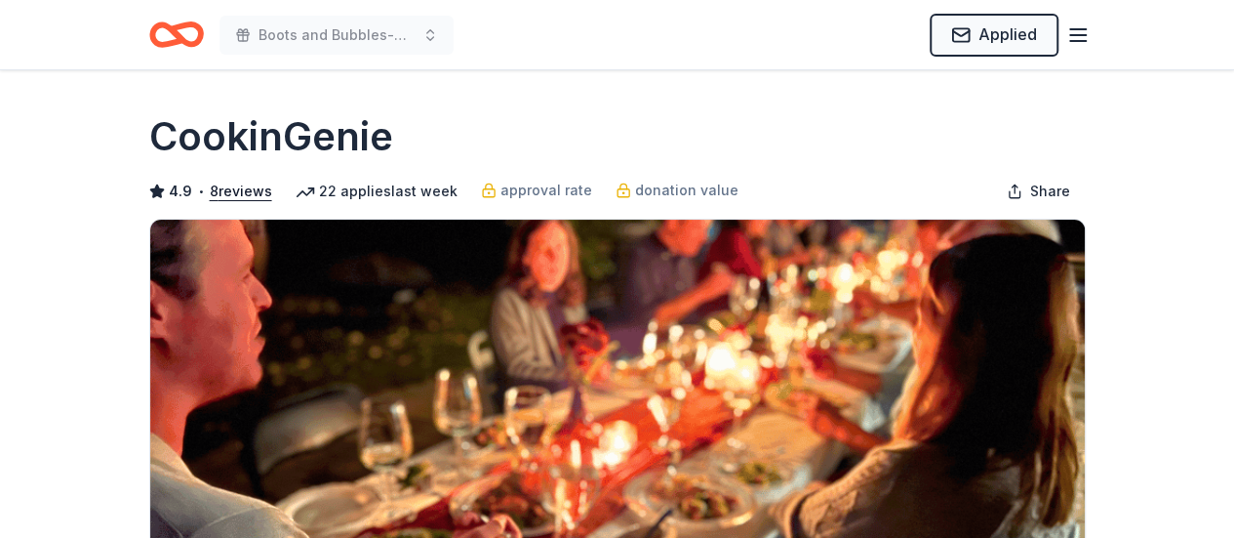
click at [172, 26] on icon "Home" at bounding box center [185, 34] width 30 height 20
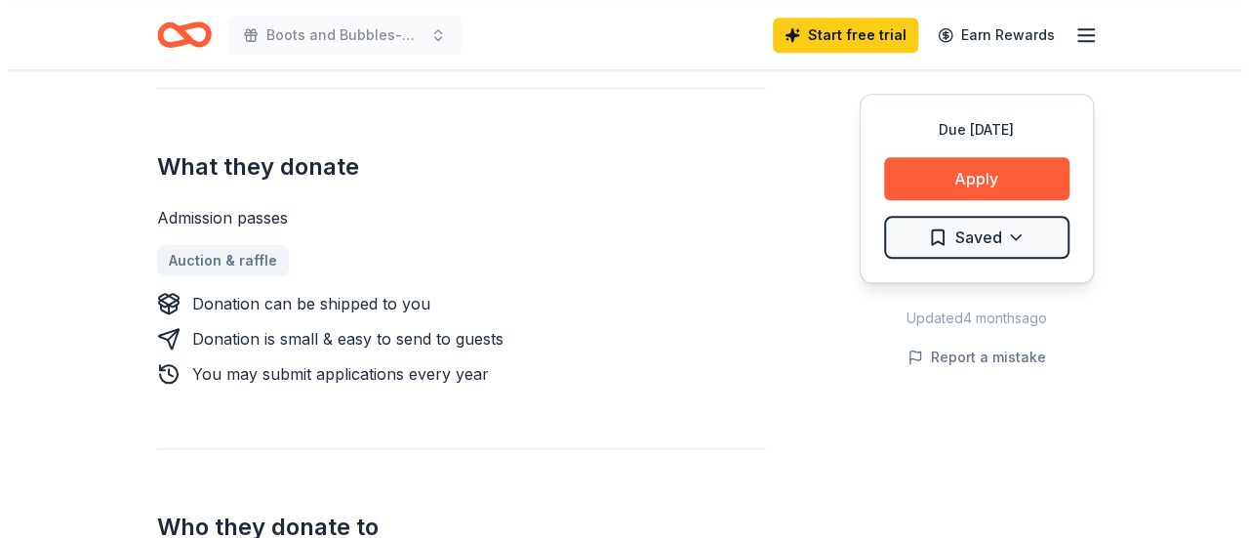
scroll to position [718, 0]
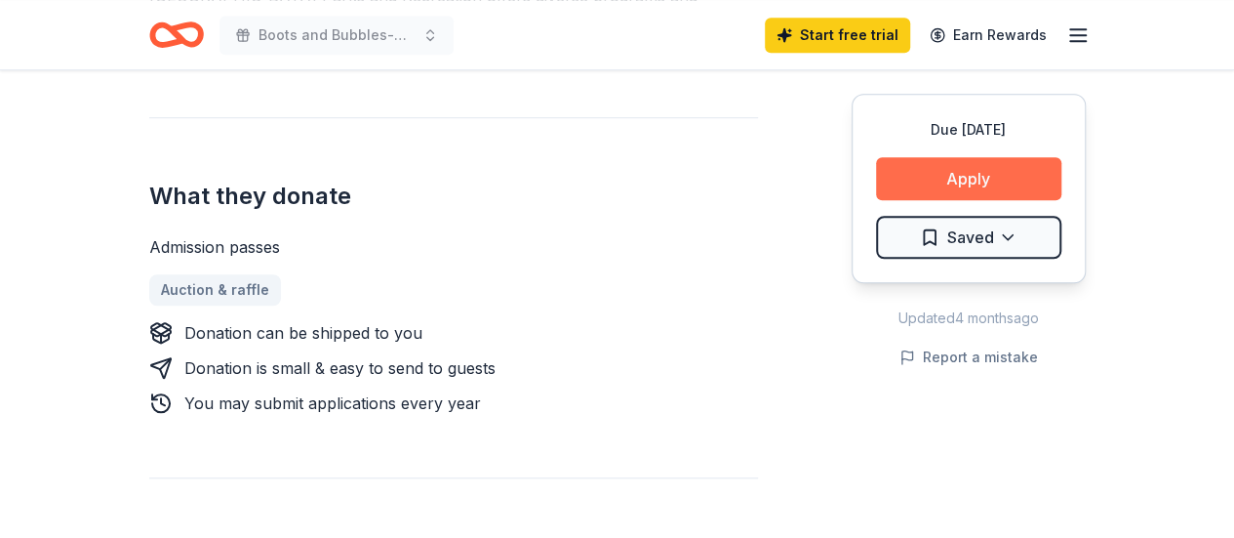
click at [966, 167] on button "Apply" at bounding box center [968, 178] width 185 height 43
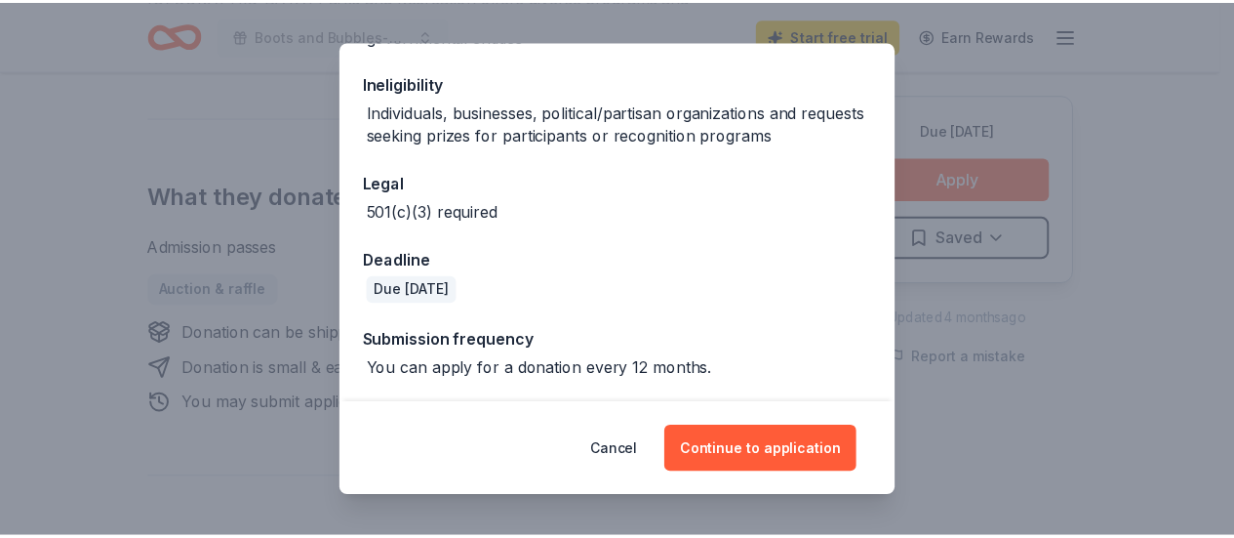
scroll to position [406, 0]
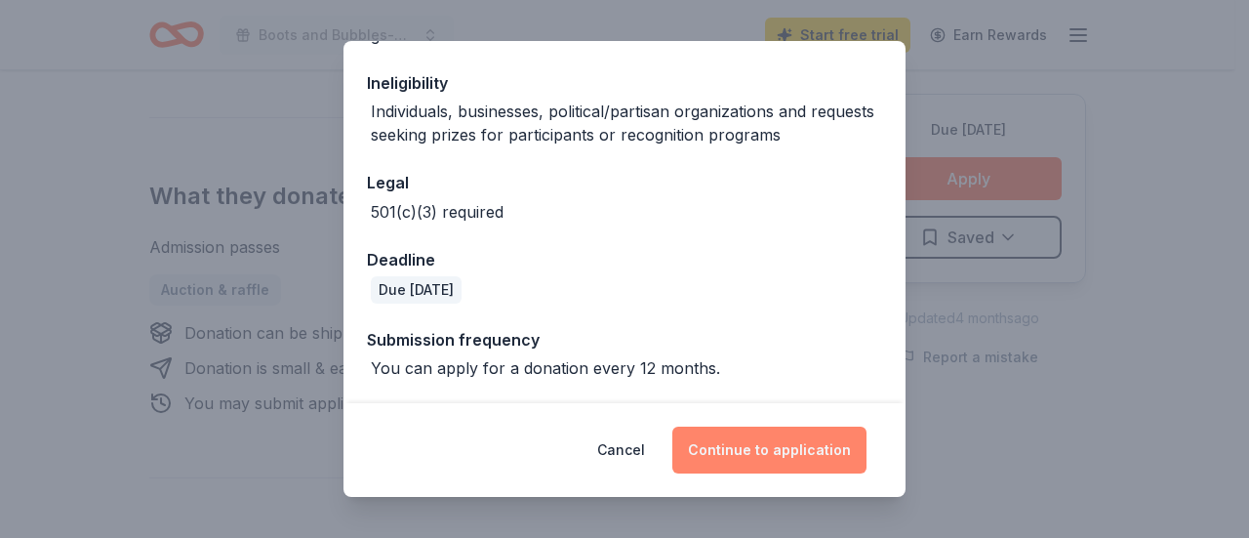
click at [815, 432] on button "Continue to application" at bounding box center [769, 449] width 194 height 47
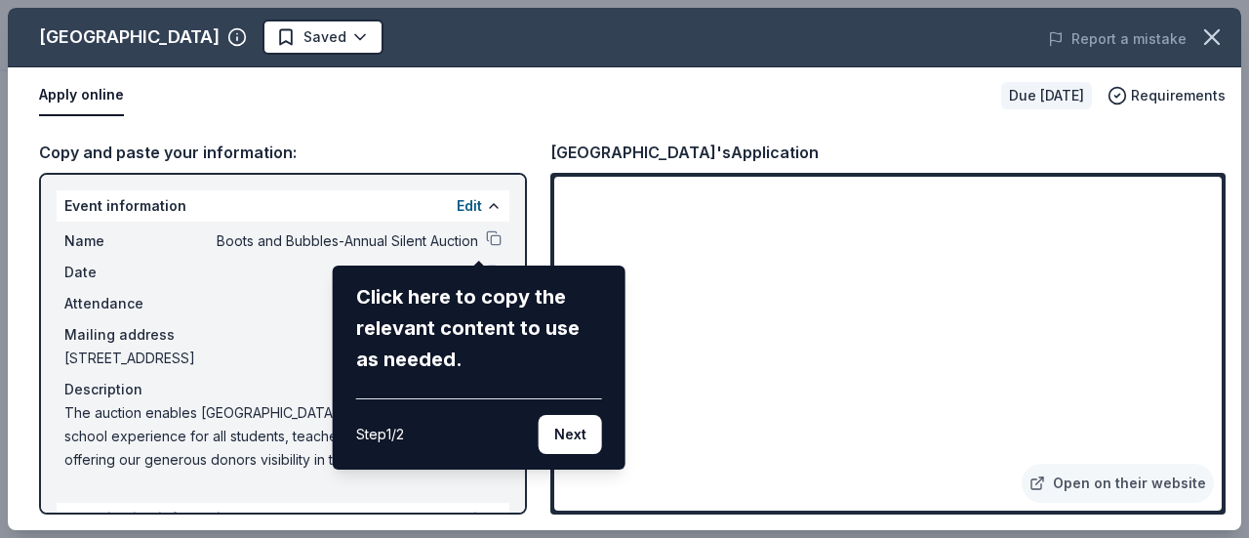
click at [506, 325] on div "Click here to copy the relevant content to use as needed." at bounding box center [479, 328] width 246 height 94
click at [570, 415] on button "Next" at bounding box center [570, 434] width 63 height 39
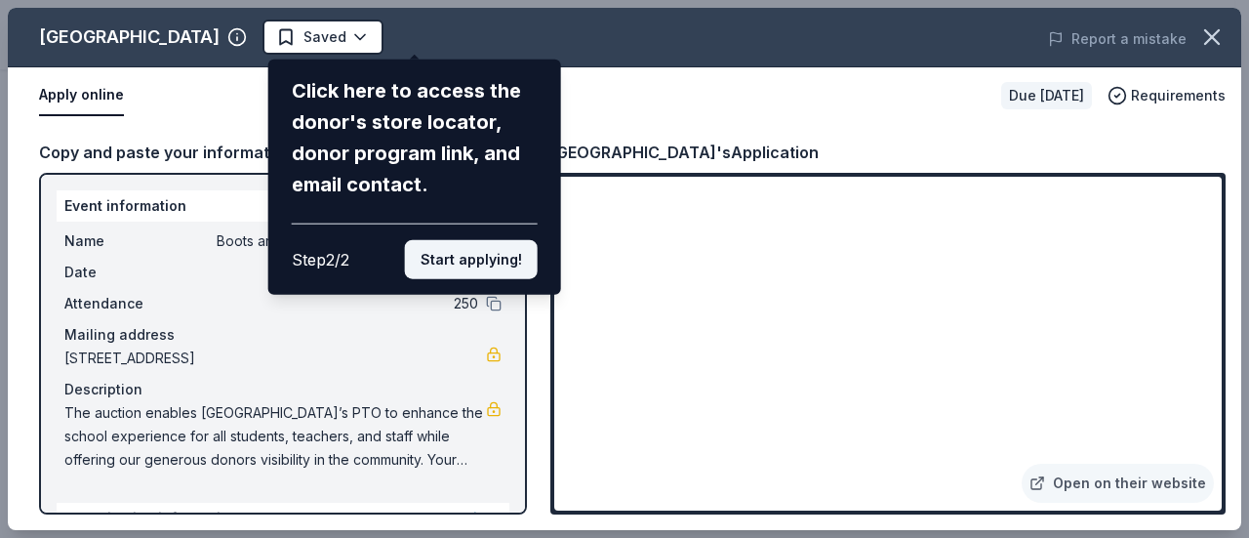
click at [481, 265] on button "Start applying!" at bounding box center [471, 259] width 133 height 39
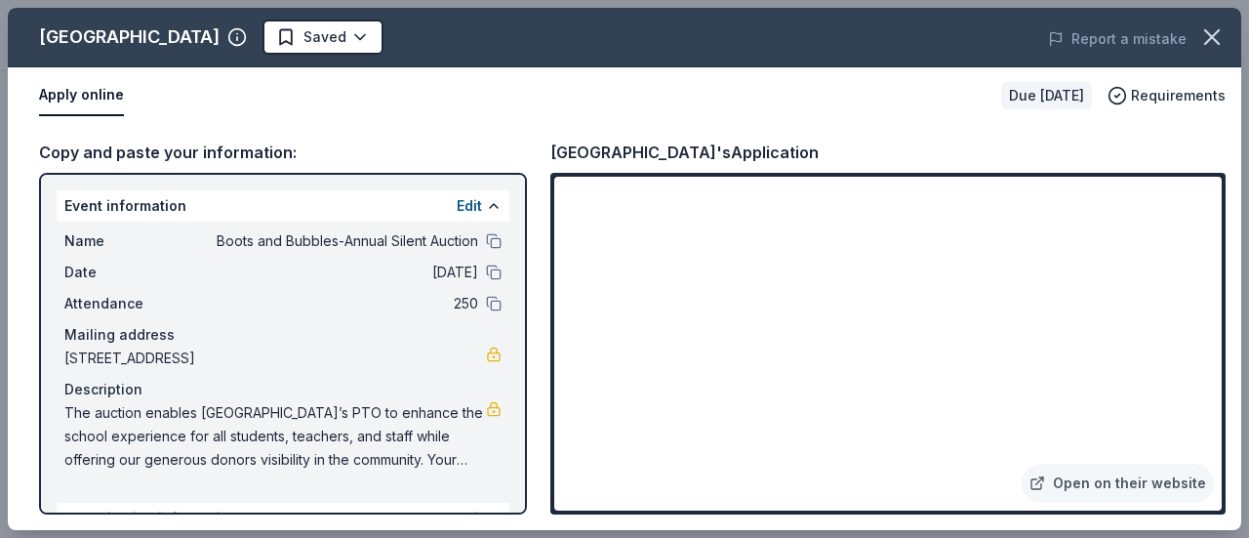
drag, startPoint x: 515, startPoint y: 329, endPoint x: 519, endPoint y: 432, distance: 103.5
click at [519, 432] on div "South Suburban Park & Recreation District Saved Report a mistake Apply online D…" at bounding box center [624, 269] width 1233 height 522
drag, startPoint x: 514, startPoint y: 351, endPoint x: 510, endPoint y: 440, distance: 88.9
click at [510, 440] on div "South Suburban Park & Recreation District Saved Report a mistake Apply online D…" at bounding box center [624, 269] width 1233 height 522
drag, startPoint x: 1212, startPoint y: 208, endPoint x: 1212, endPoint y: 284, distance: 76.1
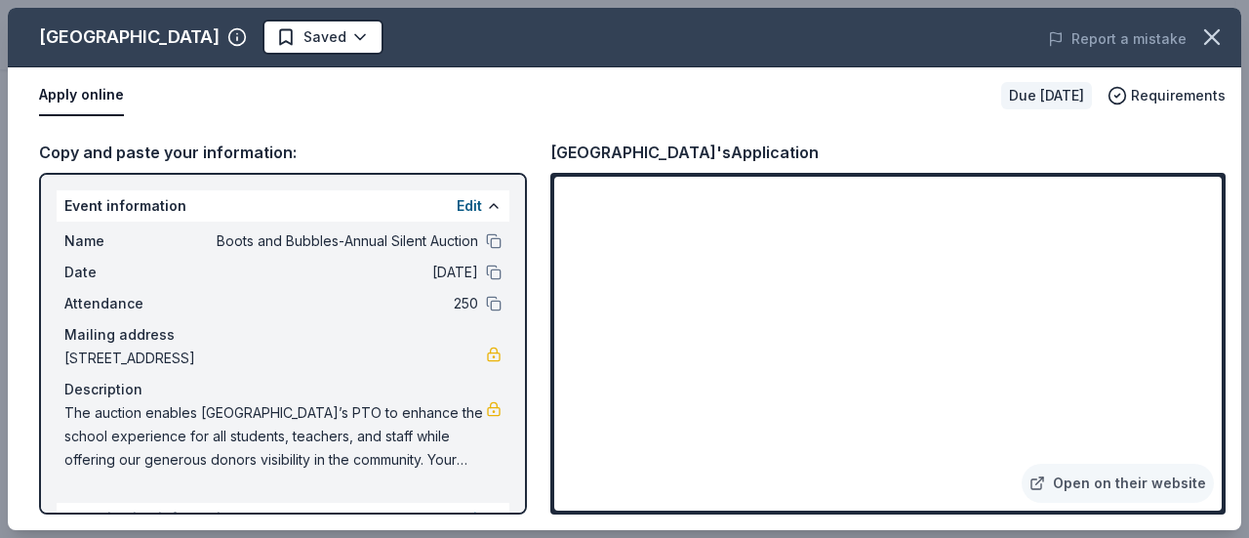
click at [1212, 284] on div "South Suburban Park & Recreation District Saved Report a mistake Apply online D…" at bounding box center [624, 269] width 1233 height 522
click at [1222, 360] on div "Open on their website" at bounding box center [887, 344] width 675 height 342
drag, startPoint x: 64, startPoint y: 352, endPoint x: 359, endPoint y: 352, distance: 294.7
click at [359, 352] on span "[STREET_ADDRESS]" at bounding box center [275, 357] width 422 height 23
drag, startPoint x: 427, startPoint y: 354, endPoint x: 397, endPoint y: 355, distance: 30.3
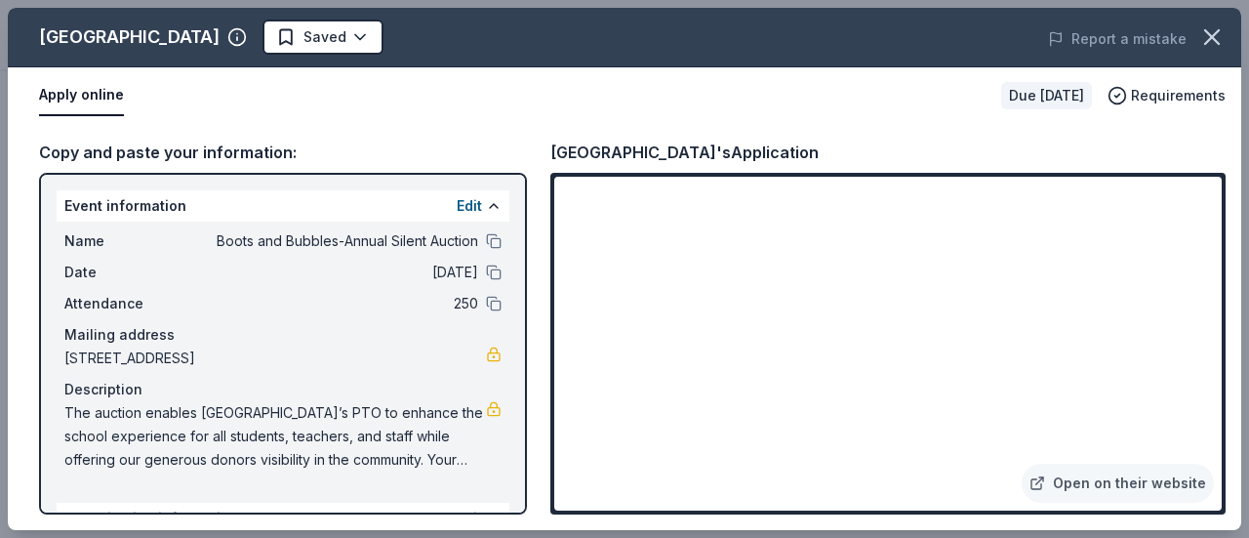
click at [397, 355] on span "[STREET_ADDRESS]" at bounding box center [275, 357] width 422 height 23
click at [1216, 42] on icon "button" at bounding box center [1211, 36] width 27 height 27
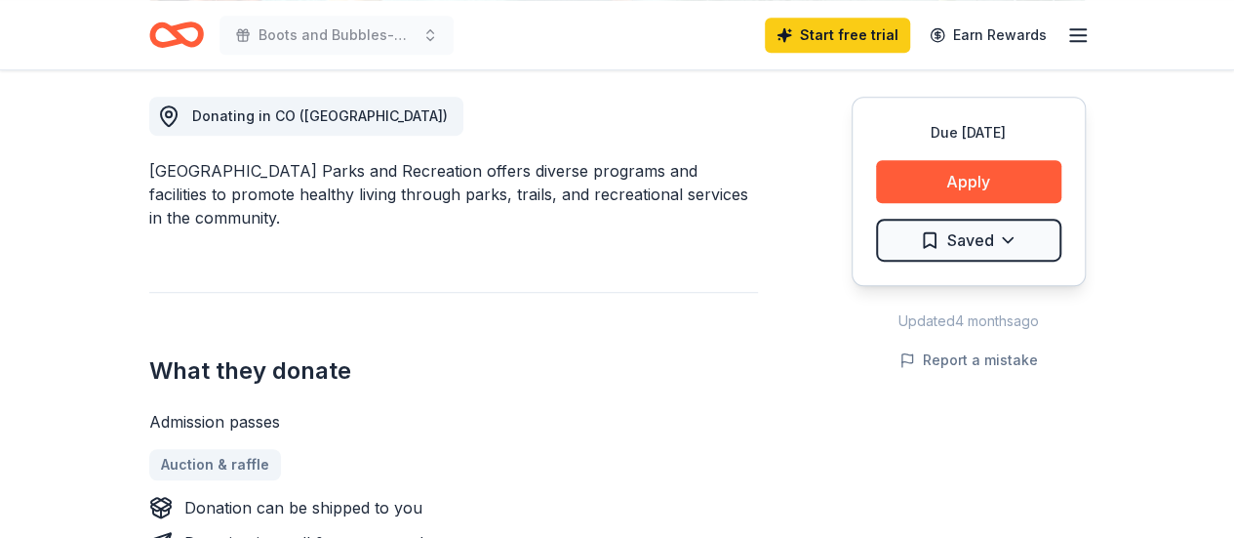
scroll to position [547, 0]
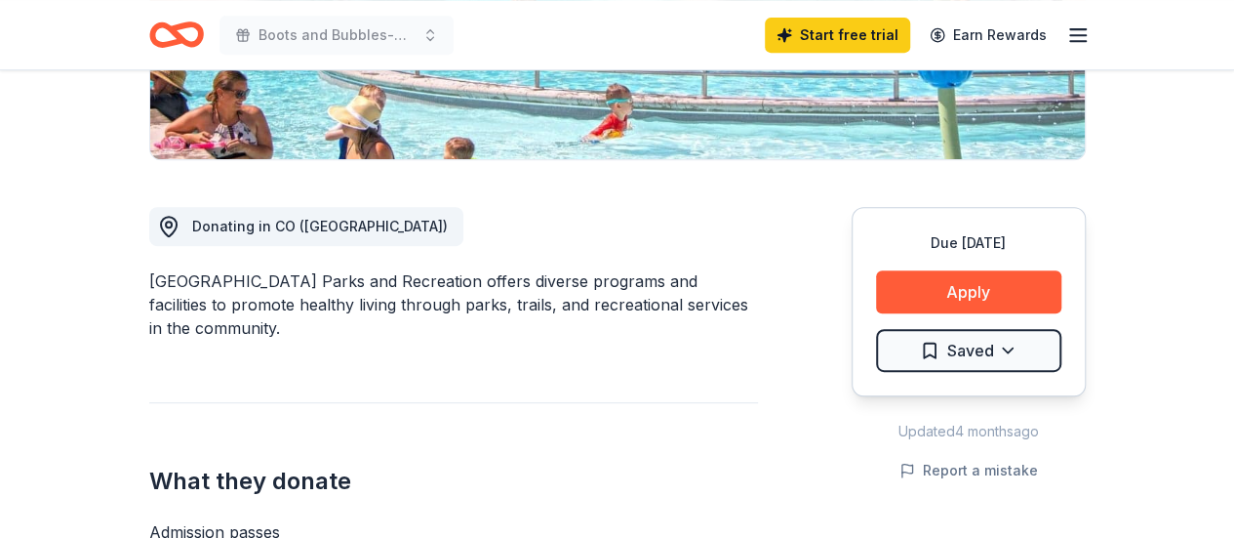
scroll to position [437, 0]
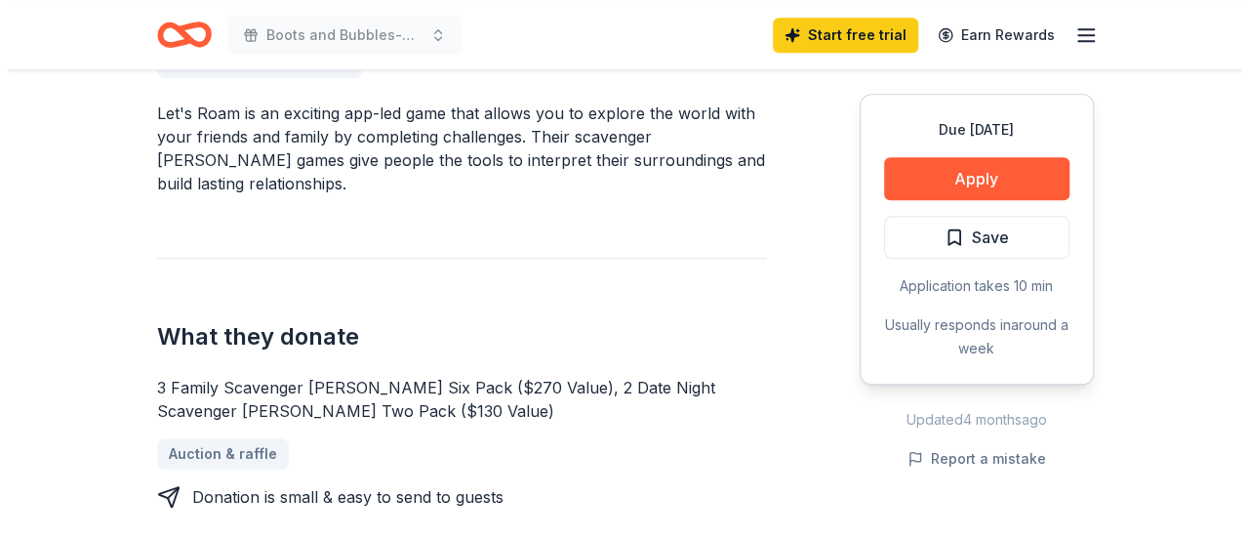
scroll to position [605, 0]
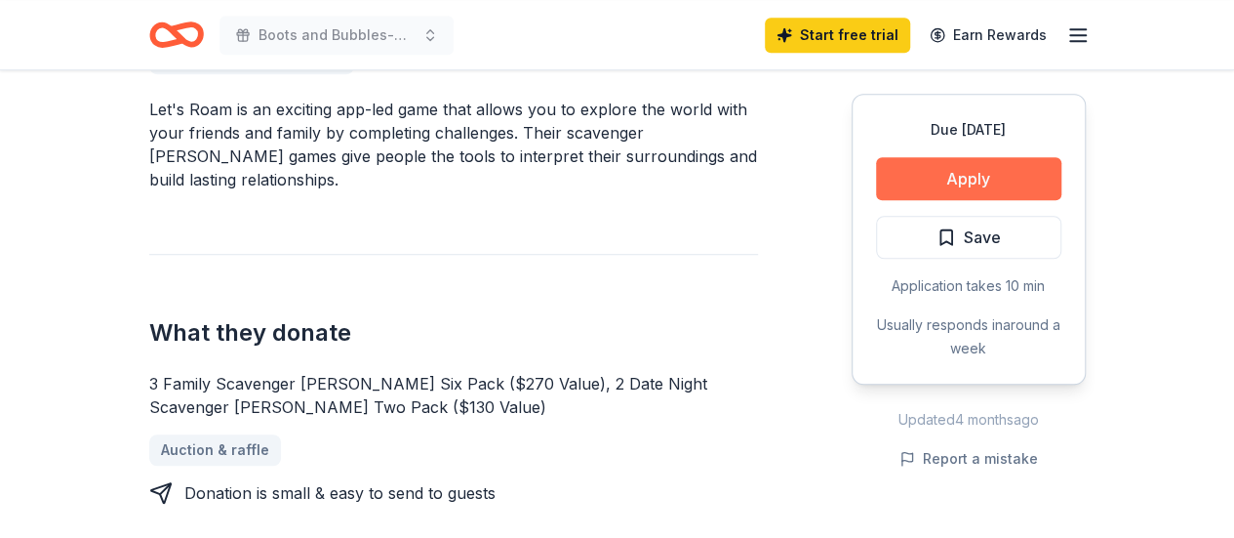
click at [939, 185] on button "Apply" at bounding box center [968, 178] width 185 height 43
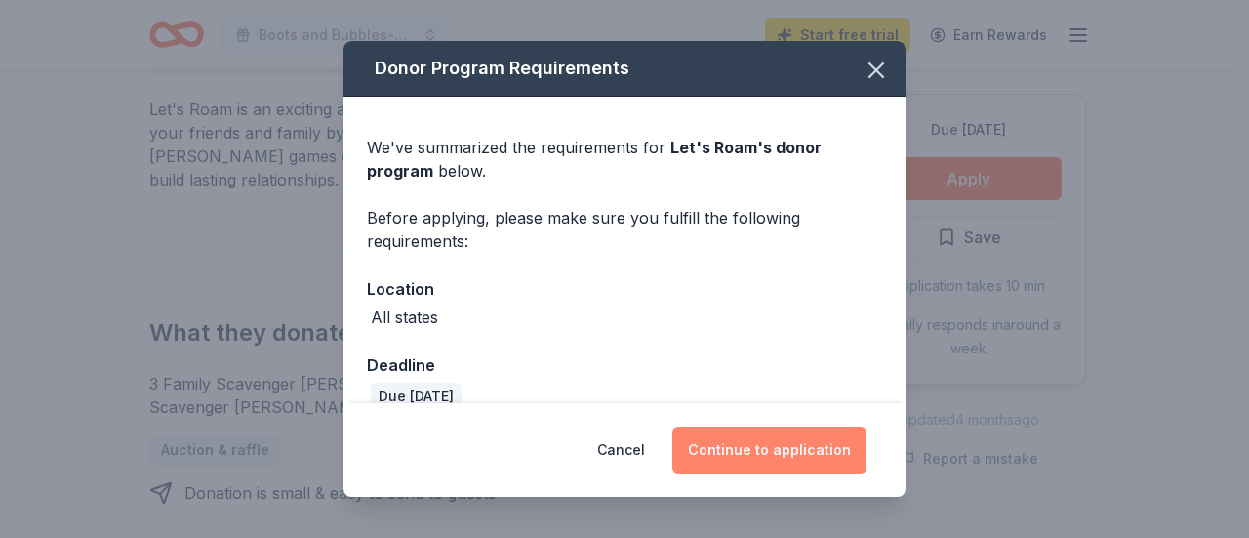
click at [783, 456] on button "Continue to application" at bounding box center [769, 449] width 194 height 47
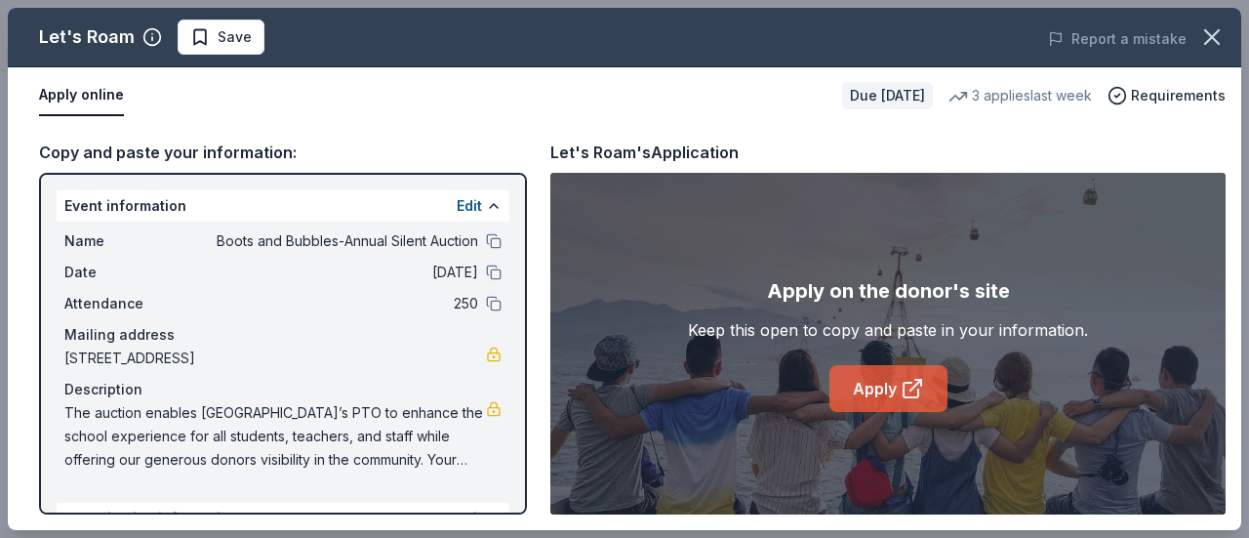
click at [888, 384] on link "Apply" at bounding box center [888, 388] width 118 height 47
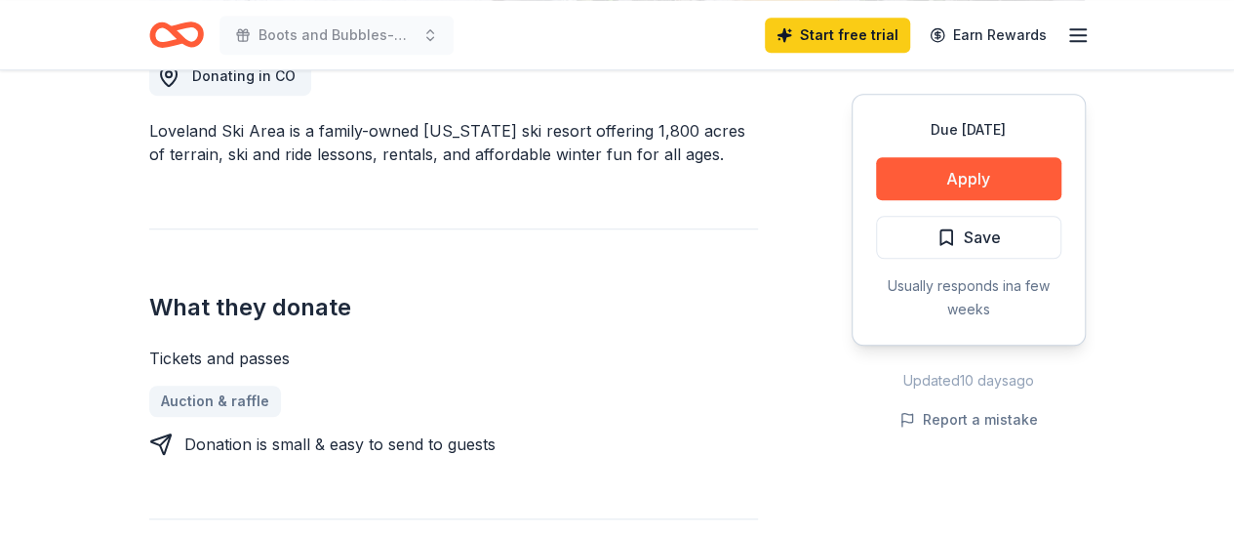
scroll to position [646, 0]
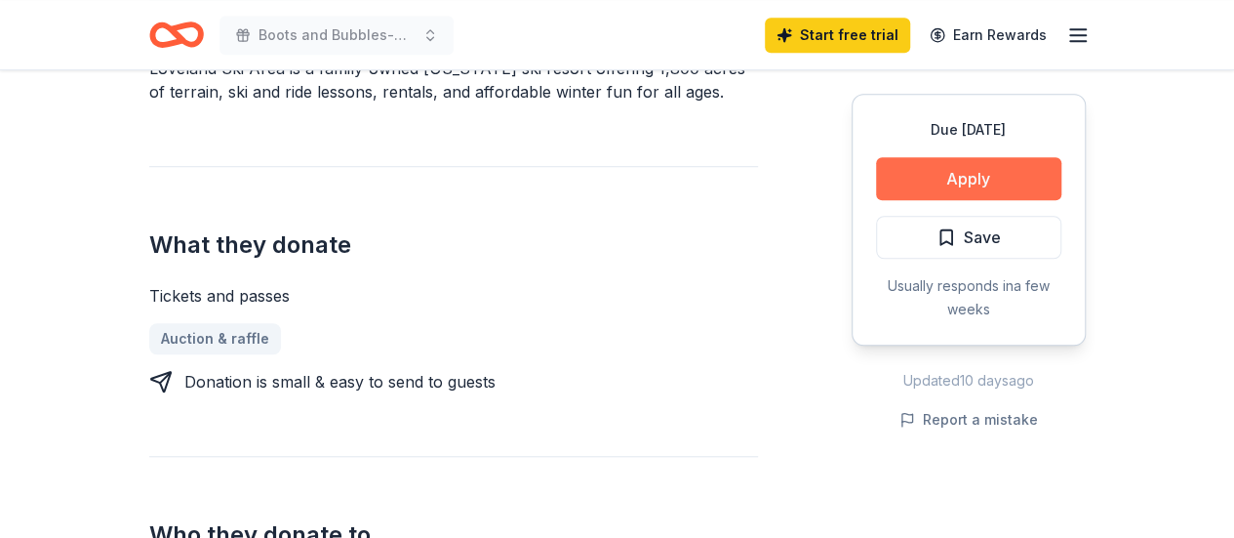
click at [1004, 171] on button "Apply" at bounding box center [968, 178] width 185 height 43
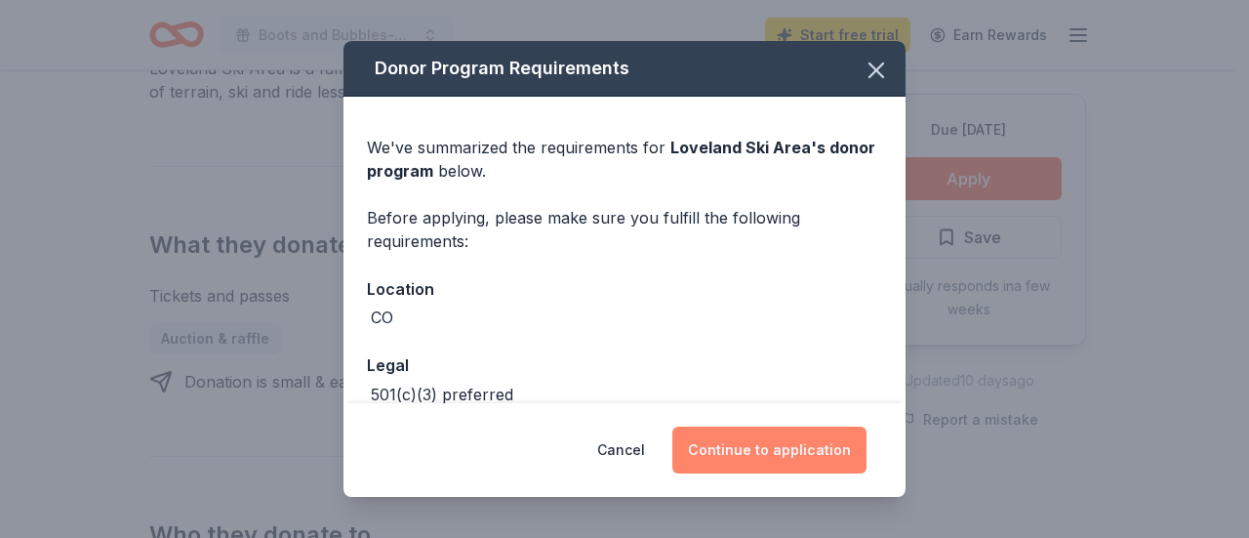
click at [800, 448] on button "Continue to application" at bounding box center [769, 449] width 194 height 47
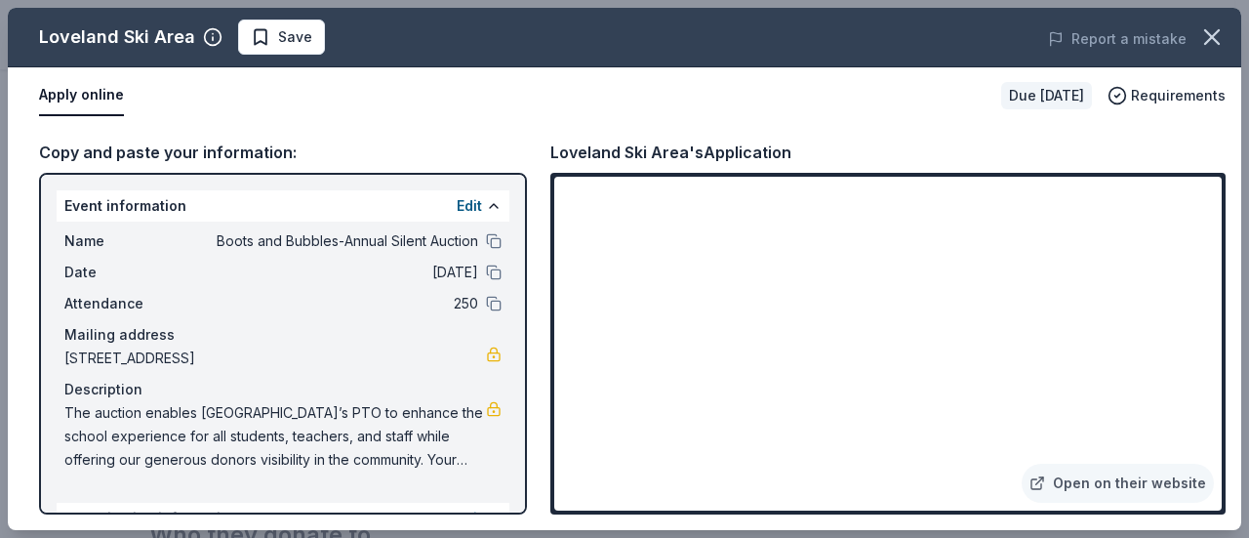
click at [52, 85] on button "Apply online" at bounding box center [81, 95] width 85 height 41
click at [1207, 31] on icon "button" at bounding box center [1212, 37] width 14 height 14
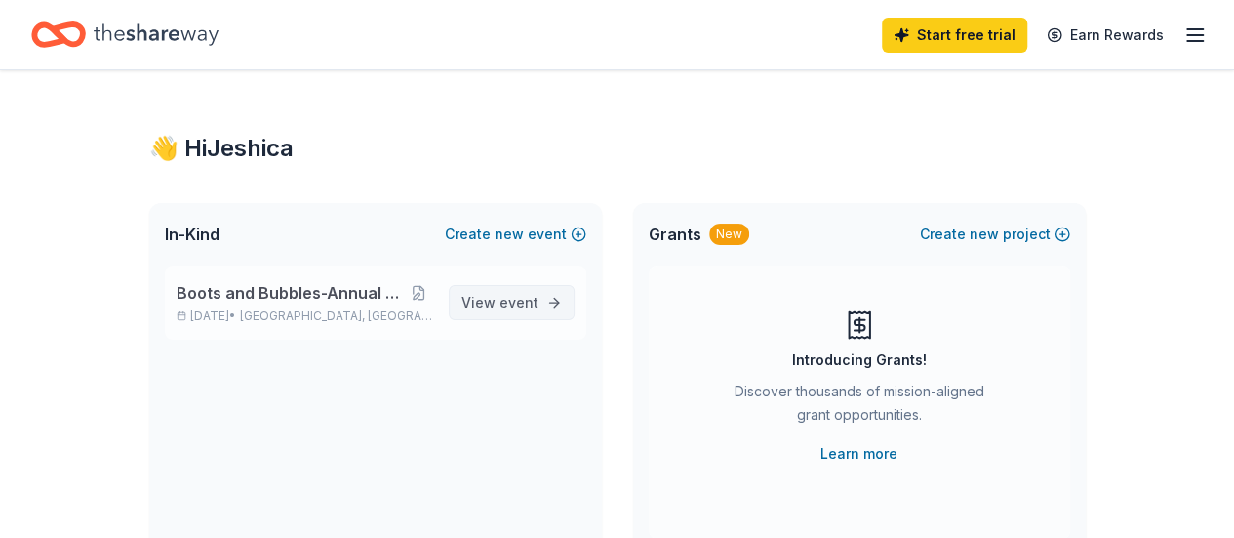
click at [474, 298] on span "View event" at bounding box center [500, 302] width 77 height 23
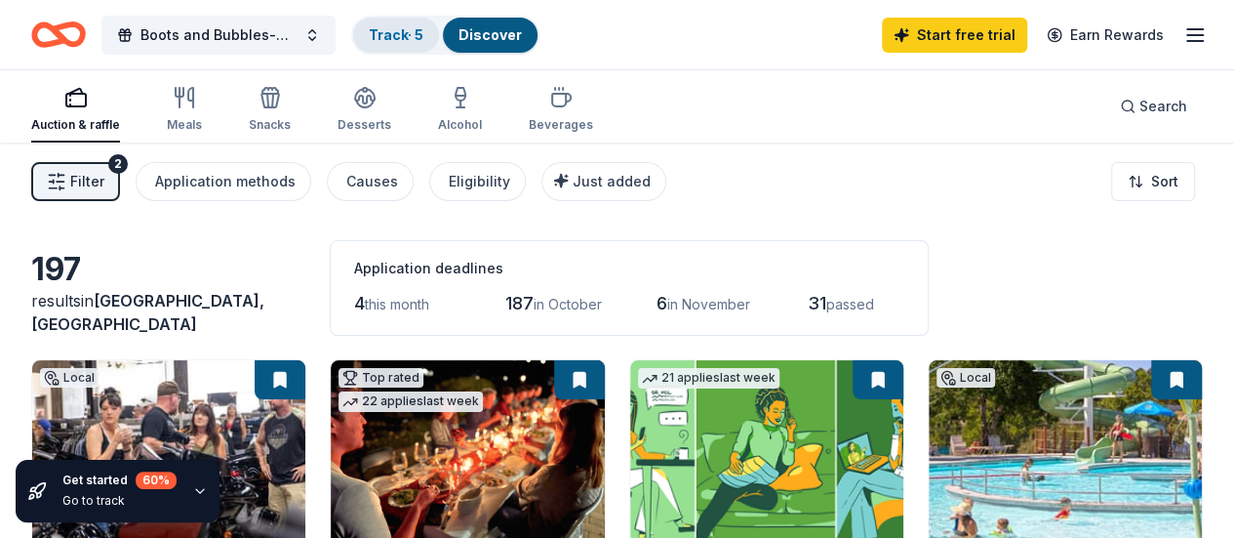
click at [408, 39] on link "Track · 5" at bounding box center [396, 34] width 55 height 17
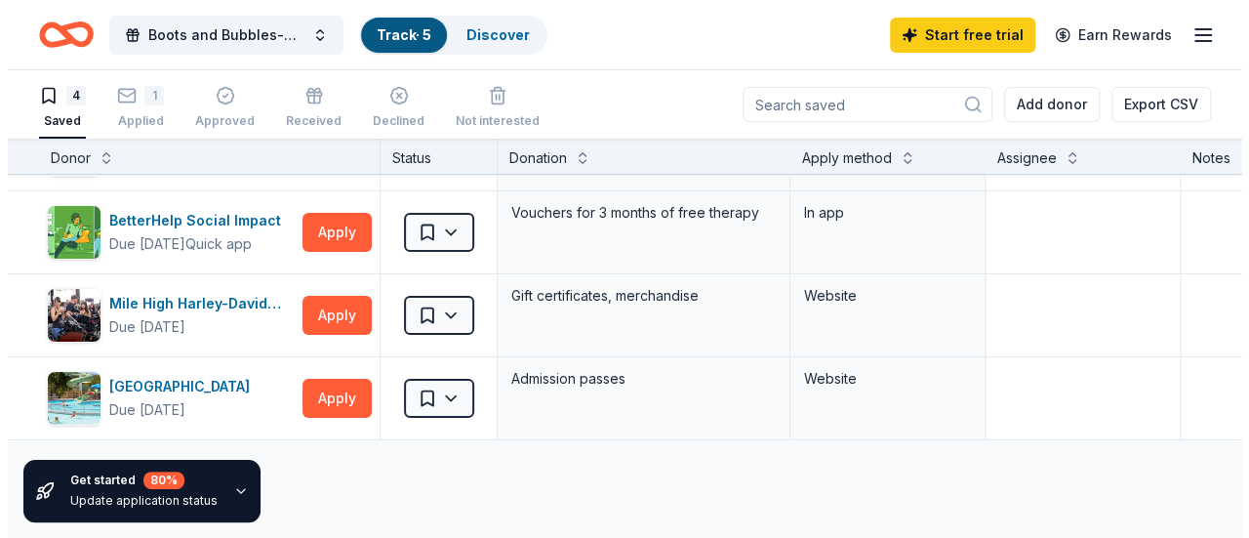
scroll to position [61, 0]
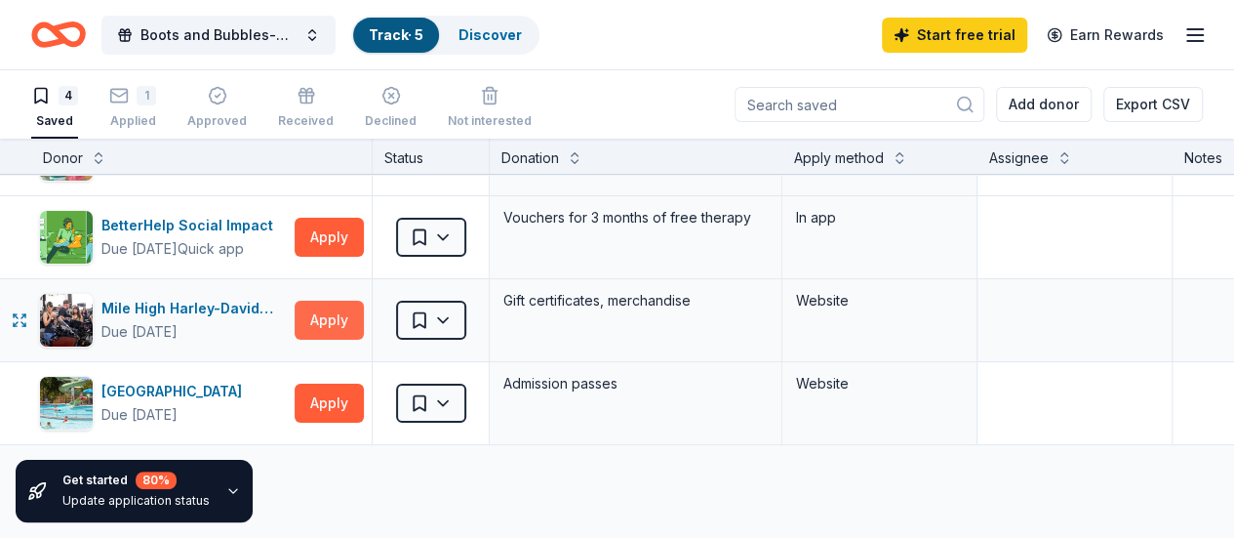
click at [318, 320] on button "Apply" at bounding box center [329, 320] width 69 height 39
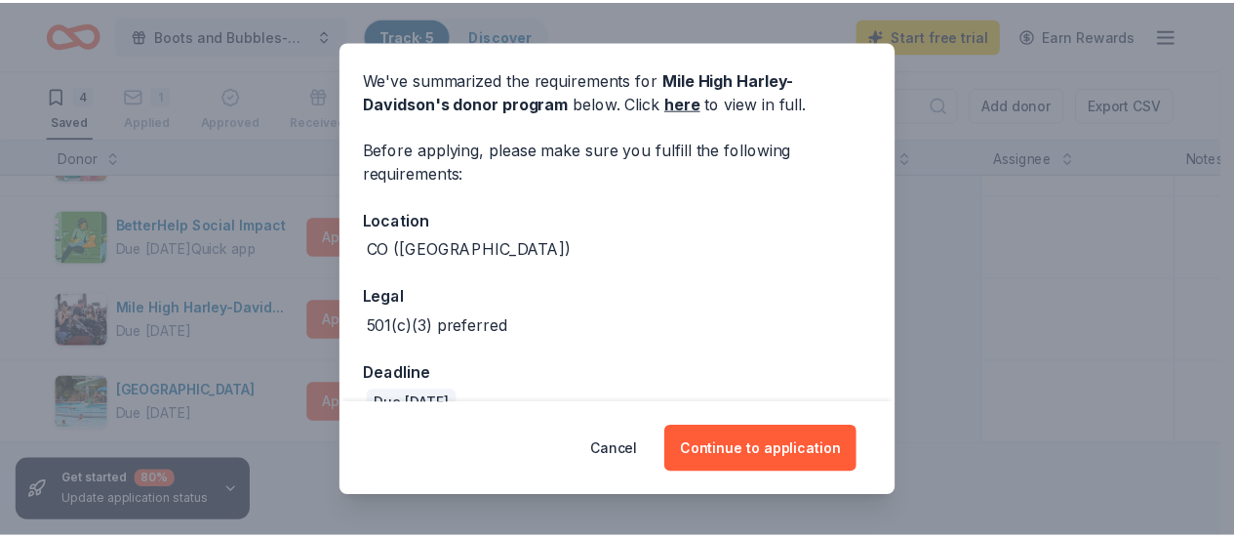
scroll to position [105, 0]
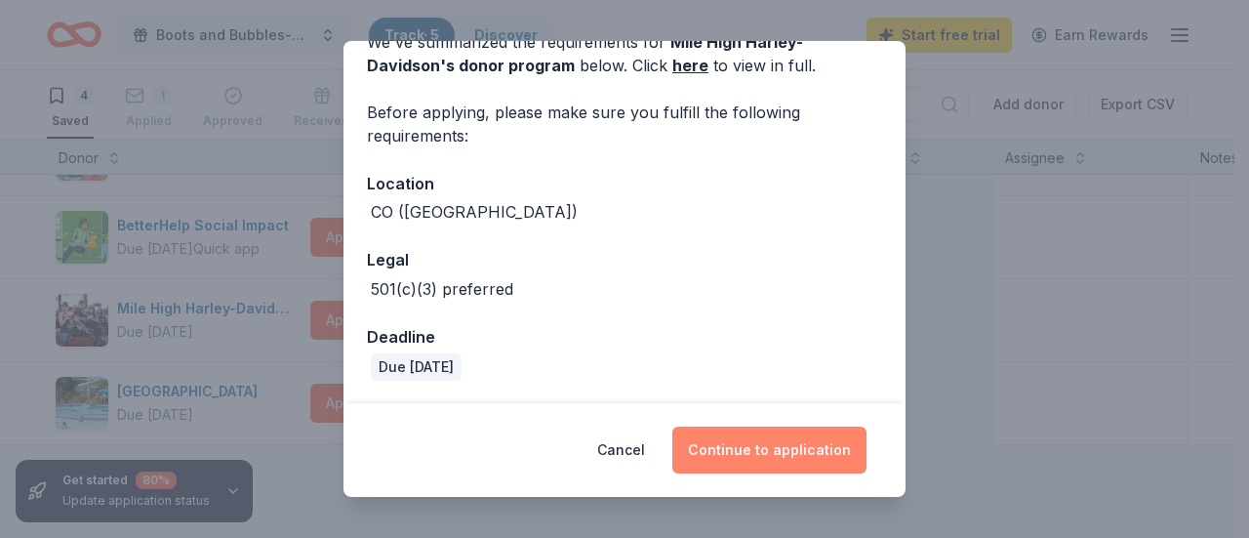
click at [751, 450] on button "Continue to application" at bounding box center [769, 449] width 194 height 47
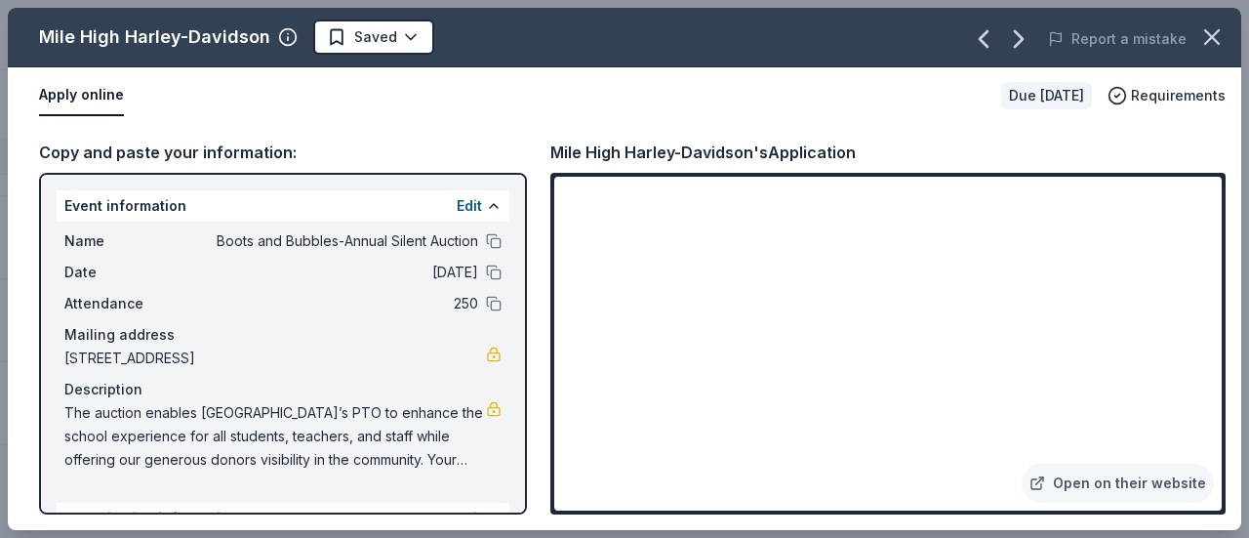
drag, startPoint x: 863, startPoint y: 158, endPoint x: 692, endPoint y: 154, distance: 170.8
click at [692, 154] on div "Mile High Harley-Davidson's Application" at bounding box center [887, 152] width 675 height 25
drag, startPoint x: 550, startPoint y: 150, endPoint x: 774, endPoint y: 138, distance: 223.8
click at [774, 138] on div "Copy and paste your information: Event information Edit Name Boots and Bubbles-…" at bounding box center [624, 327] width 1233 height 406
click at [1212, 42] on icon "button" at bounding box center [1211, 36] width 27 height 27
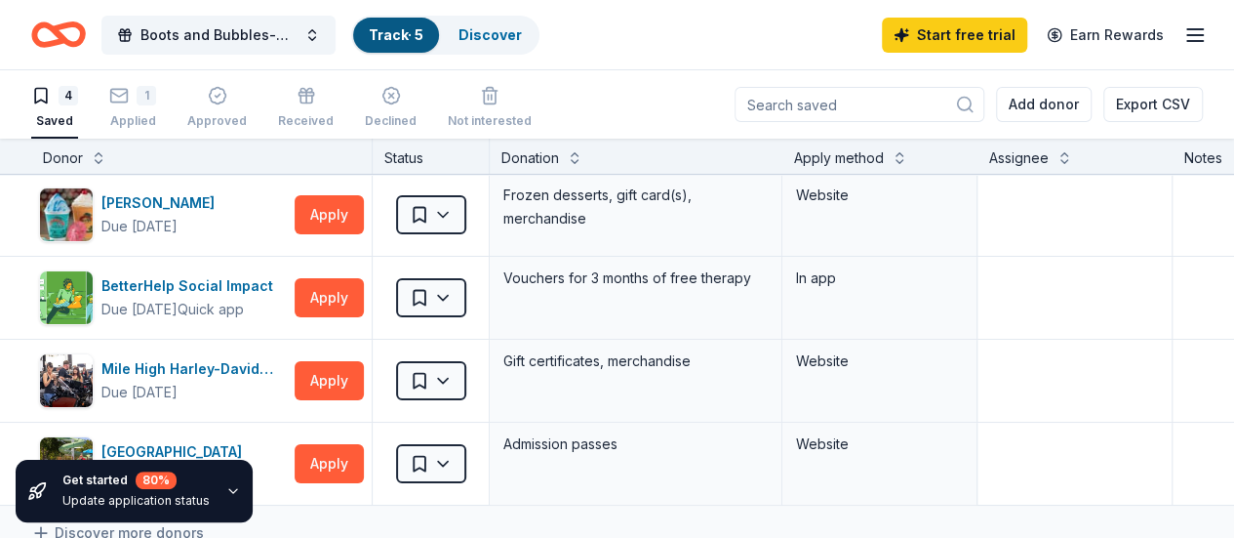
scroll to position [0, 0]
click at [139, 113] on div "Applied" at bounding box center [132, 121] width 47 height 16
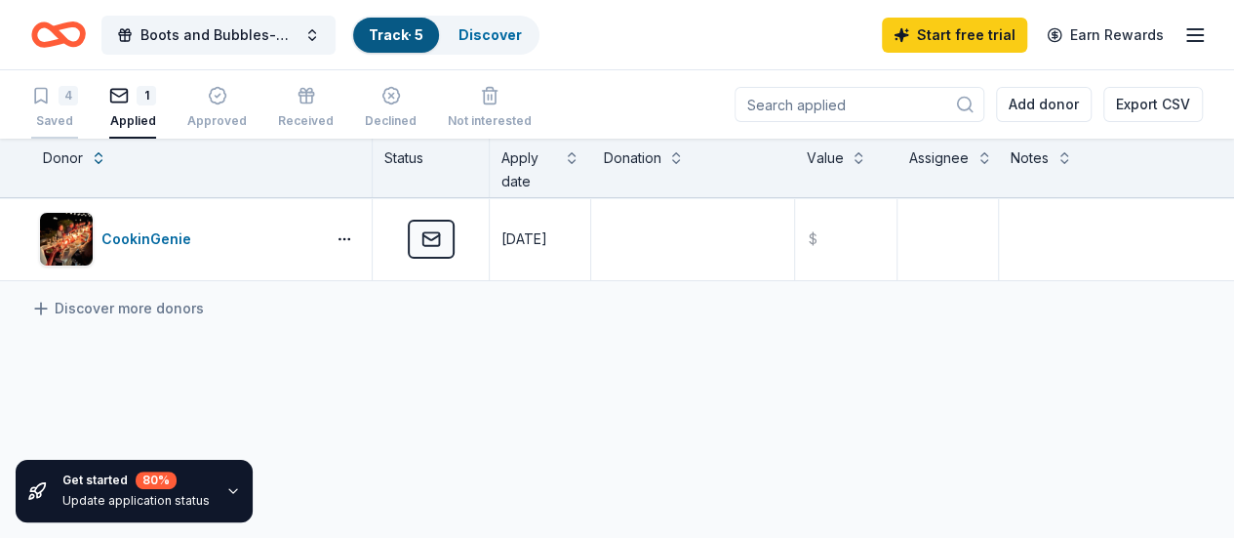
click at [69, 118] on div "Saved" at bounding box center [54, 121] width 47 height 16
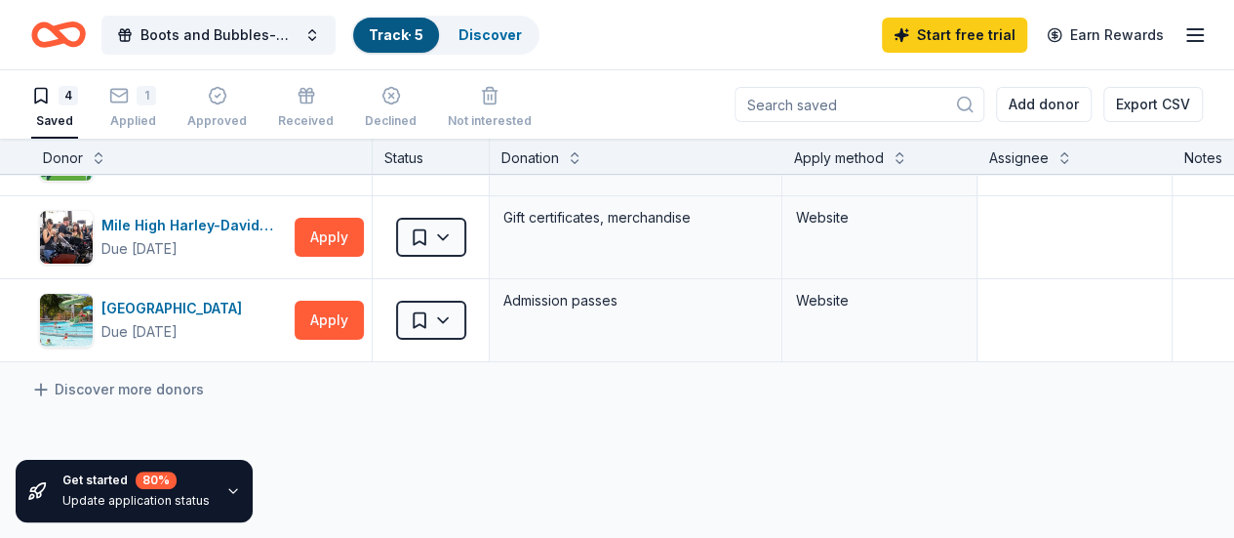
scroll to position [141, 0]
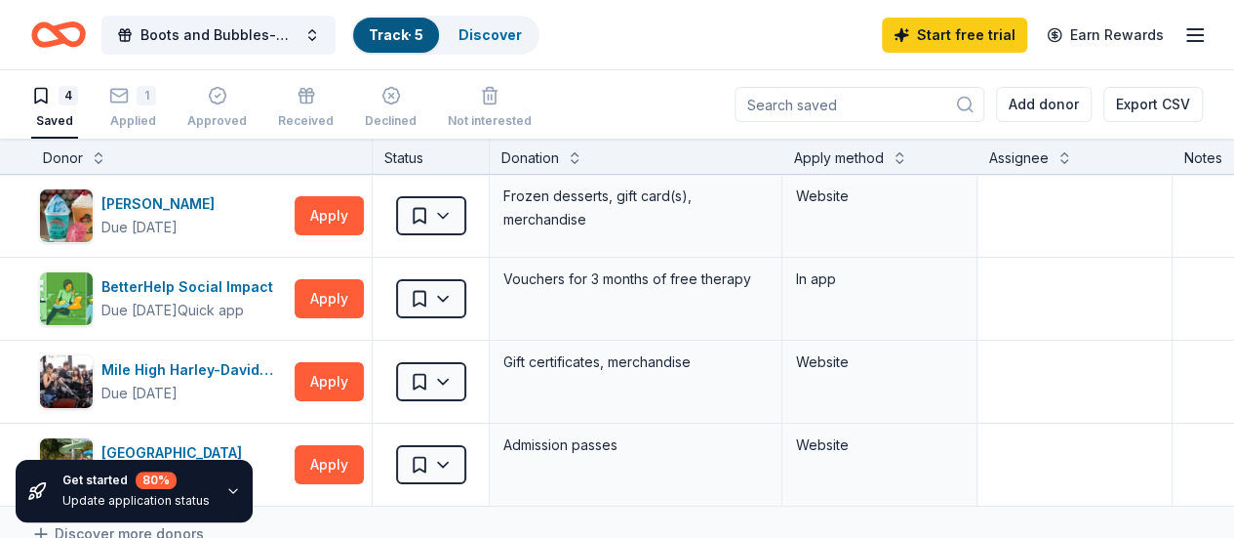
click at [71, 29] on icon "Home" at bounding box center [68, 34] width 30 height 20
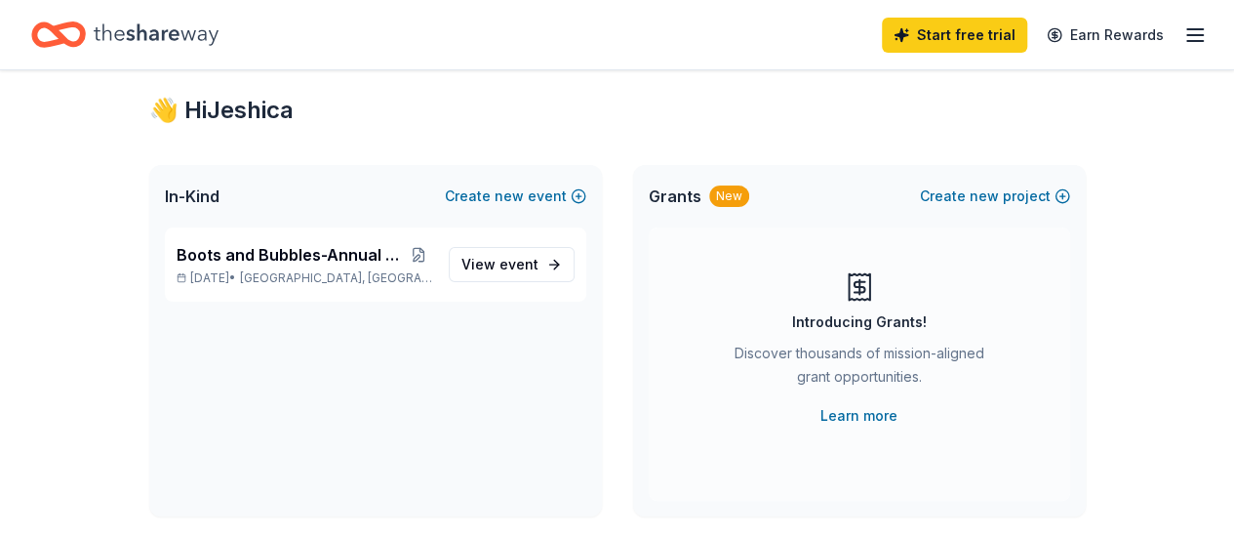
scroll to position [47, 0]
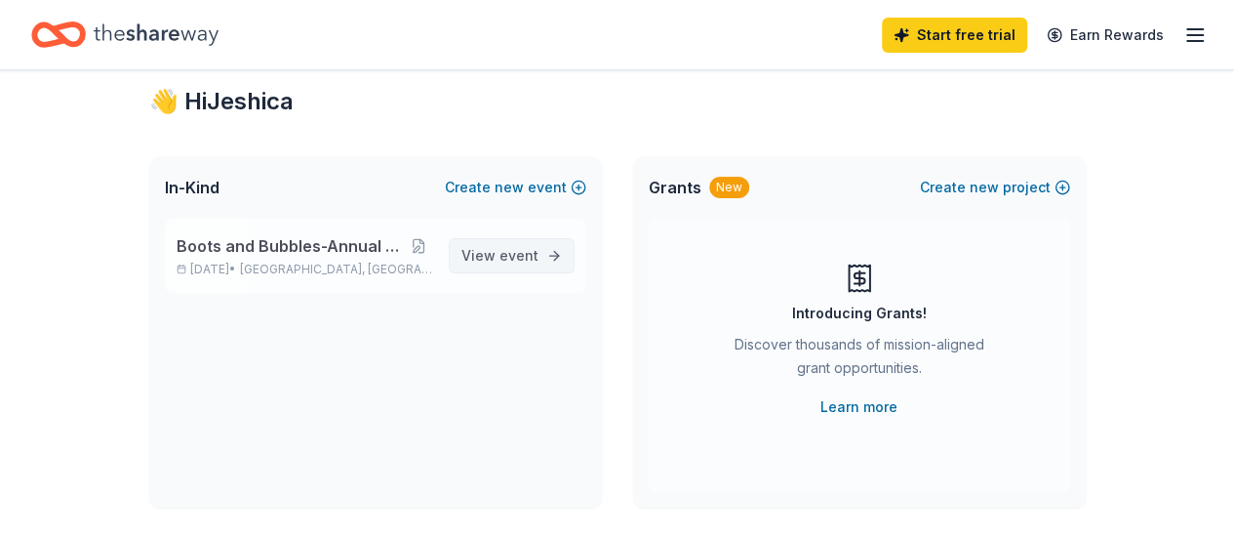
click at [505, 262] on span "event" at bounding box center [519, 255] width 39 height 17
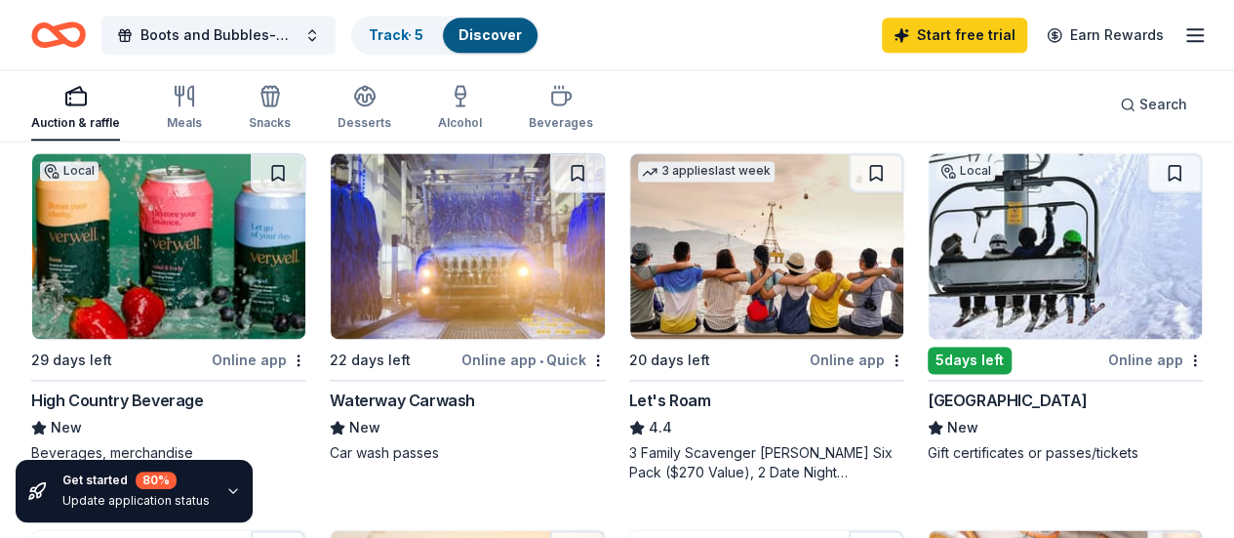
scroll to position [1321, 0]
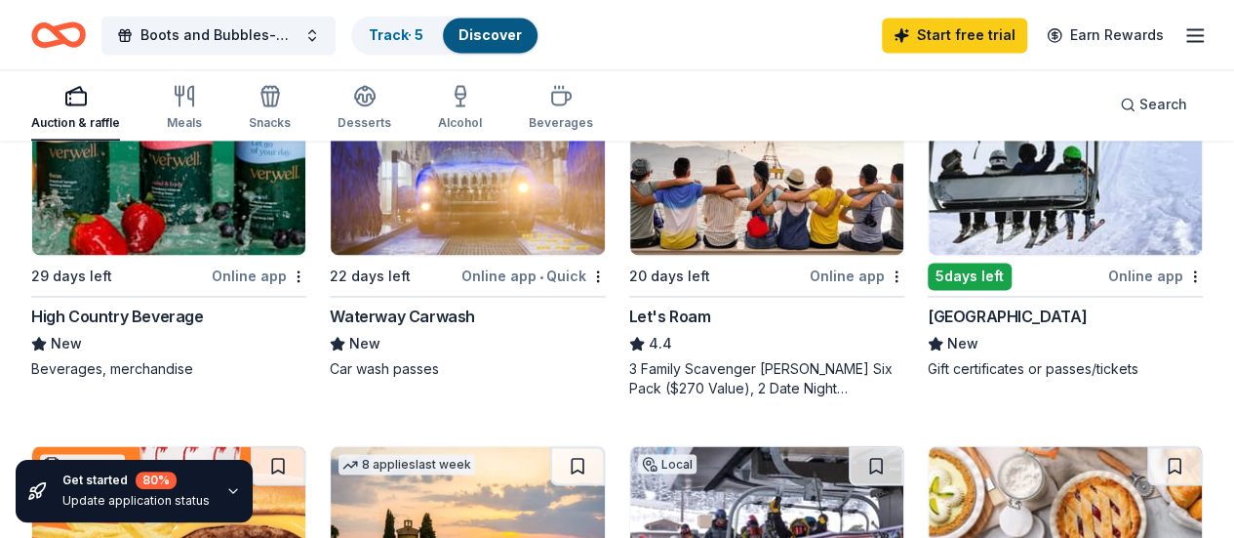
scroll to position [1397, 0]
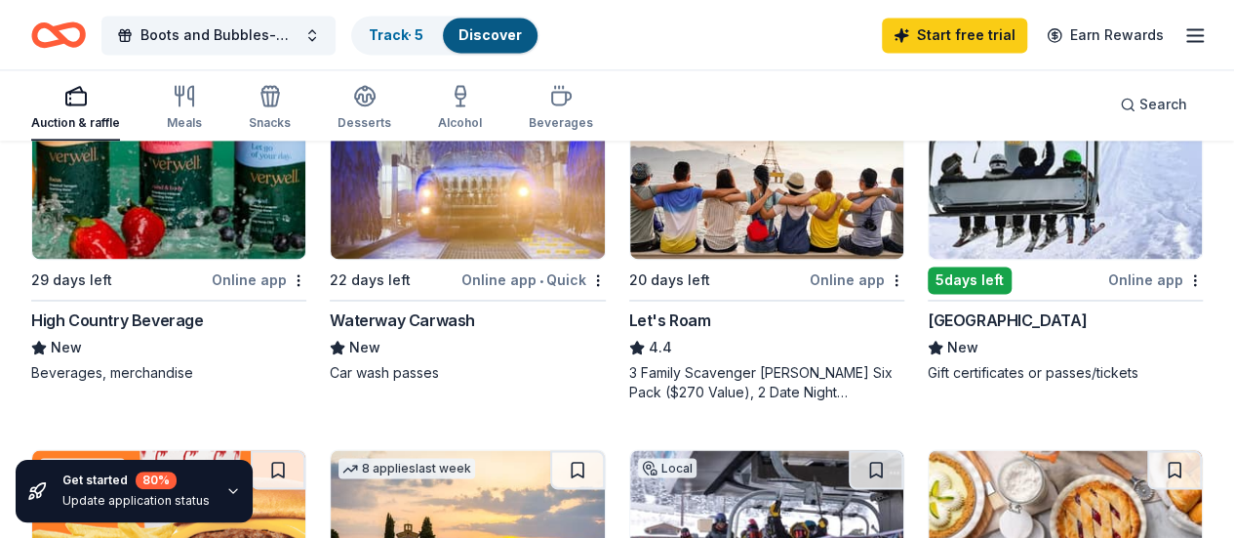
click at [929, 255] on img at bounding box center [1065, 165] width 273 height 185
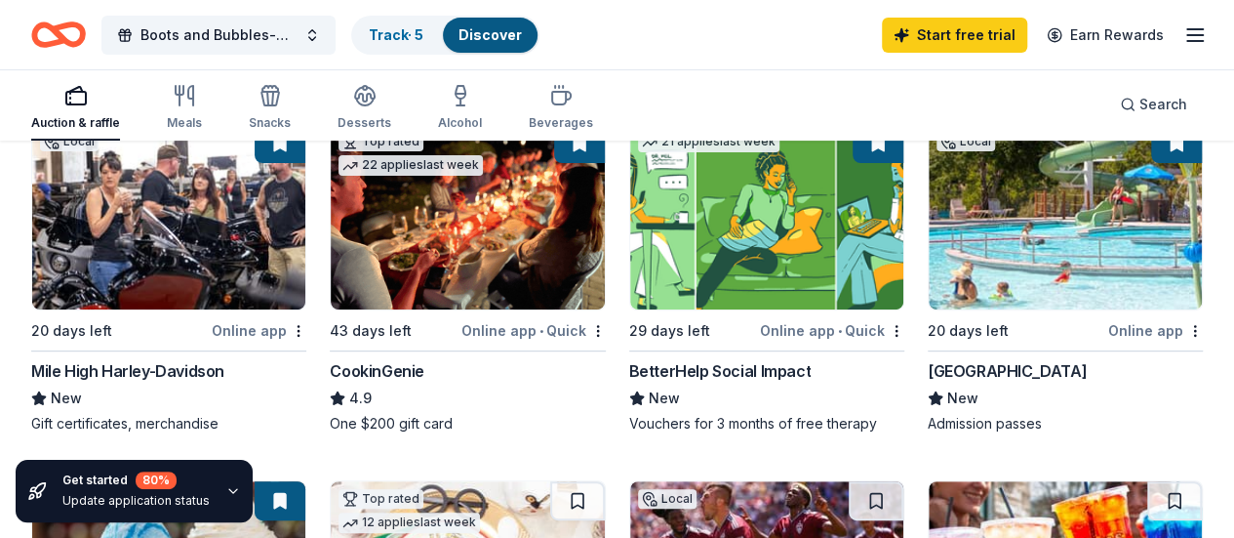
scroll to position [260, 0]
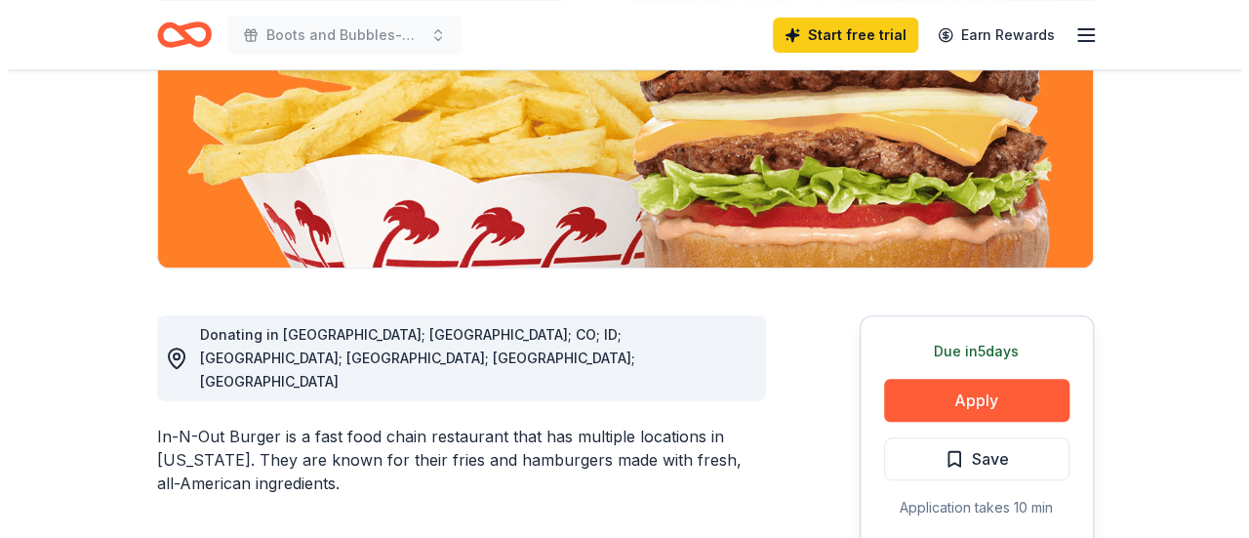
scroll to position [355, 0]
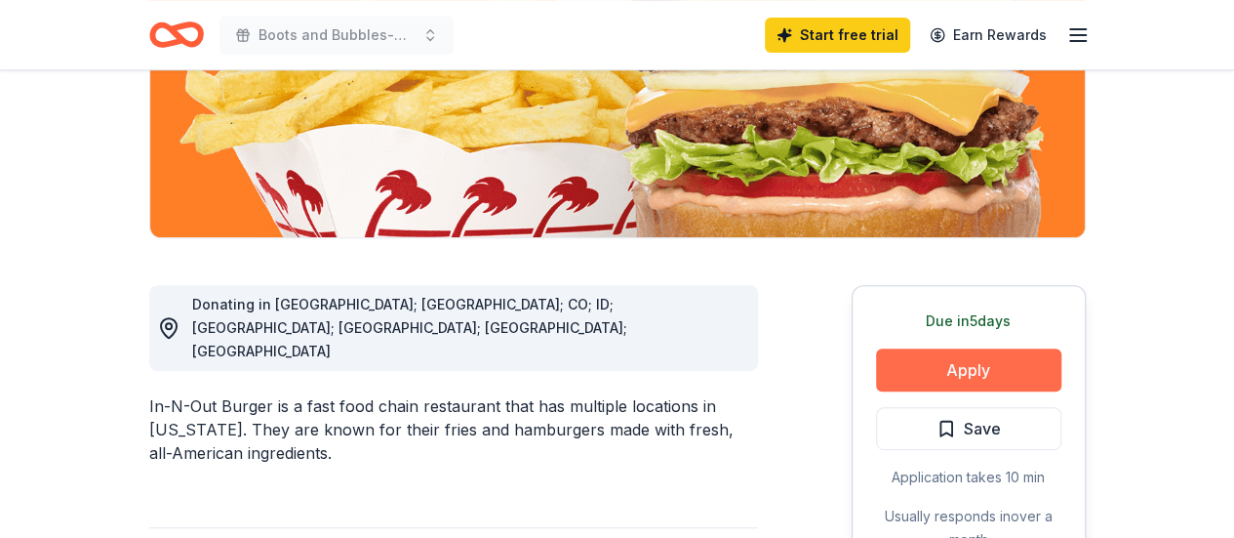
click at [924, 357] on button "Apply" at bounding box center [968, 369] width 185 height 43
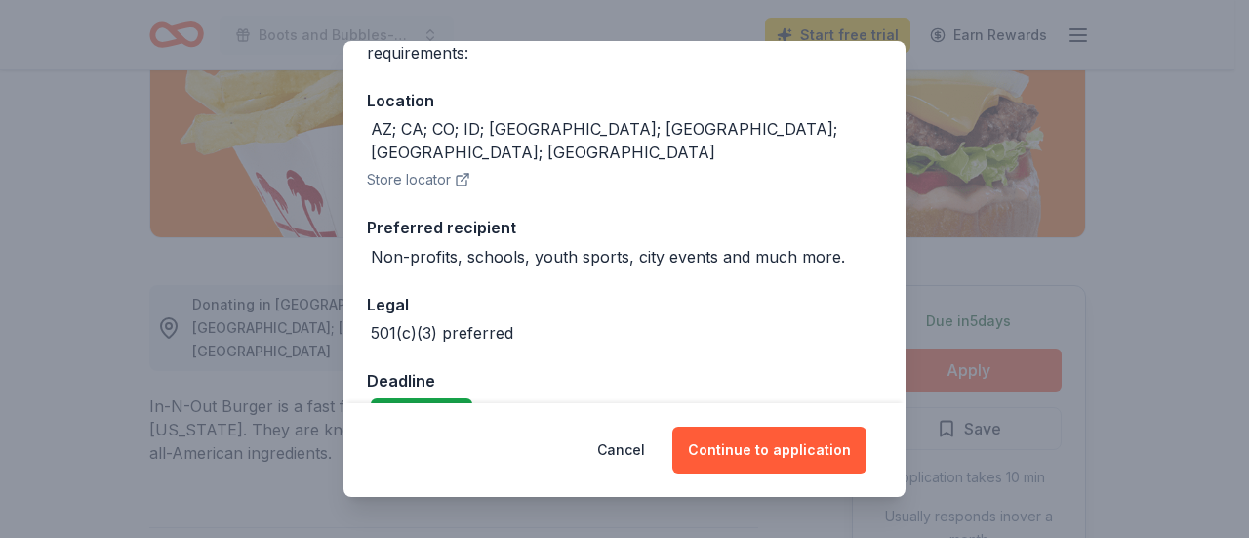
scroll to position [209, 0]
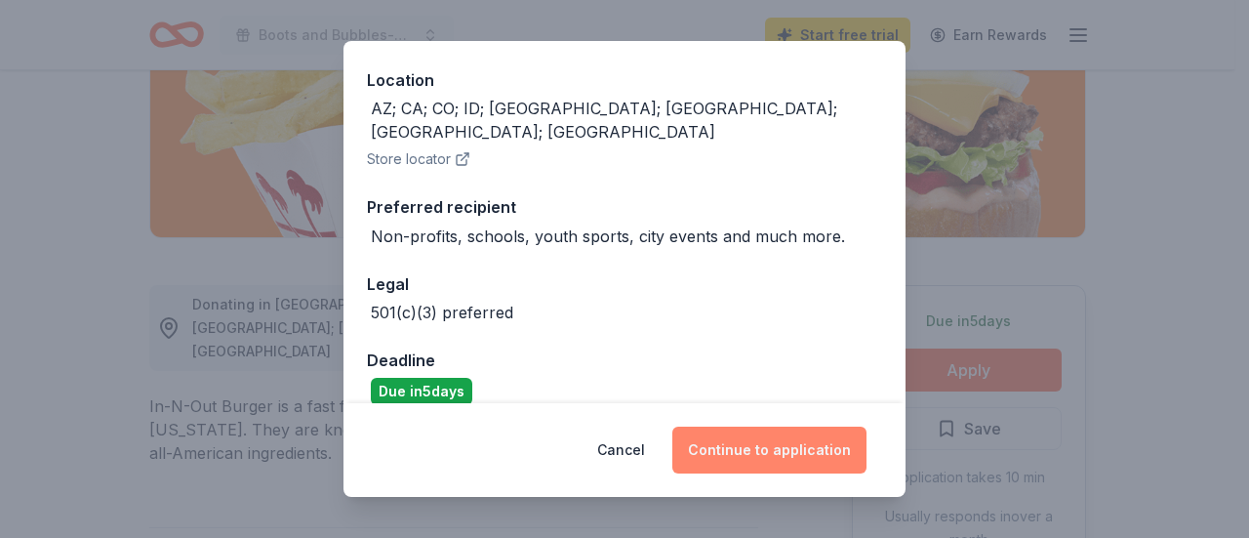
click at [801, 448] on button "Continue to application" at bounding box center [769, 449] width 194 height 47
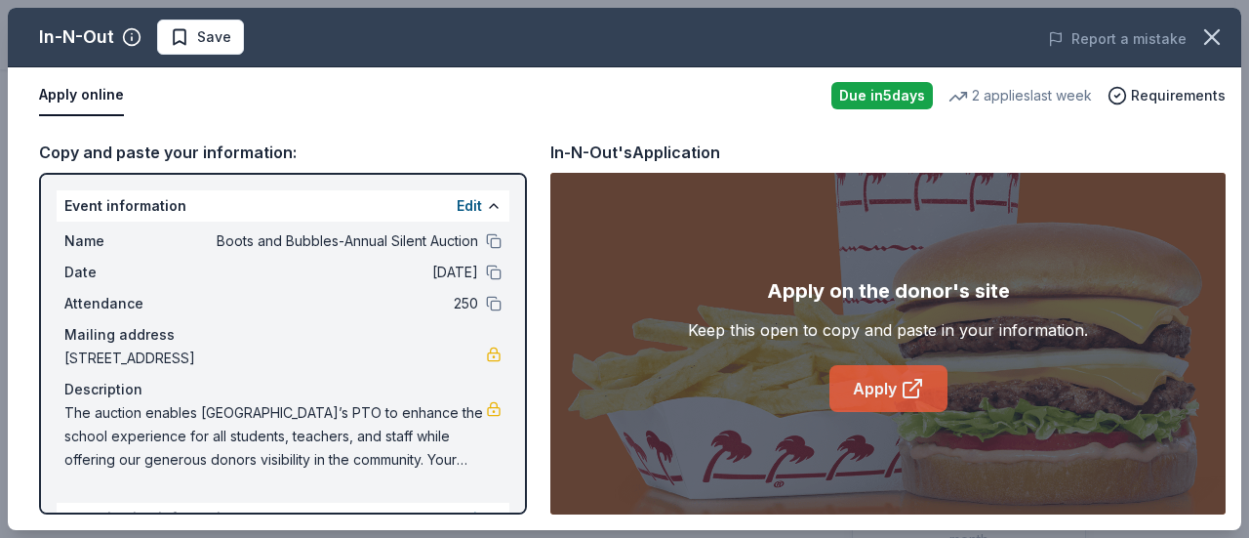
click at [886, 385] on link "Apply" at bounding box center [888, 388] width 118 height 47
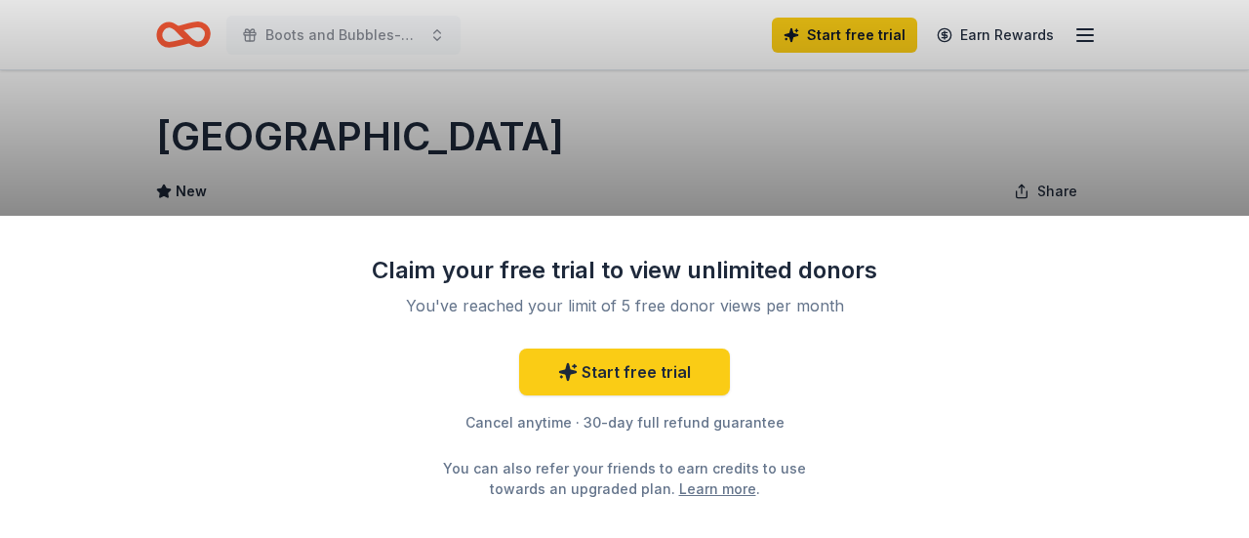
click at [1233, 122] on div "Claim your free trial to view unlimited donors You've reached your limit of 5 f…" at bounding box center [624, 269] width 1249 height 538
click at [1206, 146] on div "Claim your free trial to view unlimited donors You've reached your limit of 5 f…" at bounding box center [624, 269] width 1249 height 538
